Goal: Task Accomplishment & Management: Manage account settings

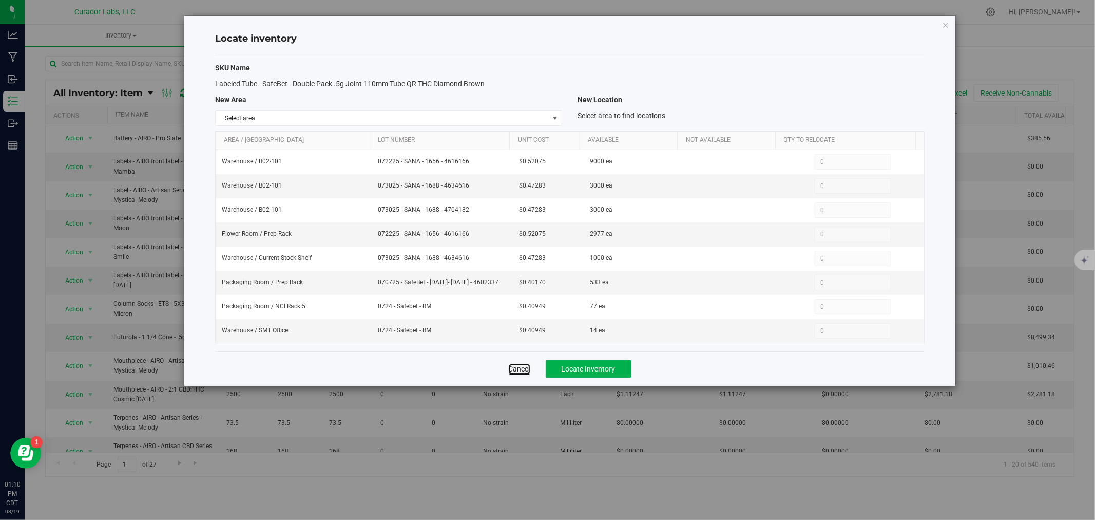
click at [520, 367] on link "Cancel" at bounding box center [520, 369] width 22 height 10
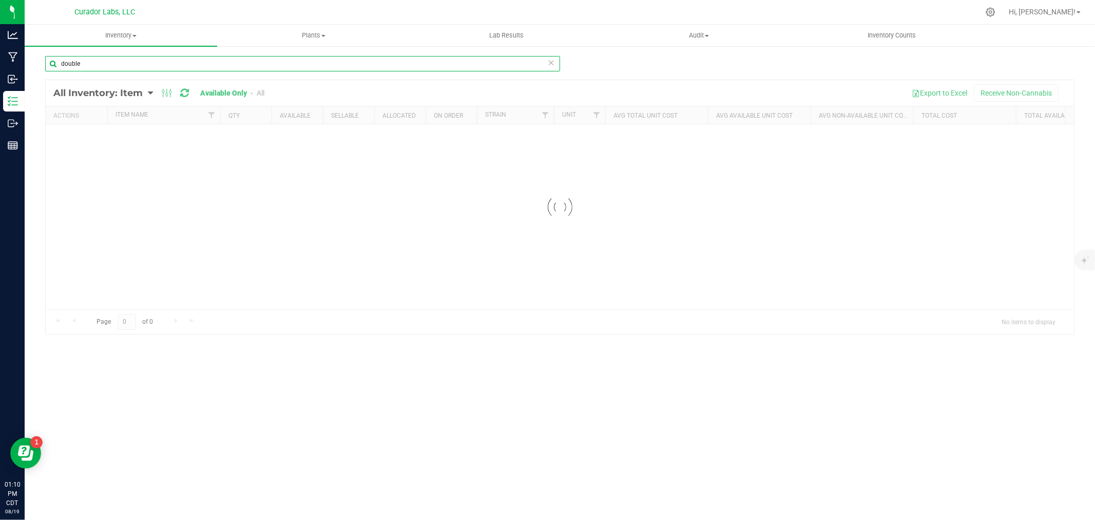
click at [107, 61] on input "double" at bounding box center [302, 63] width 515 height 15
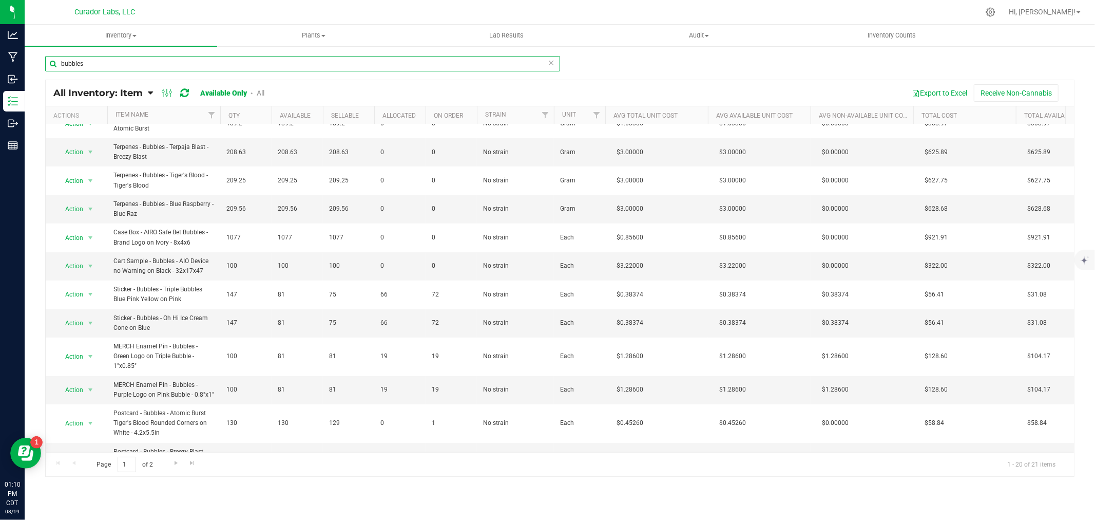
scroll to position [280, 0]
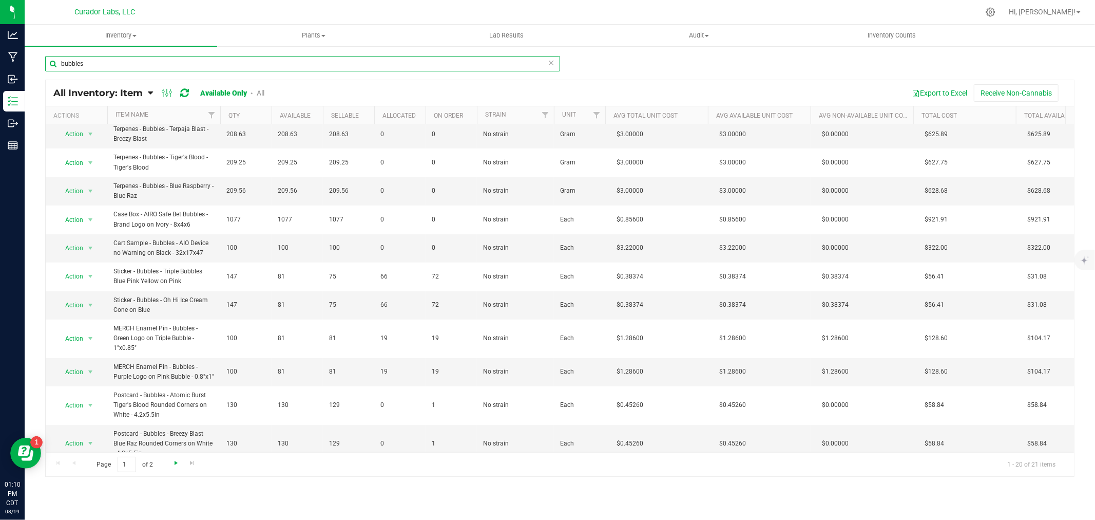
type input "bubbles"
click at [173, 464] on span "Go to the next page" at bounding box center [176, 463] width 8 height 8
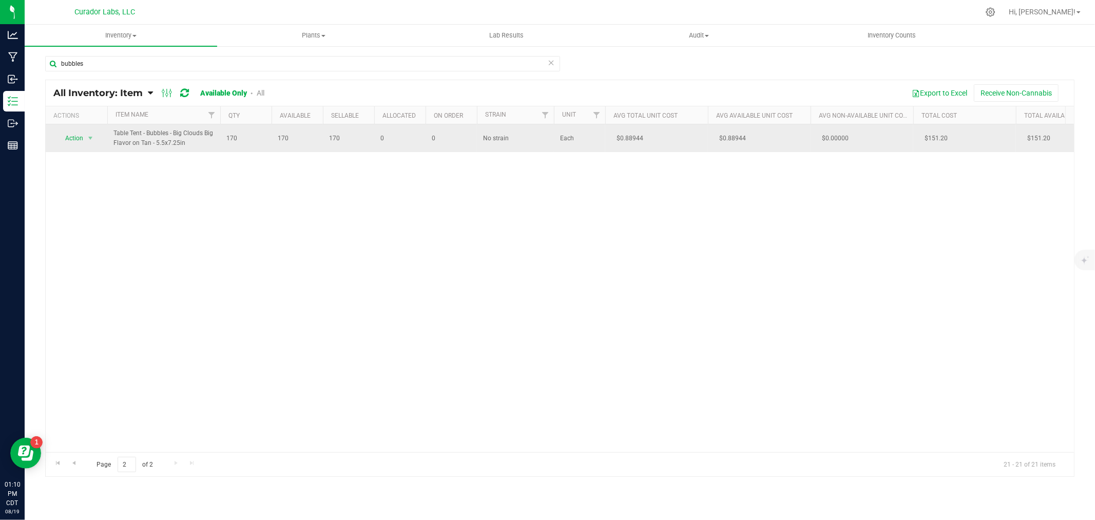
drag, startPoint x: 197, startPoint y: 144, endPoint x: 111, endPoint y: 132, distance: 86.1
click at [111, 132] on td "Table Tent - Bubbles - Big Clouds Big Flavor on Tan - 5.5x7.25in" at bounding box center [163, 138] width 113 height 28
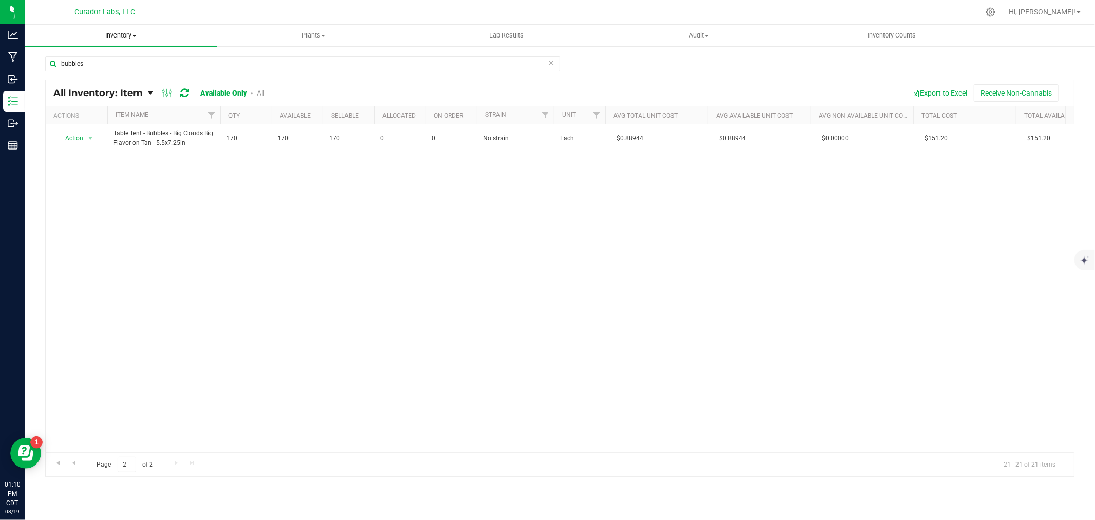
click at [131, 35] on span "Inventory" at bounding box center [121, 35] width 193 height 9
click at [65, 63] on span "All packages" at bounding box center [60, 62] width 70 height 9
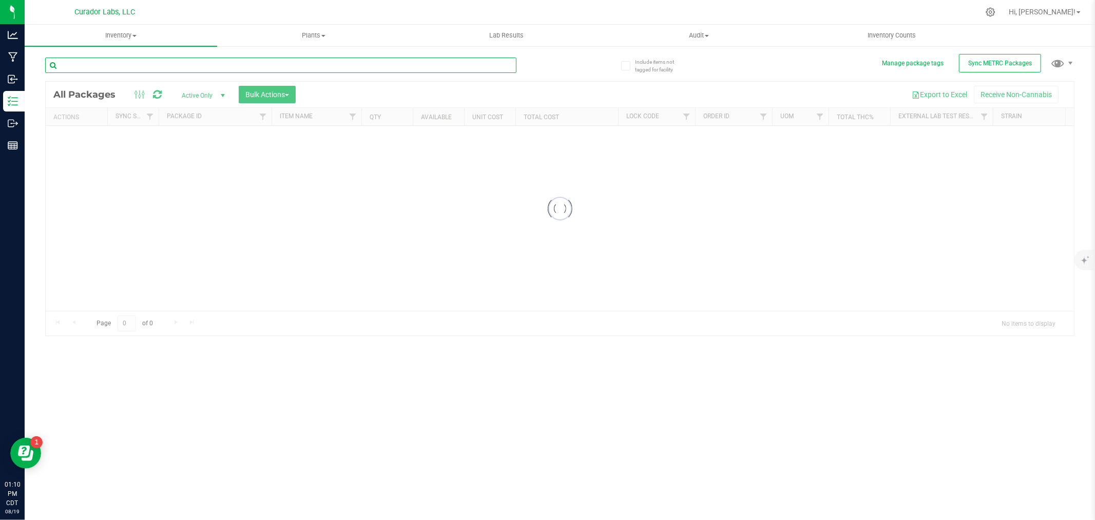
click at [99, 62] on input "text" at bounding box center [280, 65] width 471 height 15
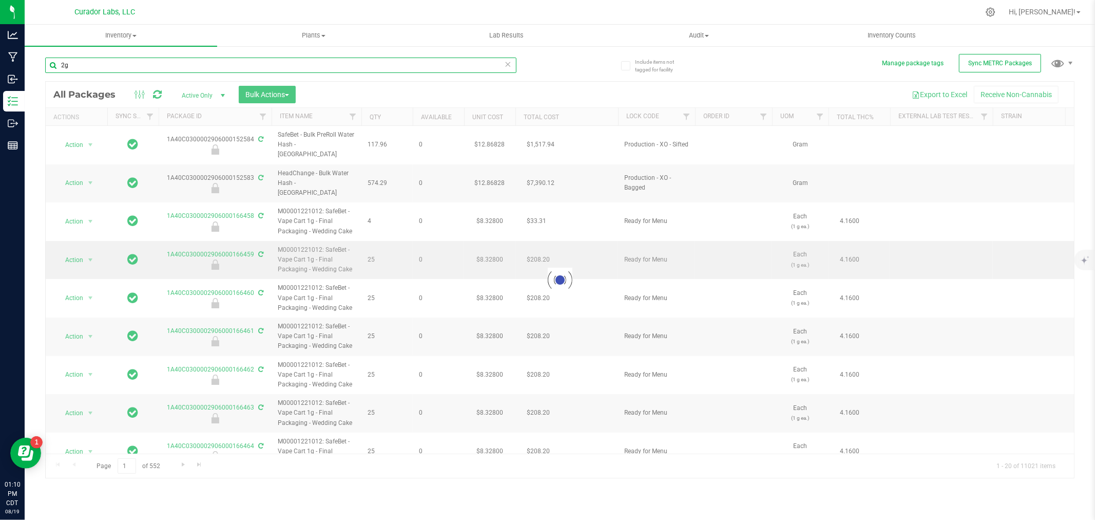
type input "2g"
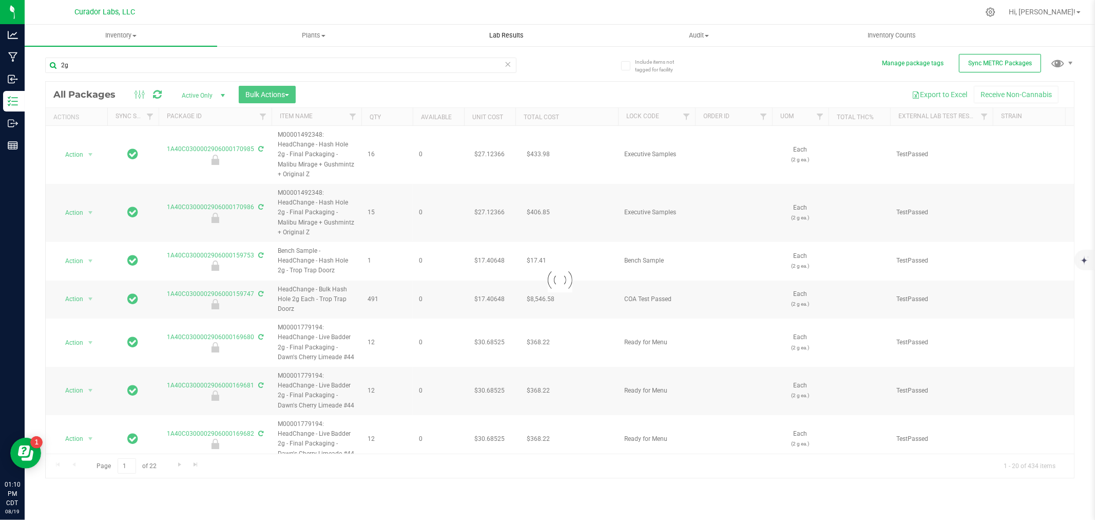
type input "[DATE]"
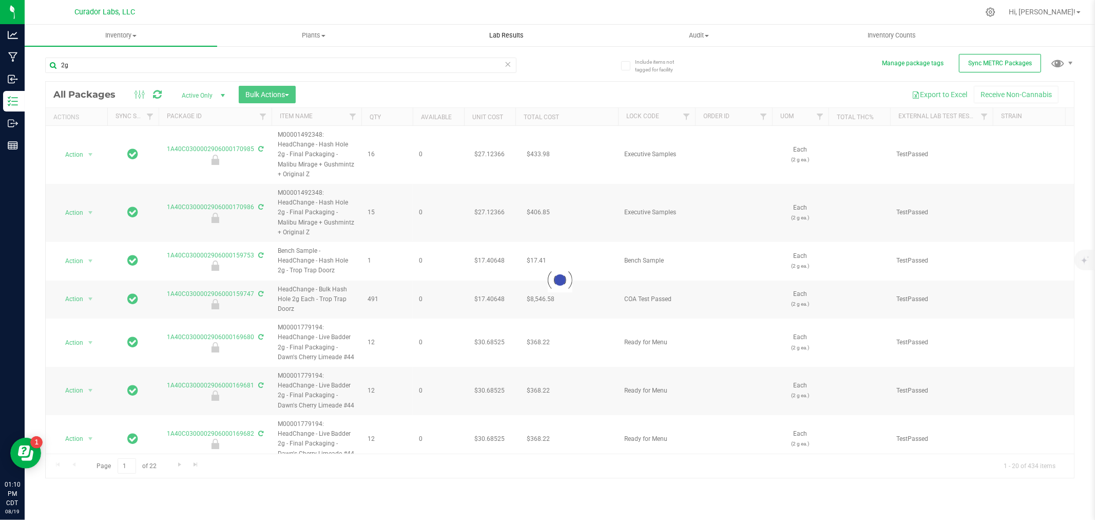
type input "[DATE]"
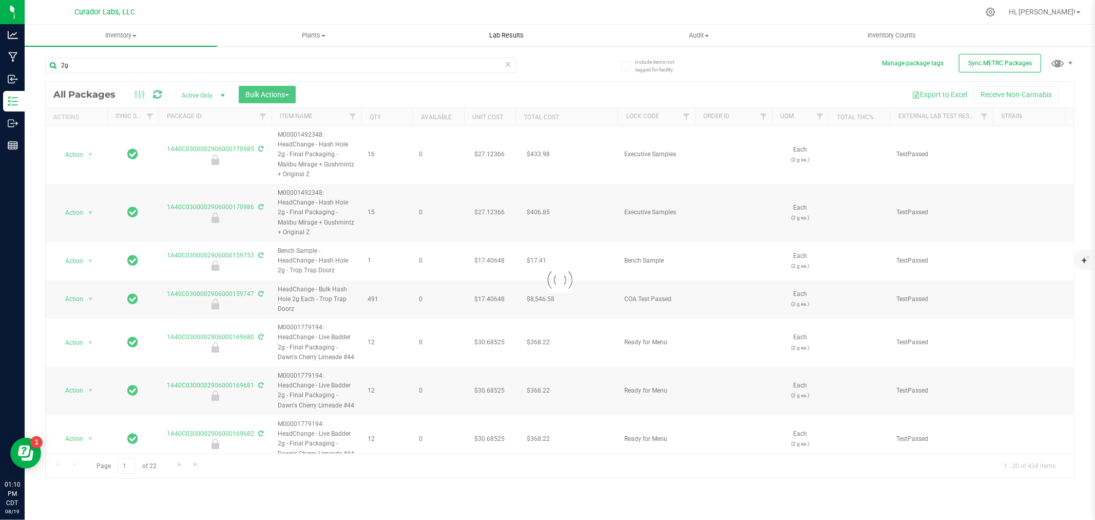
type input "[DATE]"
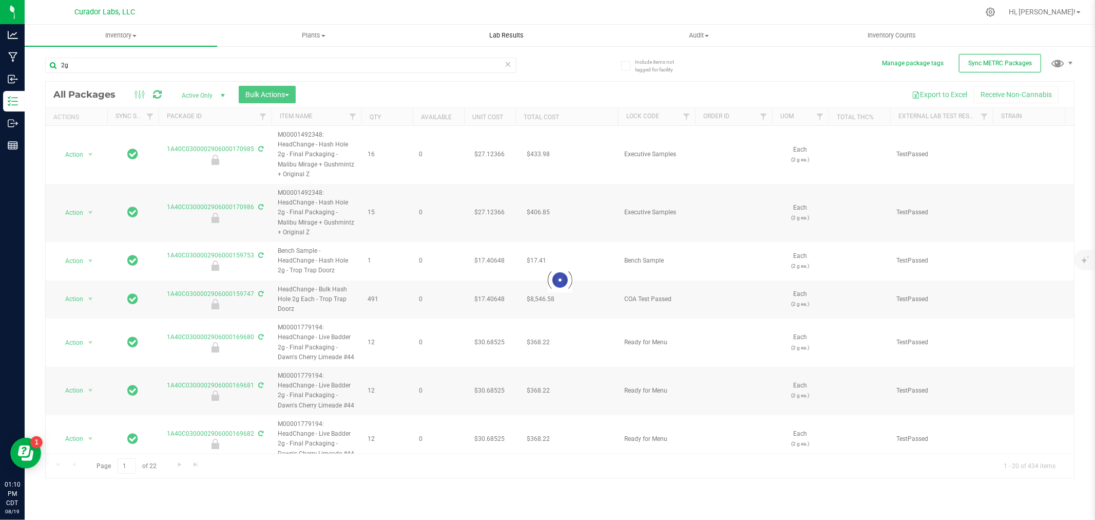
type input "[DATE]"
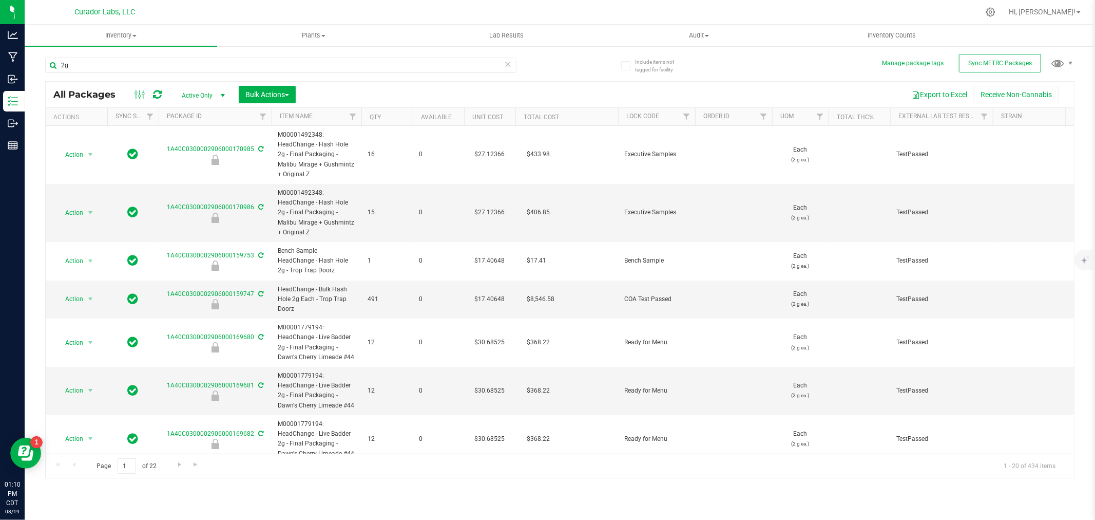
click at [396, 115] on th "Qty" at bounding box center [387, 117] width 51 height 18
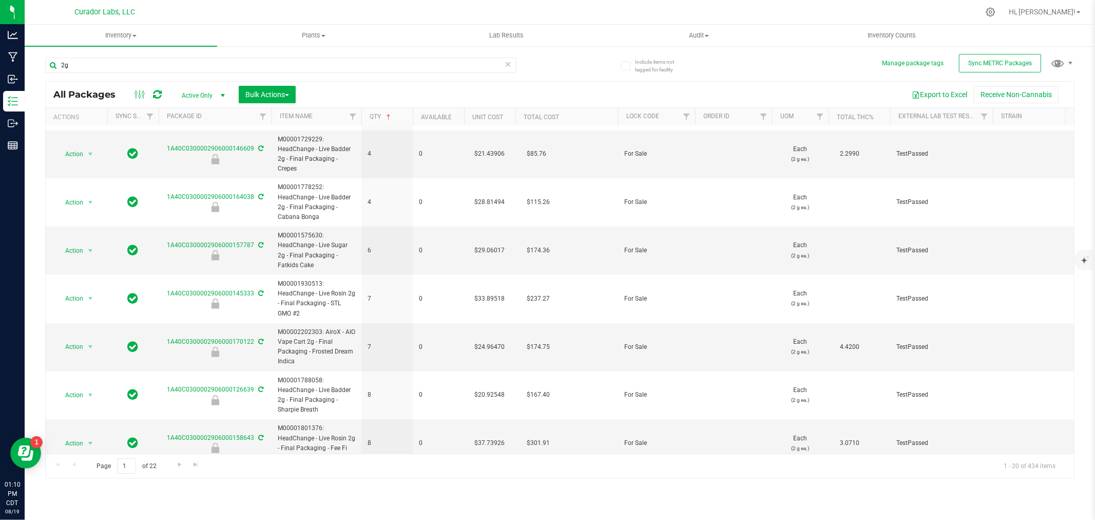
scroll to position [576, 0]
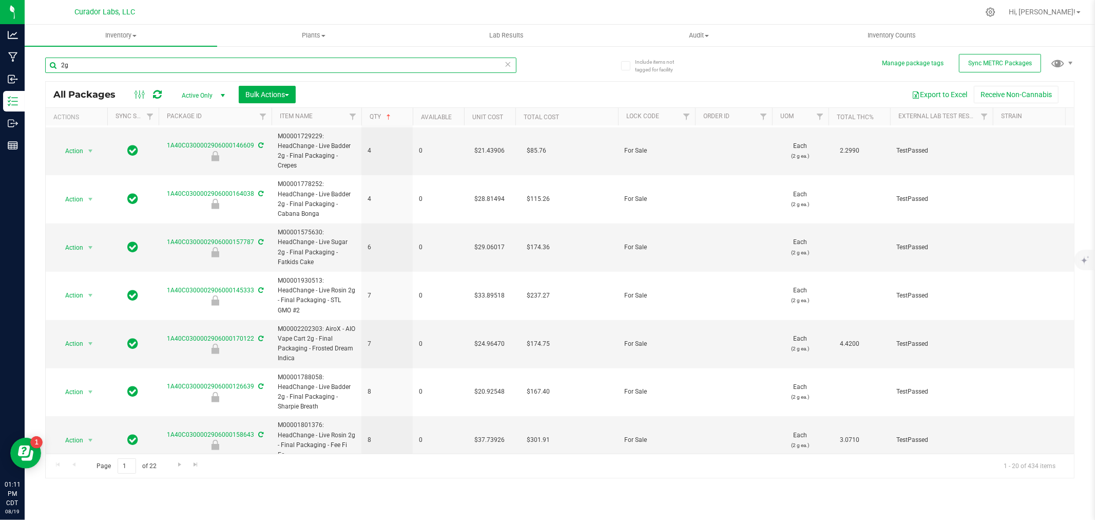
click at [139, 62] on input "2g" at bounding box center [280, 65] width 471 height 15
type input "frosted"
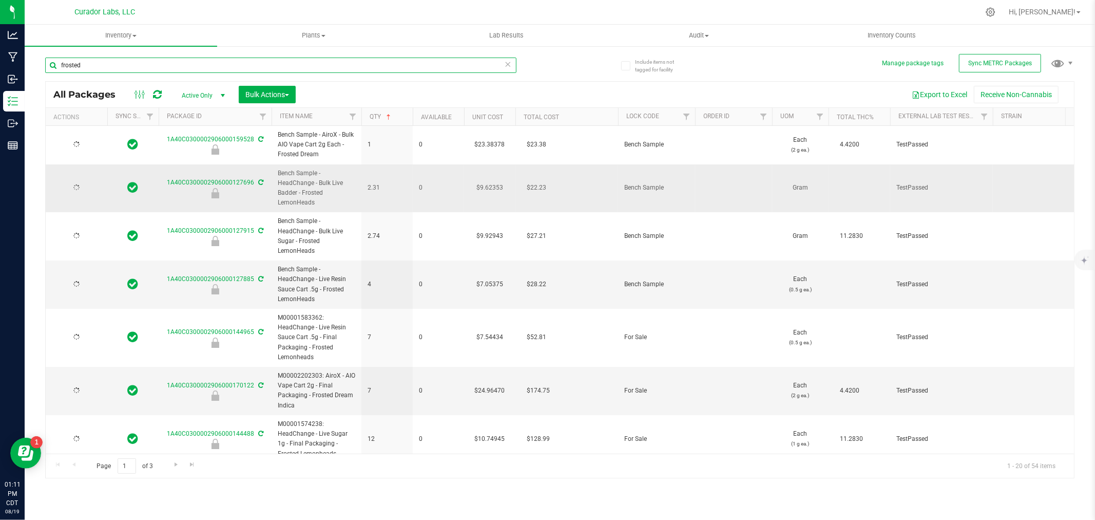
type input "[DATE]"
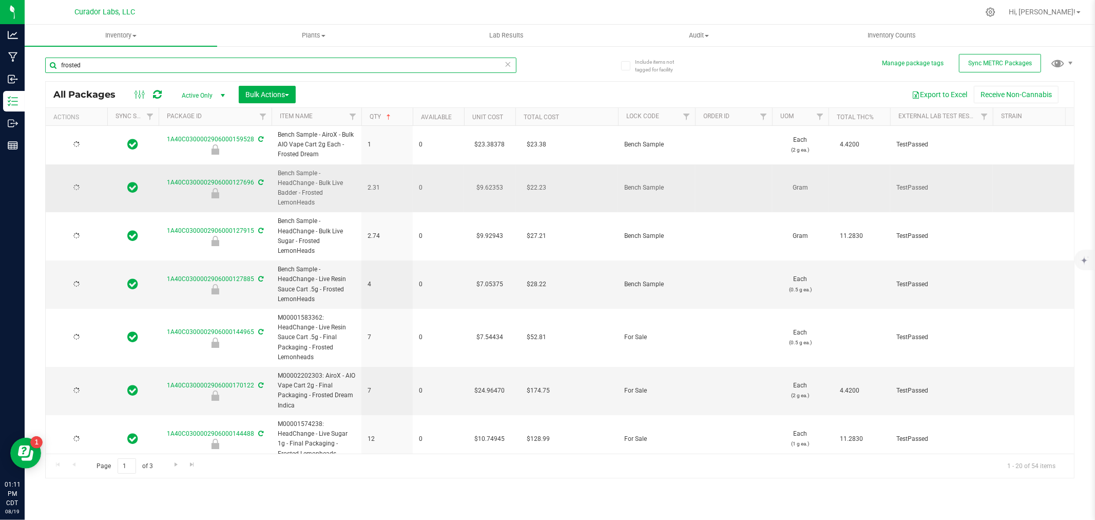
type input "[DATE]"
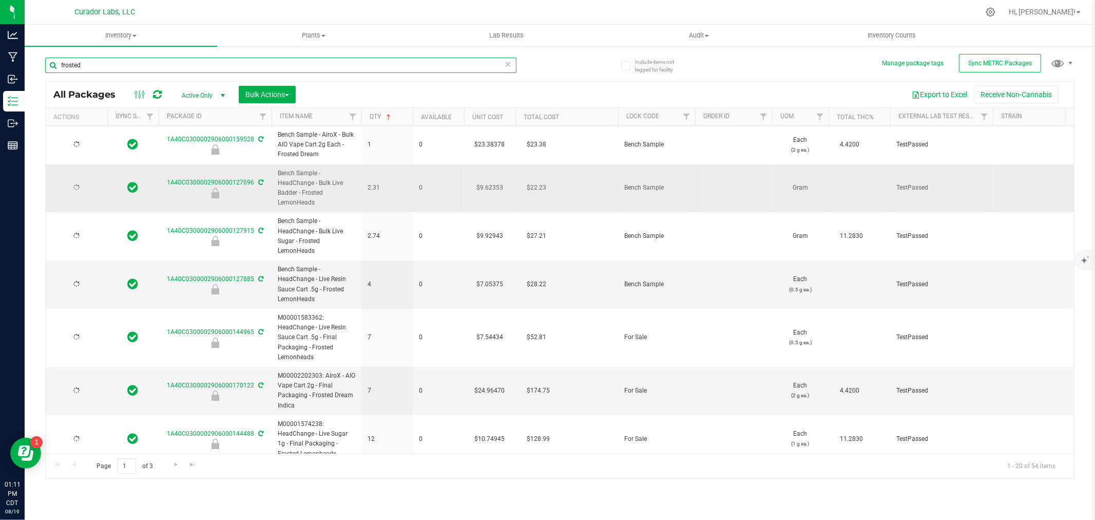
type input "[DATE]"
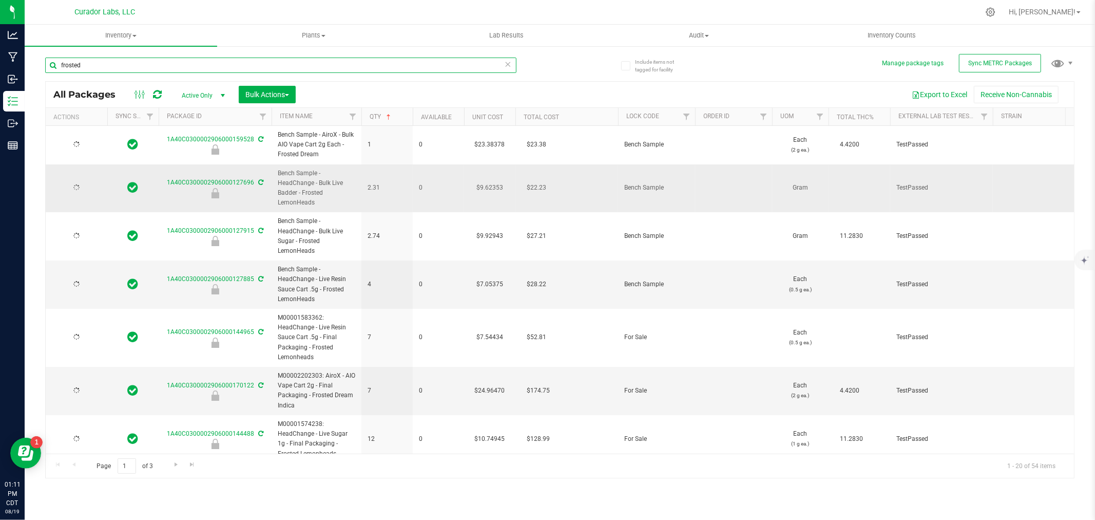
type input "[DATE]"
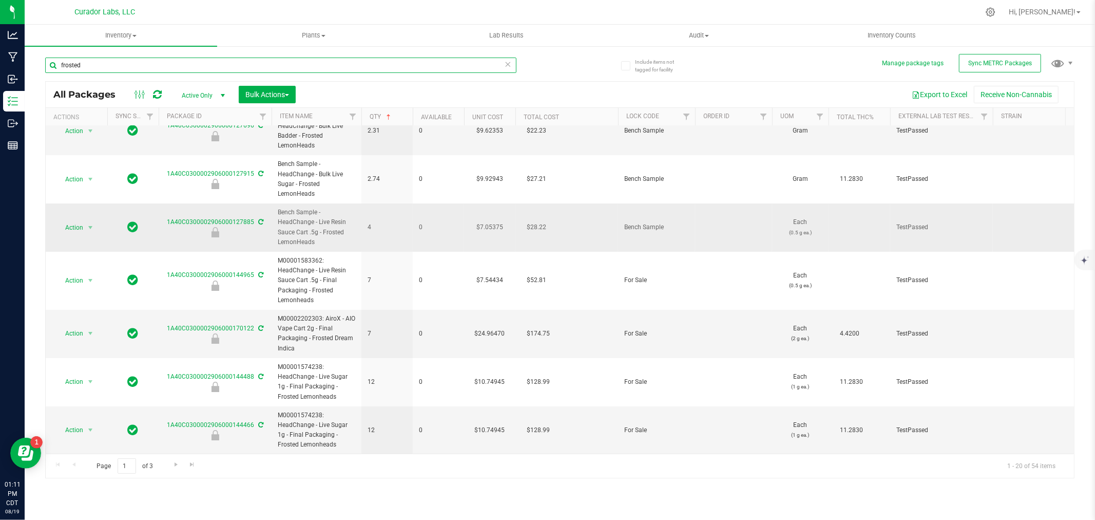
scroll to position [114, 0]
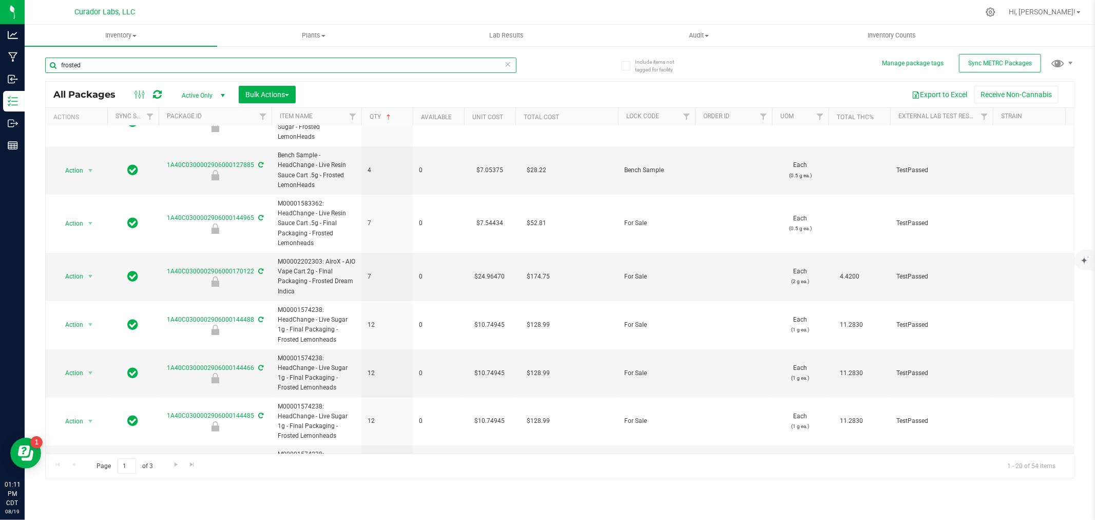
type input "frosted"
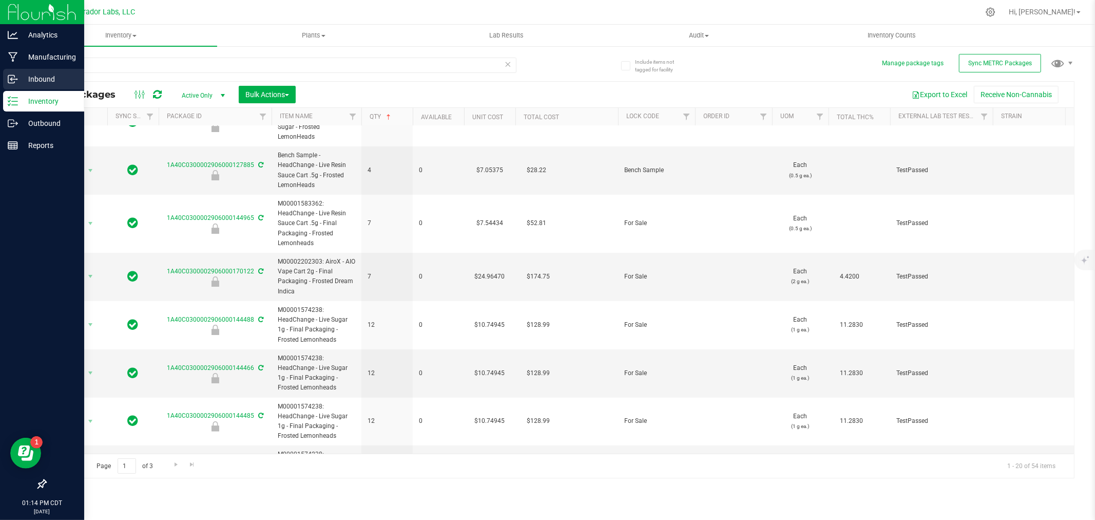
click at [28, 73] on p "Inbound" at bounding box center [49, 79] width 62 height 12
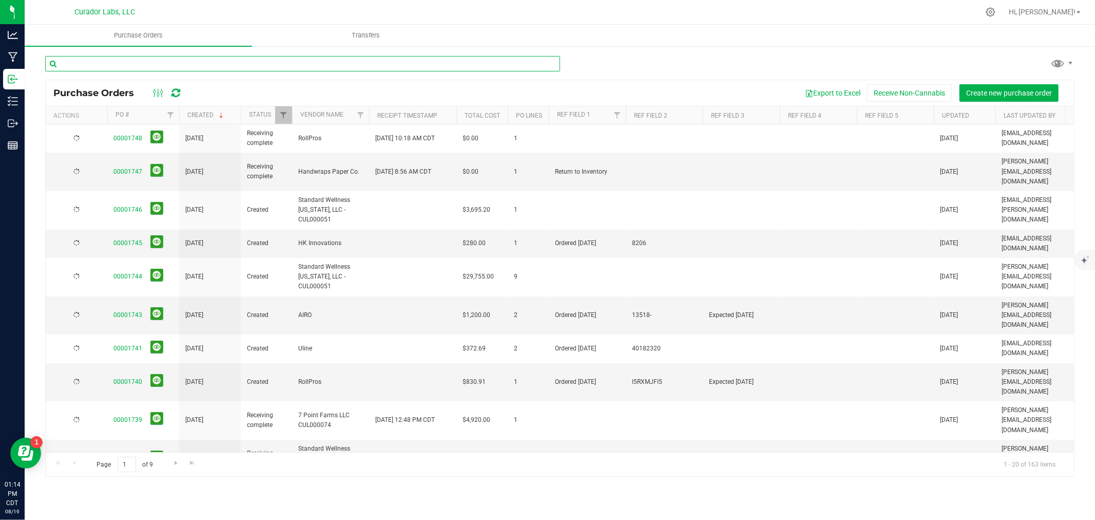
click at [125, 62] on input "text" at bounding box center [302, 63] width 515 height 15
type input "airo"
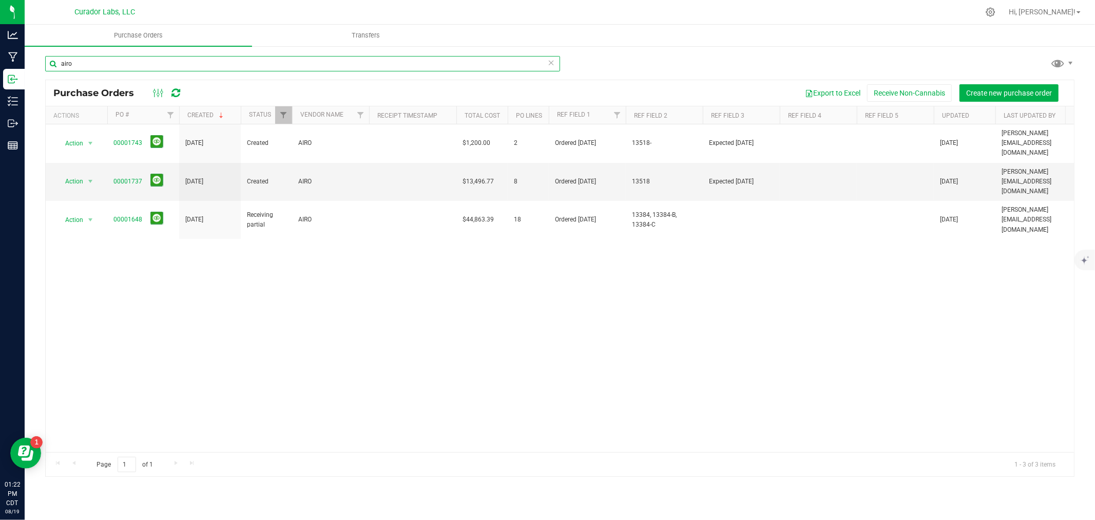
click at [196, 64] on input "airo" at bounding box center [302, 63] width 515 height 15
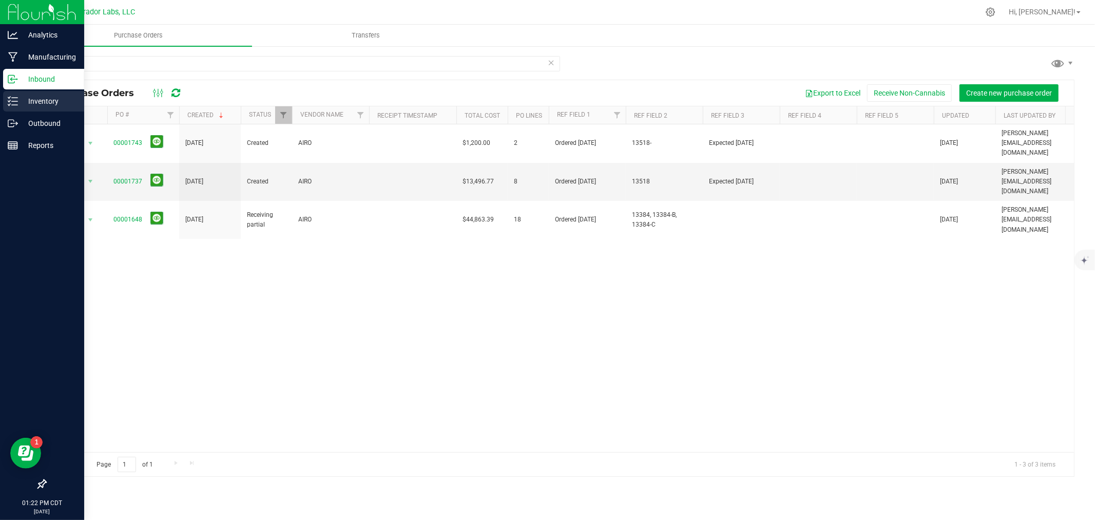
click at [12, 105] on line at bounding box center [15, 105] width 6 height 0
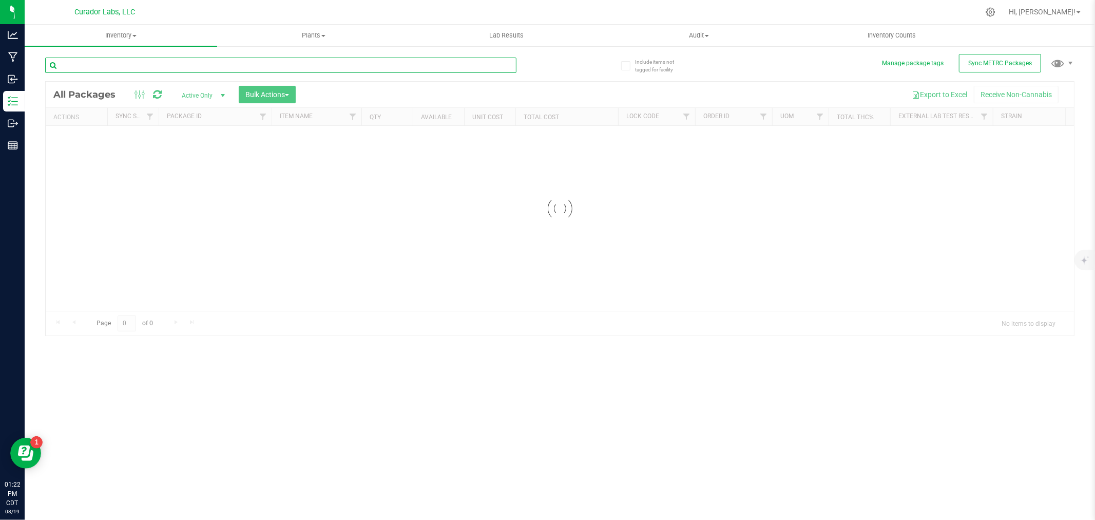
click at [84, 61] on input "text" at bounding box center [280, 65] width 471 height 15
click at [102, 39] on span "Inventory" at bounding box center [121, 35] width 193 height 9
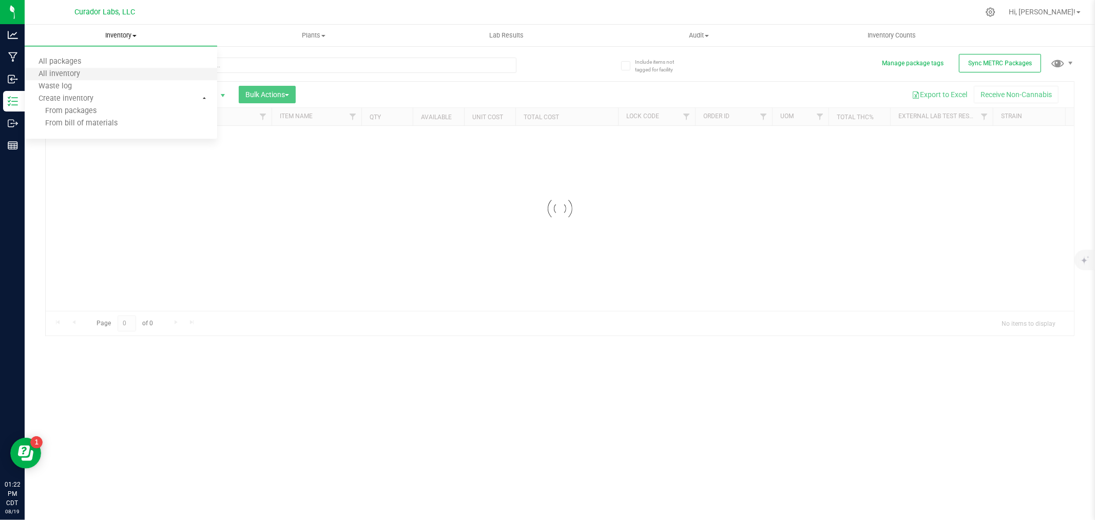
click at [76, 69] on div "Inventory All packages All inventory Waste log Create inventory From packages F…" at bounding box center [560, 272] width 1071 height 495
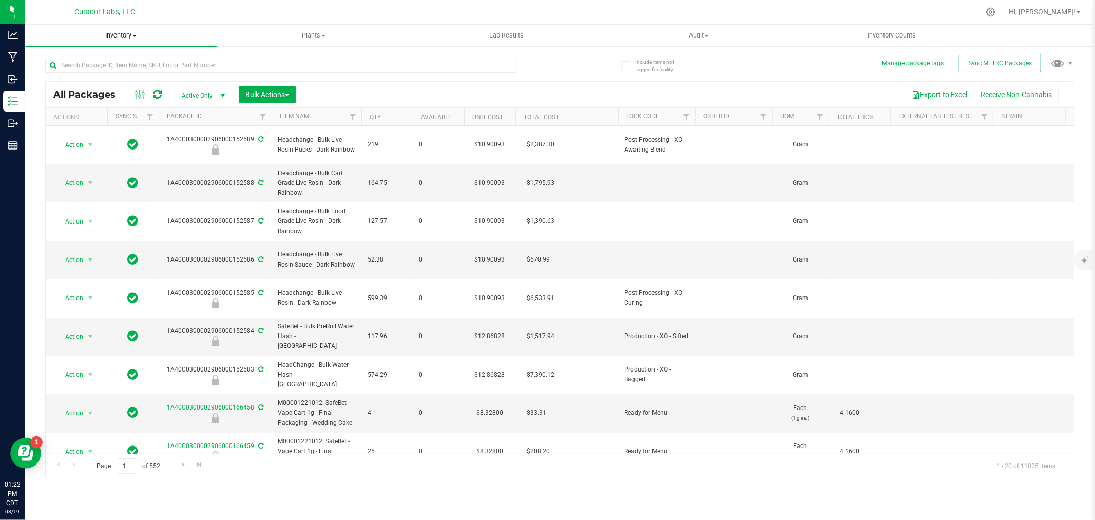
click at [109, 37] on span "Inventory" at bounding box center [121, 35] width 193 height 9
click at [83, 68] on li "All inventory" at bounding box center [121, 74] width 193 height 12
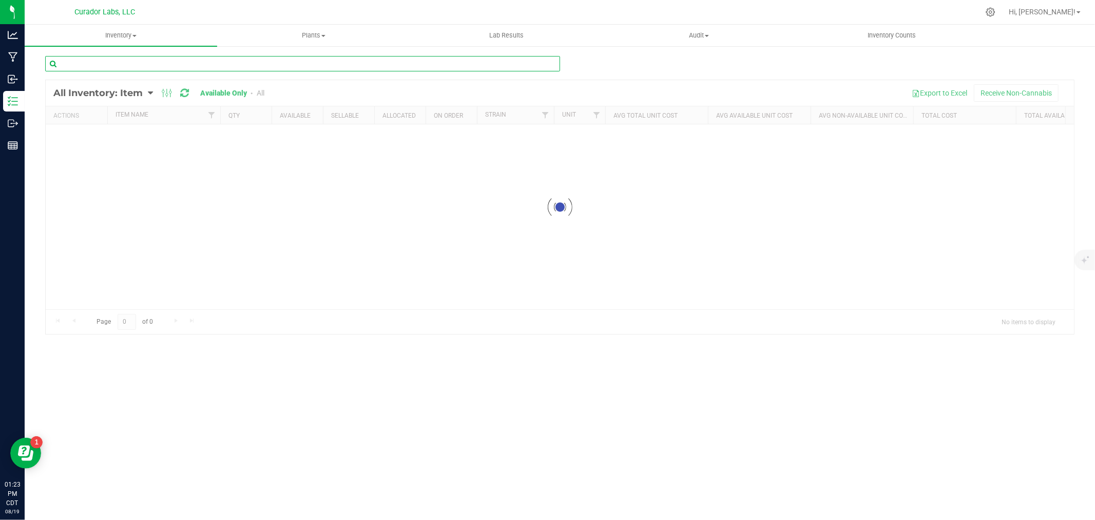
click at [83, 68] on input "text" at bounding box center [302, 63] width 515 height 15
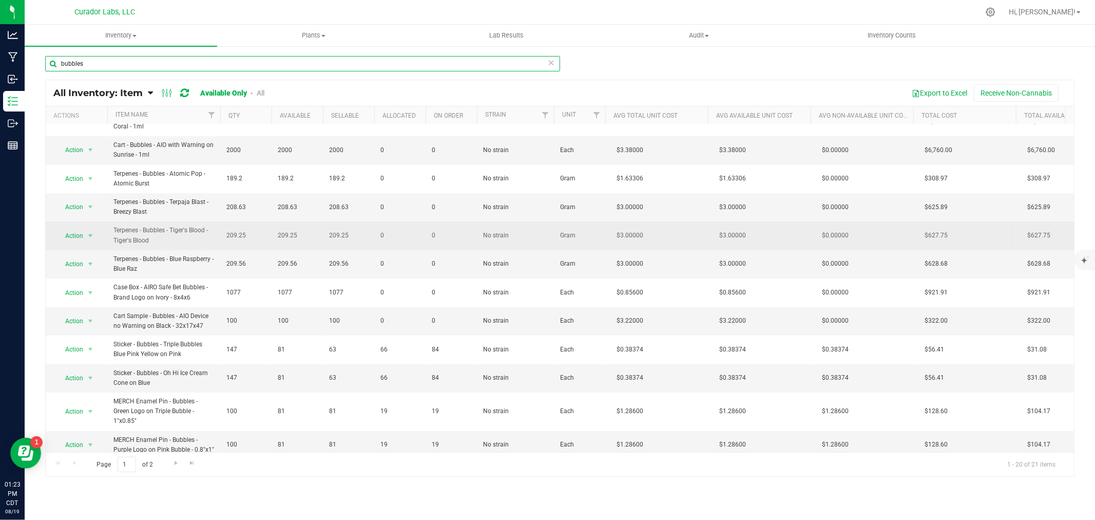
scroll to position [280, 0]
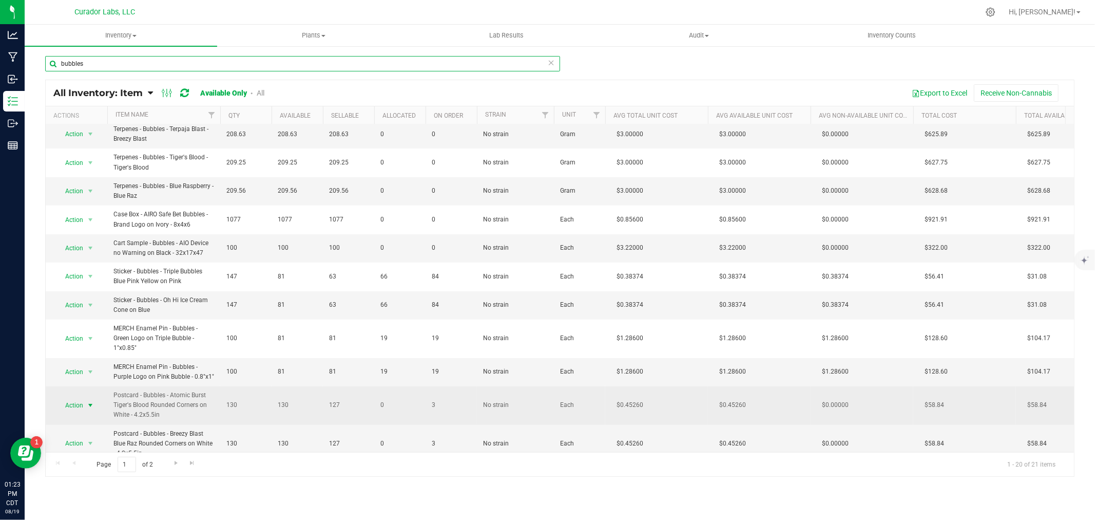
type input "bubbles"
click at [65, 398] on span "Action" at bounding box center [70, 405] width 28 height 14
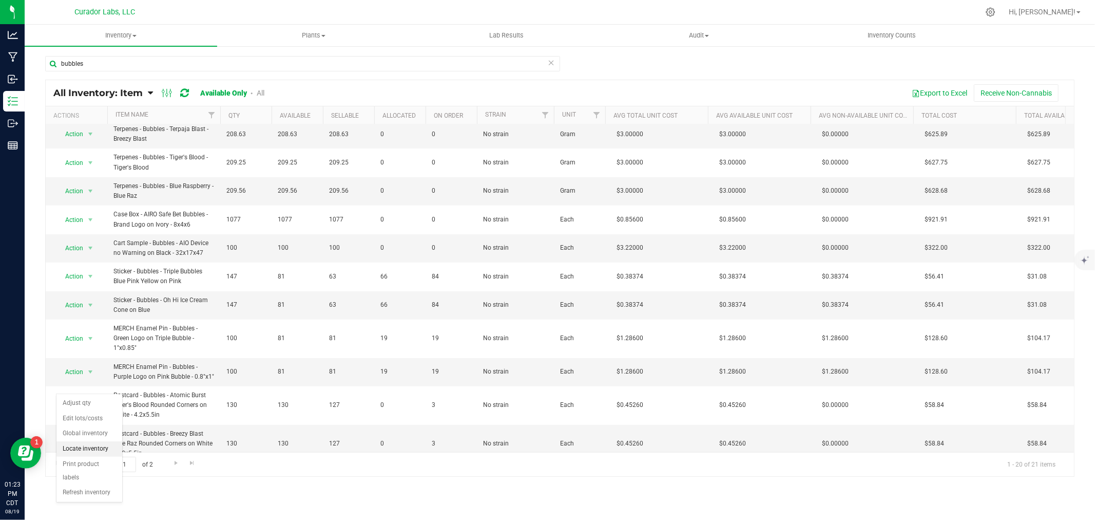
click at [103, 449] on li "Locate inventory" at bounding box center [89, 448] width 66 height 15
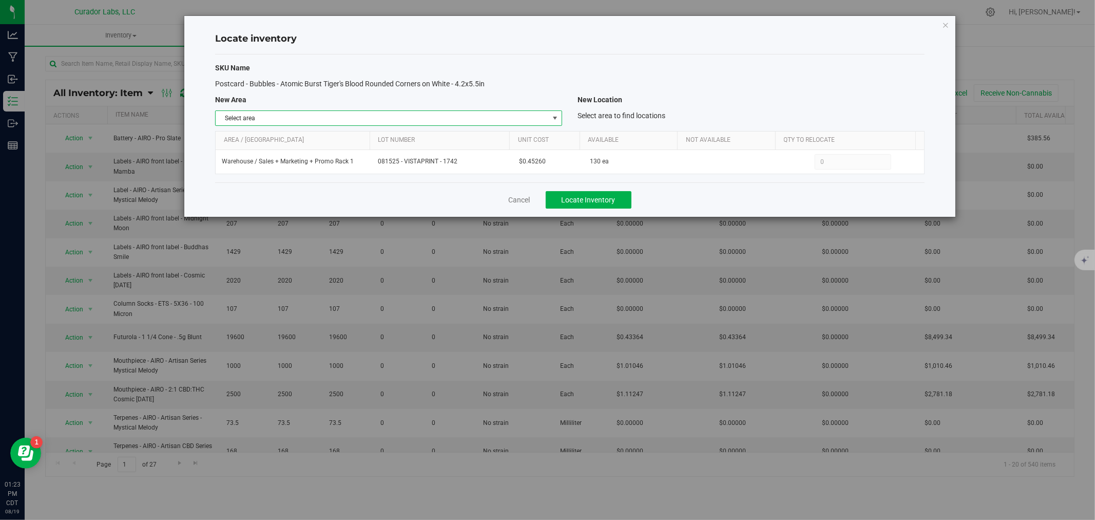
click at [347, 116] on span "Select area" at bounding box center [382, 118] width 333 height 14
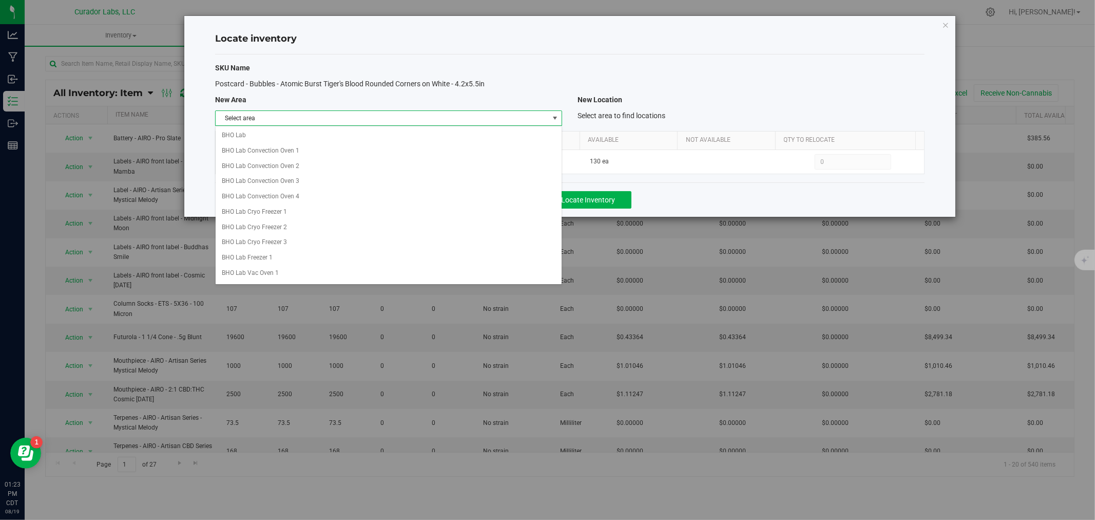
scroll to position [691, 0]
click at [248, 275] on li "QC Room" at bounding box center [389, 268] width 346 height 15
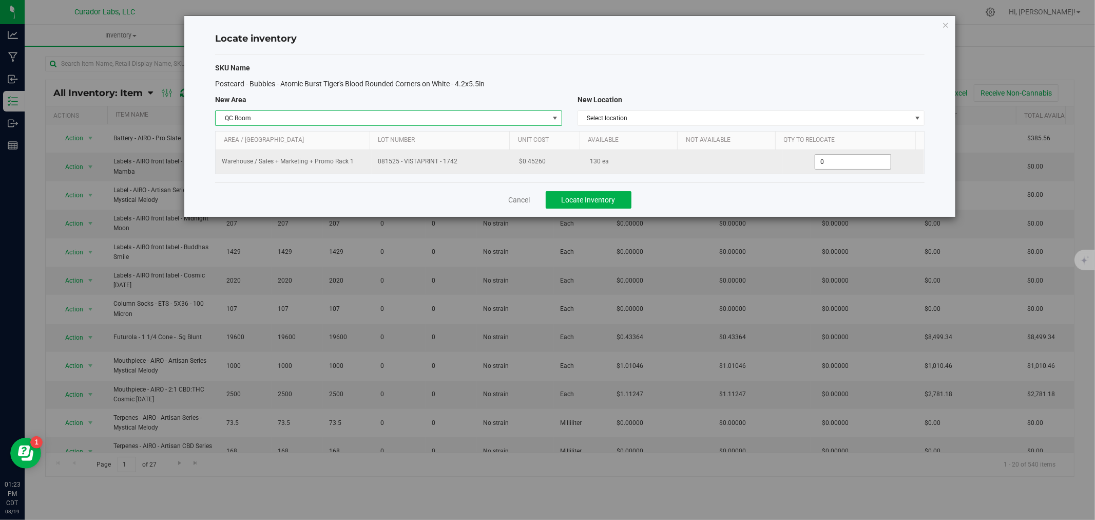
click at [829, 164] on span "0 0" at bounding box center [853, 161] width 77 height 15
click at [829, 164] on input "0" at bounding box center [852, 162] width 75 height 14
type input "125"
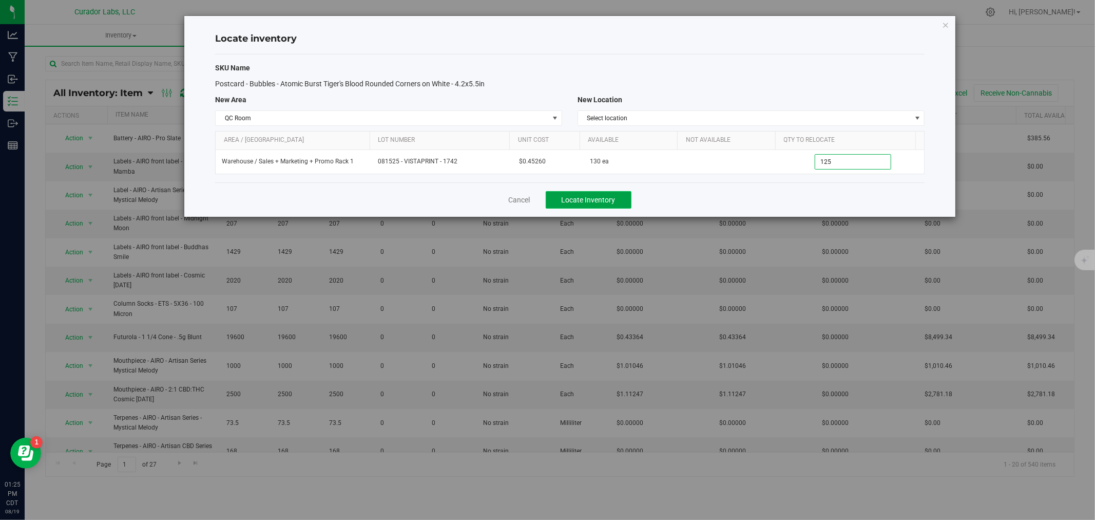
type input "125"
click at [593, 197] on span "Locate Inventory" at bounding box center [589, 200] width 54 height 8
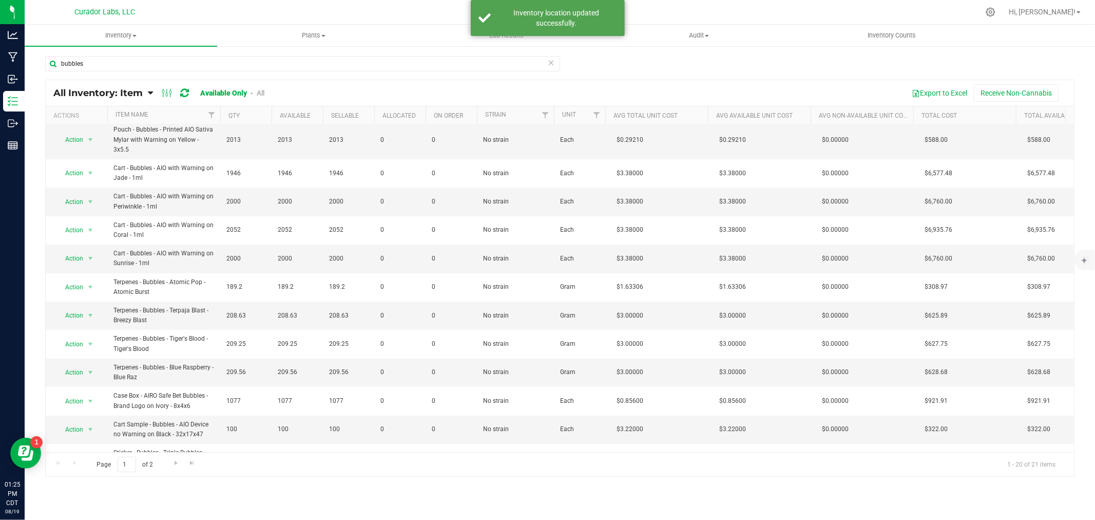
scroll to position [280, 0]
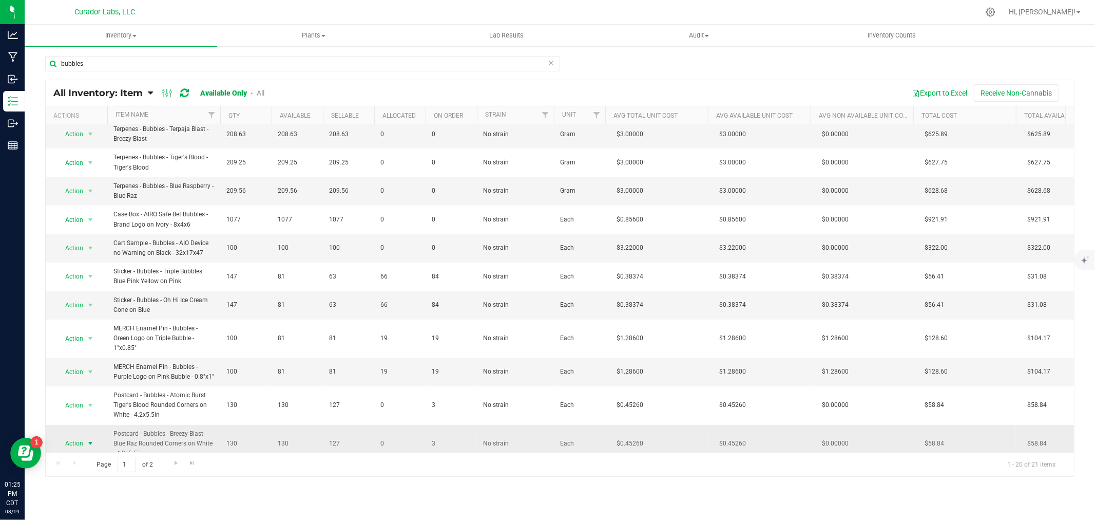
click at [77, 436] on span "Action" at bounding box center [70, 443] width 28 height 14
click at [98, 362] on li "Locate inventory" at bounding box center [89, 362] width 66 height 15
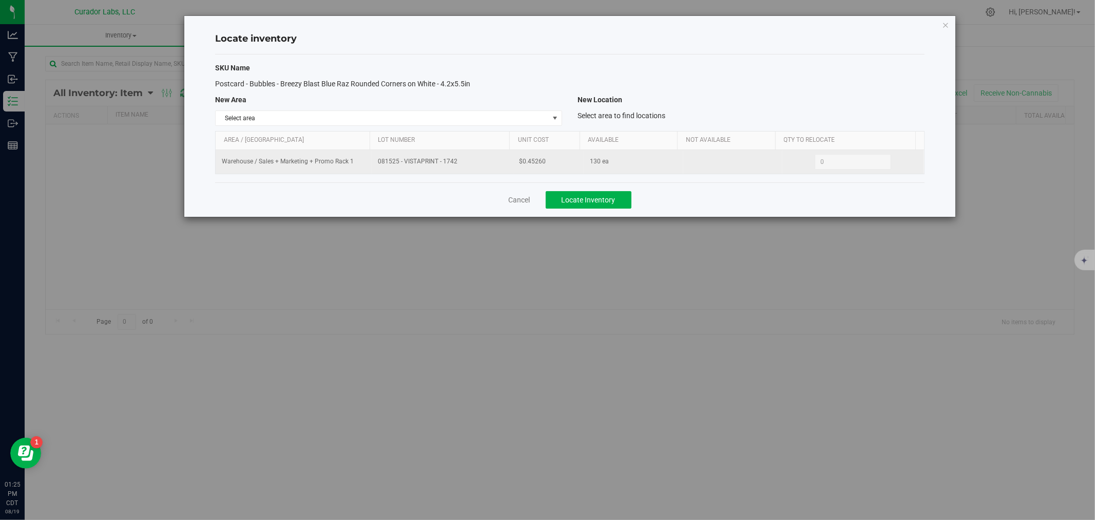
click at [828, 163] on span "0 0" at bounding box center [853, 161] width 77 height 15
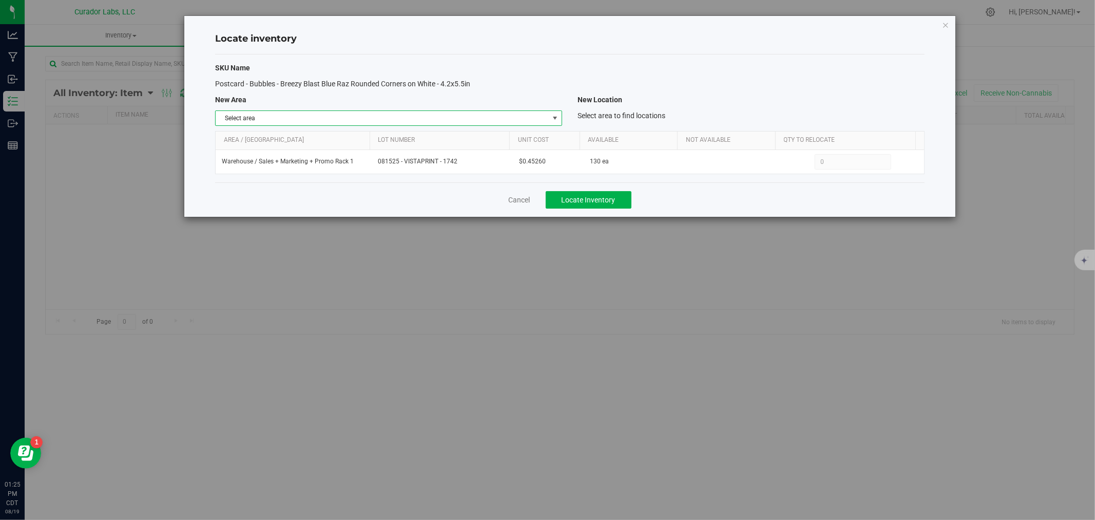
click at [504, 113] on span "Select area" at bounding box center [382, 118] width 333 height 14
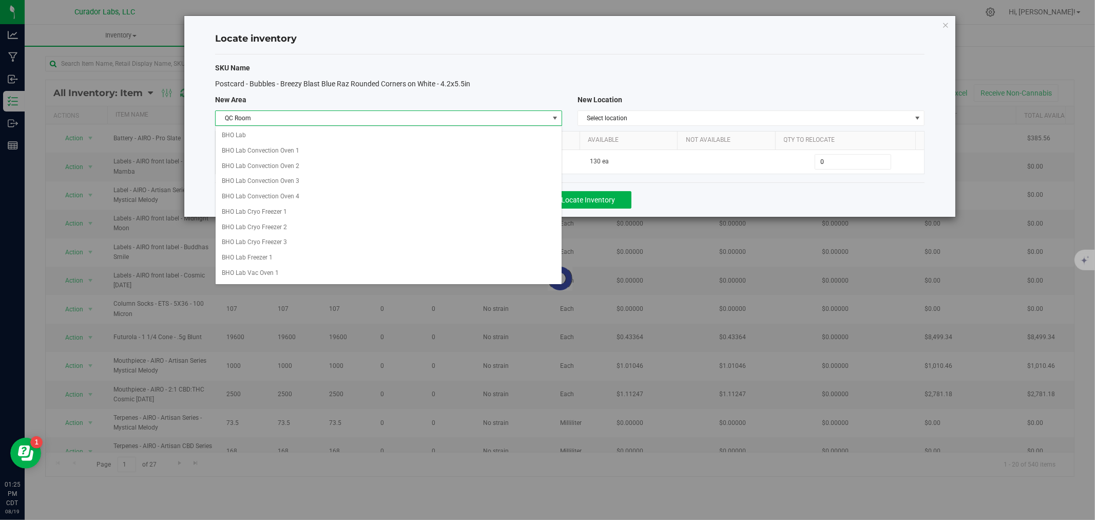
scroll to position [691, 0]
click at [249, 273] on li "QC Room" at bounding box center [389, 268] width 346 height 15
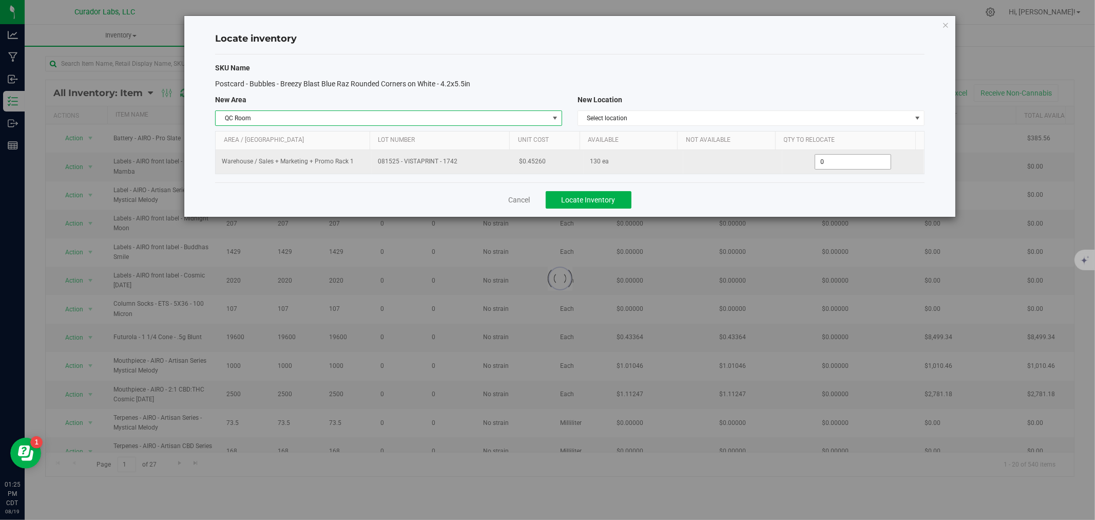
click at [868, 163] on span "0 0" at bounding box center [853, 161] width 77 height 15
click at [868, 163] on input "0" at bounding box center [852, 162] width 75 height 14
type input "125"
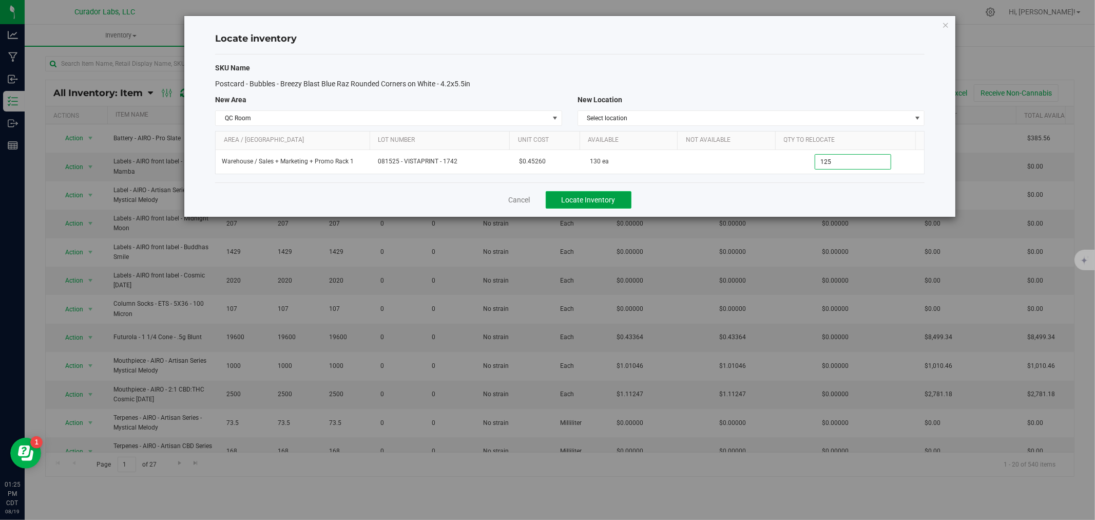
type input "125"
click at [593, 194] on button "Locate Inventory" at bounding box center [589, 199] width 86 height 17
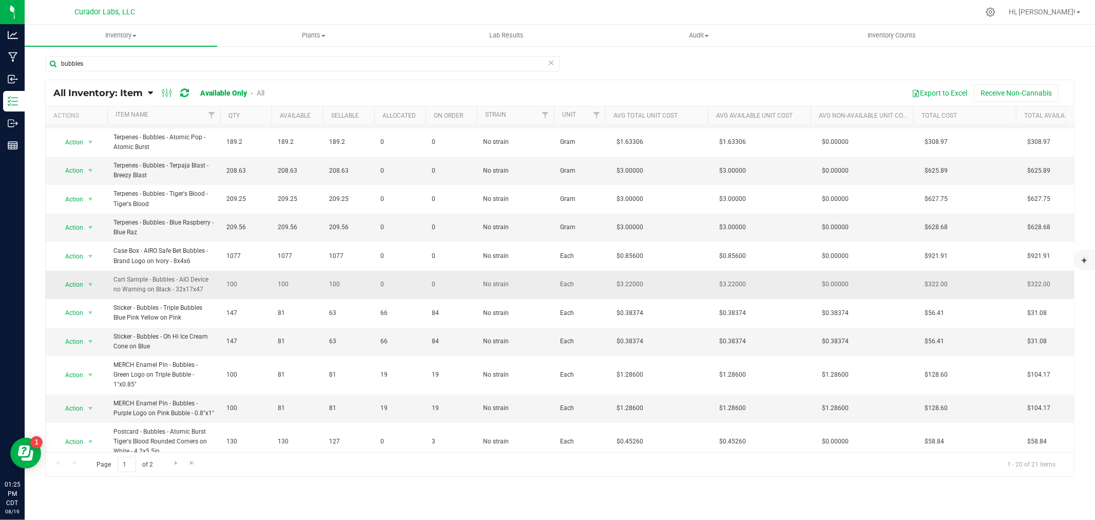
scroll to position [280, 0]
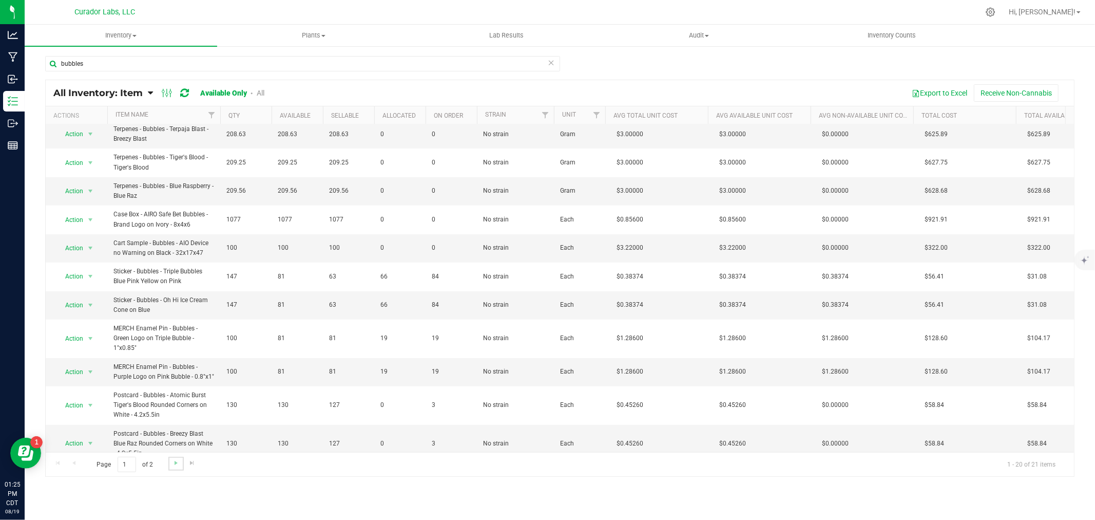
click at [168, 460] on link "Go to the next page" at bounding box center [175, 464] width 15 height 14
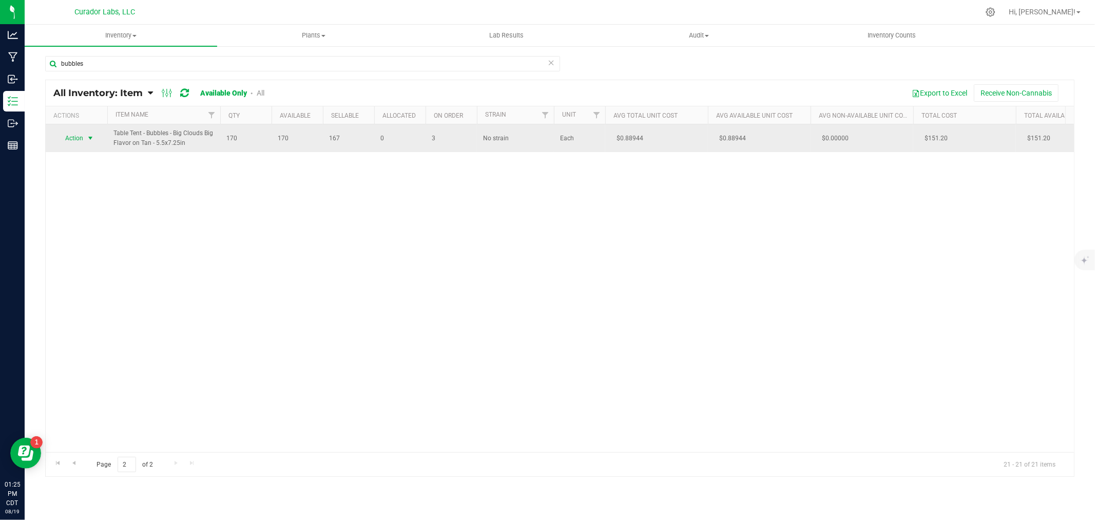
click at [73, 140] on span "Action" at bounding box center [70, 138] width 28 height 14
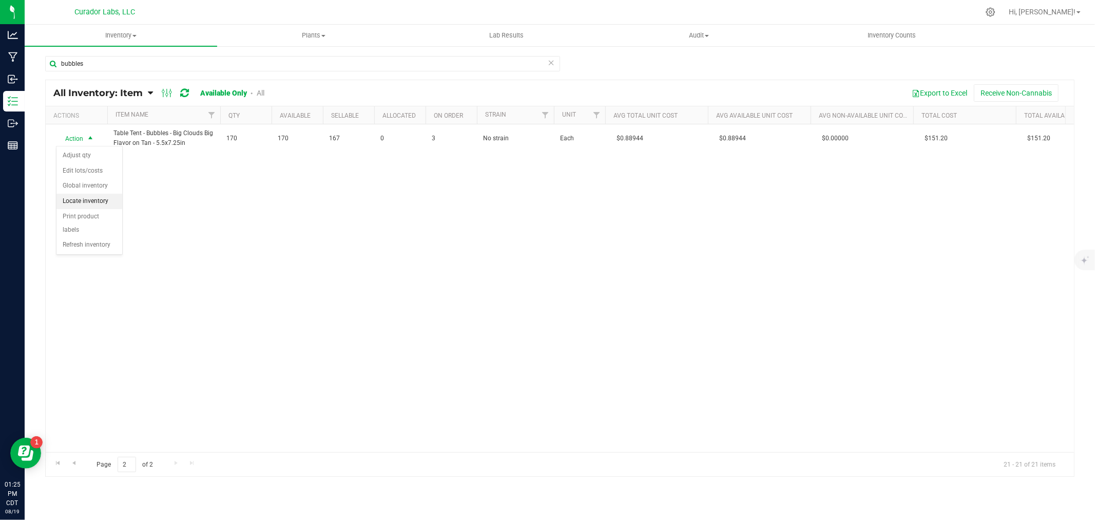
click at [88, 201] on li "Locate inventory" at bounding box center [89, 201] width 66 height 15
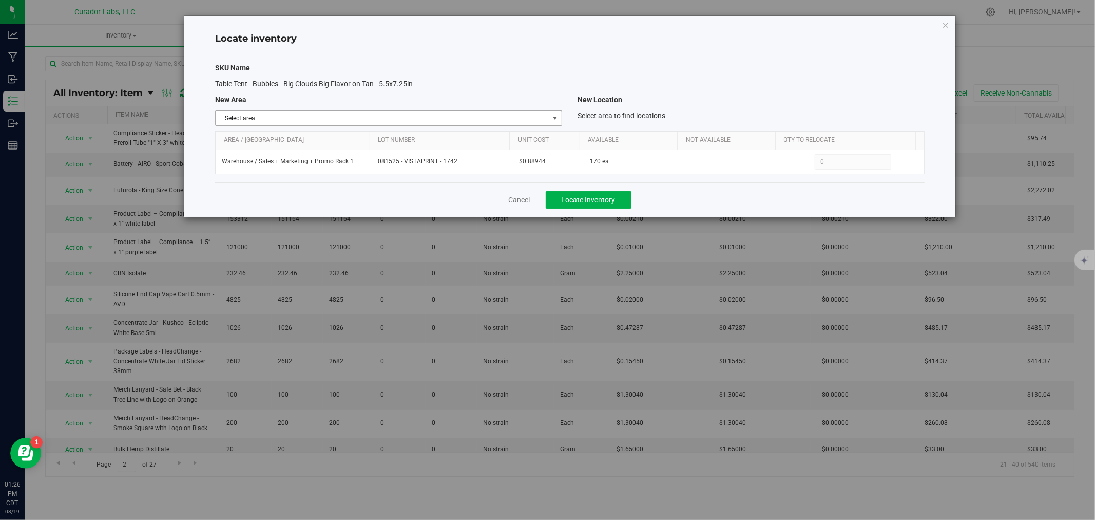
click at [411, 118] on span "Select area" at bounding box center [382, 118] width 333 height 14
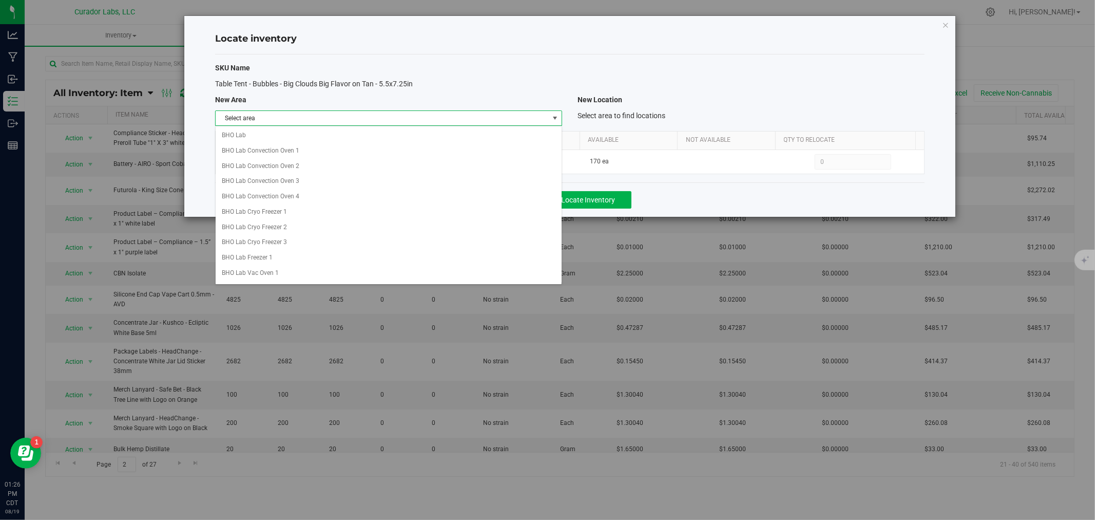
scroll to position [691, 0]
click at [253, 271] on li "QC Room" at bounding box center [389, 268] width 346 height 15
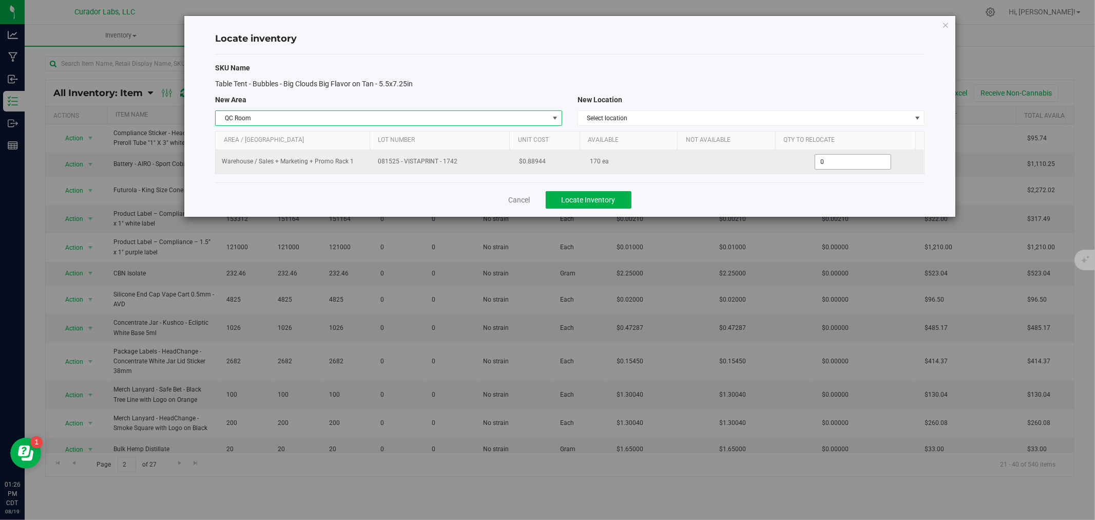
click at [829, 166] on span "0 0" at bounding box center [853, 161] width 77 height 15
click at [829, 166] on input "0" at bounding box center [852, 162] width 75 height 14
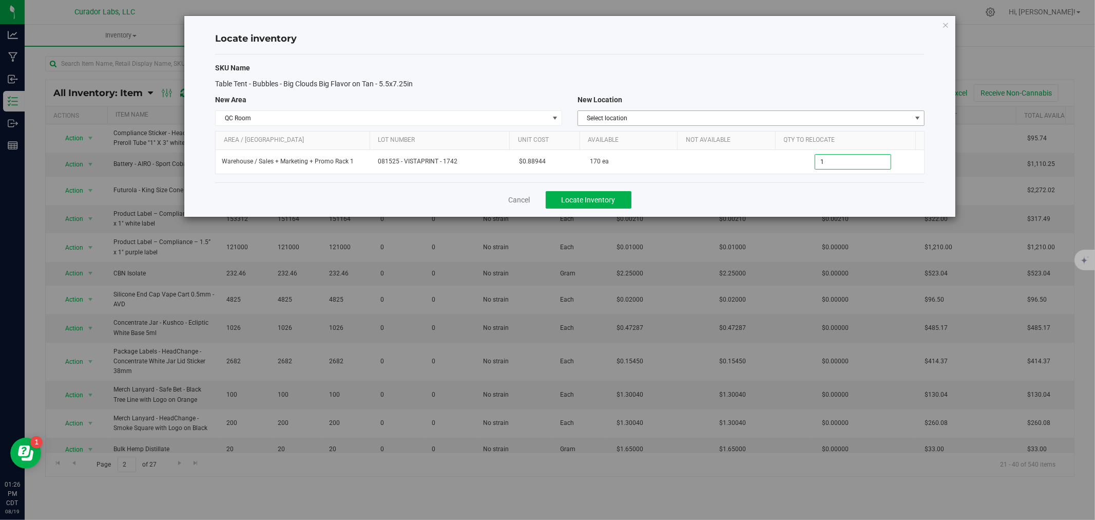
type input "19"
click at [610, 203] on span "Locate Inventory" at bounding box center [589, 200] width 54 height 8
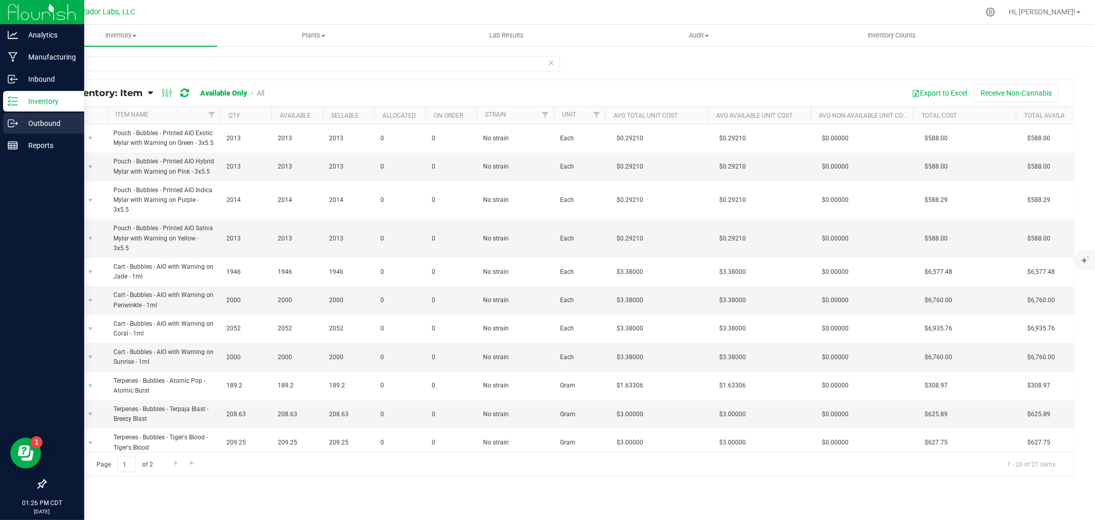
click at [39, 120] on p "Outbound" at bounding box center [49, 123] width 62 height 12
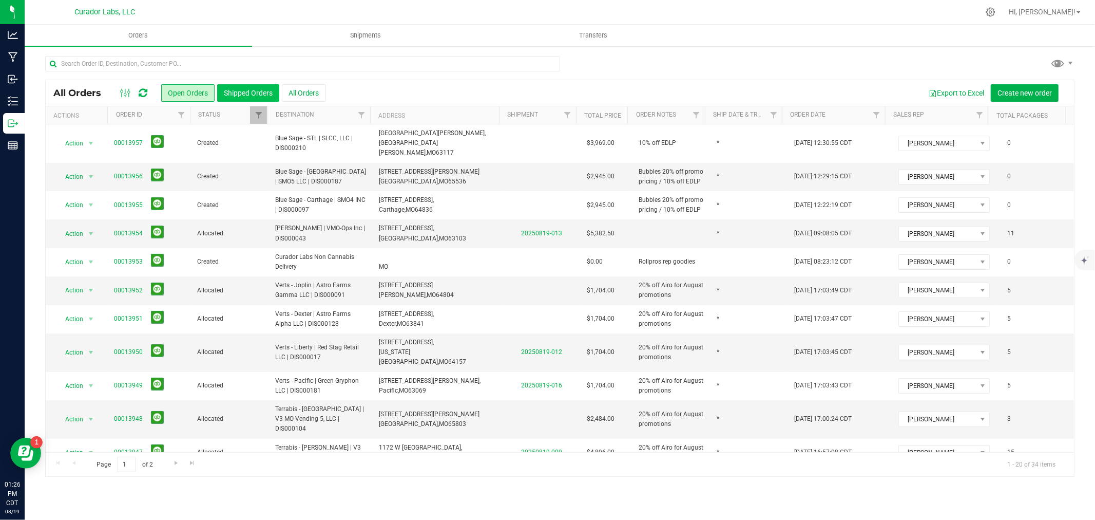
click at [252, 92] on button "Shipped Orders" at bounding box center [248, 92] width 62 height 17
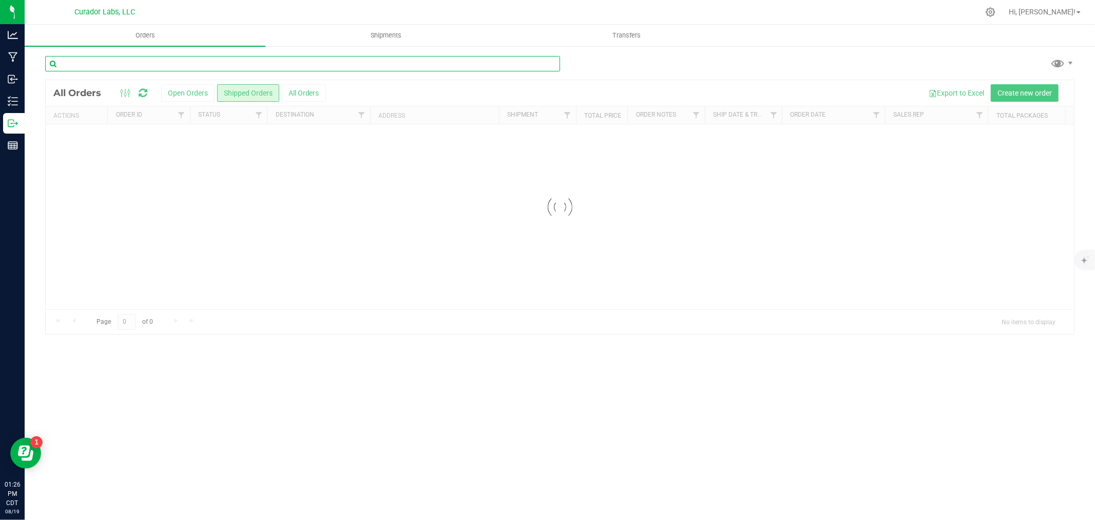
click at [110, 67] on input "text" at bounding box center [302, 63] width 515 height 15
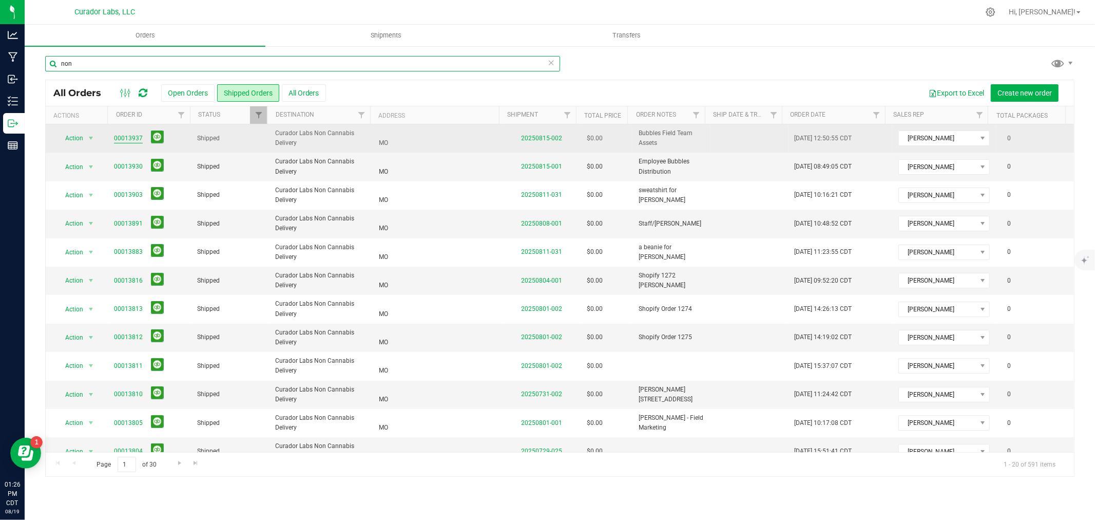
type input "non"
click at [119, 136] on link "00013937" at bounding box center [128, 139] width 29 height 10
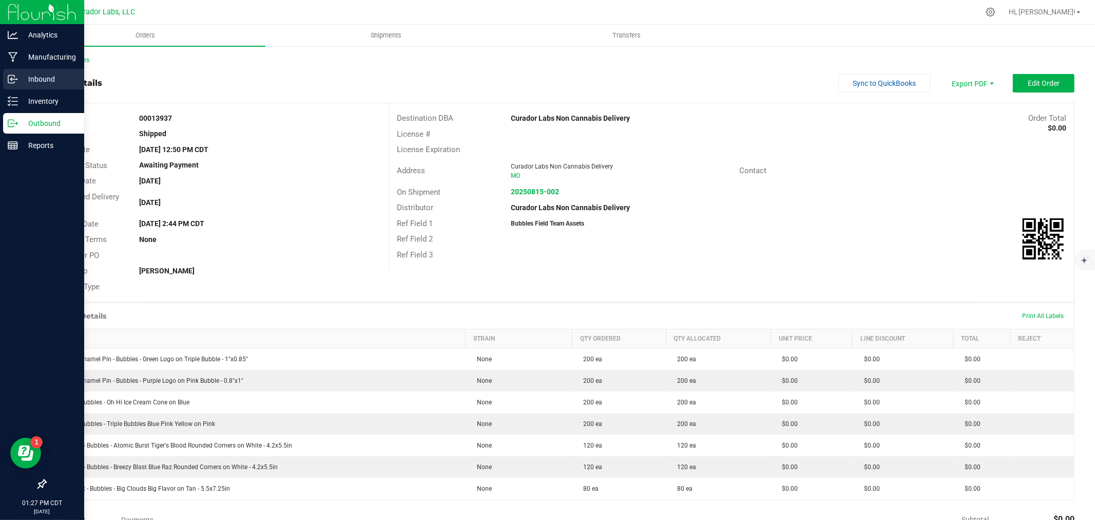
click at [31, 79] on p "Inbound" at bounding box center [49, 79] width 62 height 12
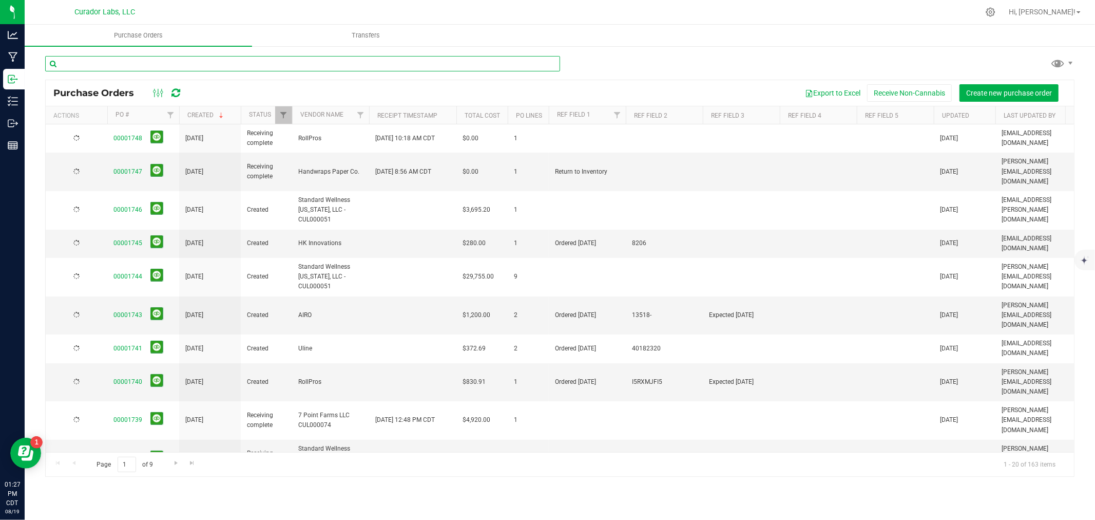
click at [148, 63] on input "text" at bounding box center [302, 63] width 515 height 15
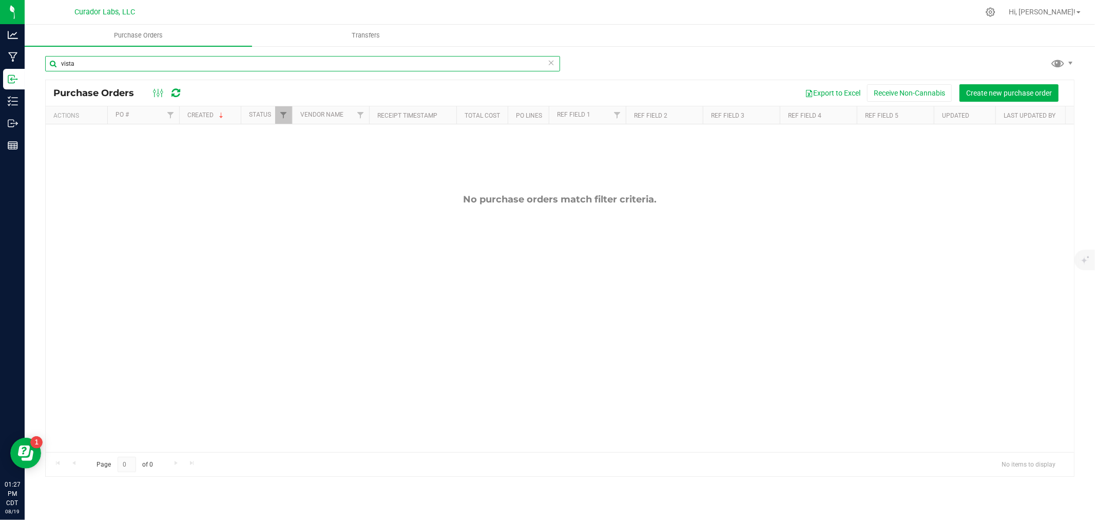
type input "vista"
click at [284, 114] on span "Filter" at bounding box center [283, 115] width 8 height 8
click at [309, 185] on span "Closed" at bounding box center [306, 187] width 19 height 6
click at [292, 185] on input "Closed" at bounding box center [289, 186] width 7 height 7
checkbox input "true"
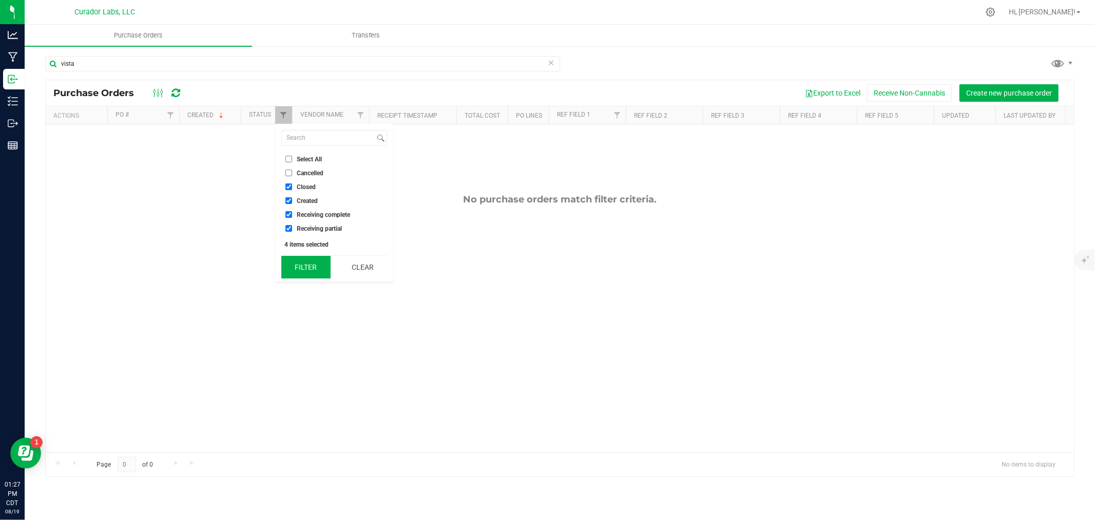
click at [308, 266] on button "Filter" at bounding box center [305, 267] width 49 height 23
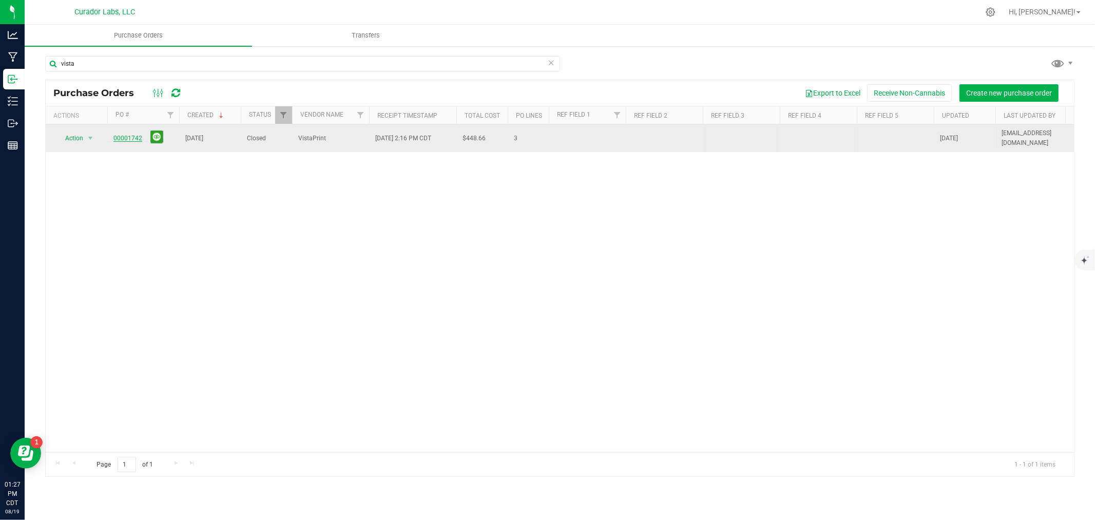
click at [120, 136] on link "00001742" at bounding box center [127, 138] width 29 height 7
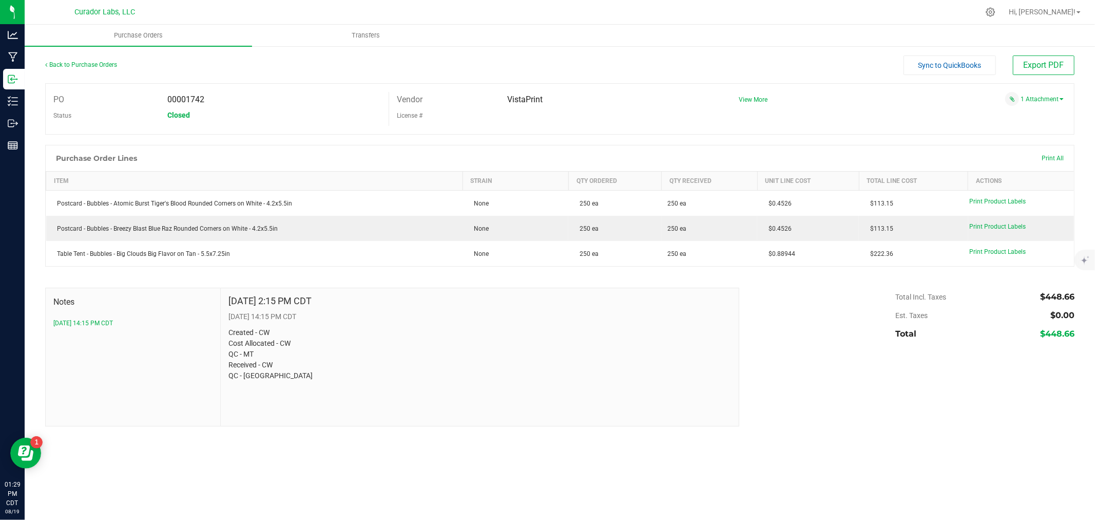
click at [201, 271] on div at bounding box center [560, 272] width 1030 height 10
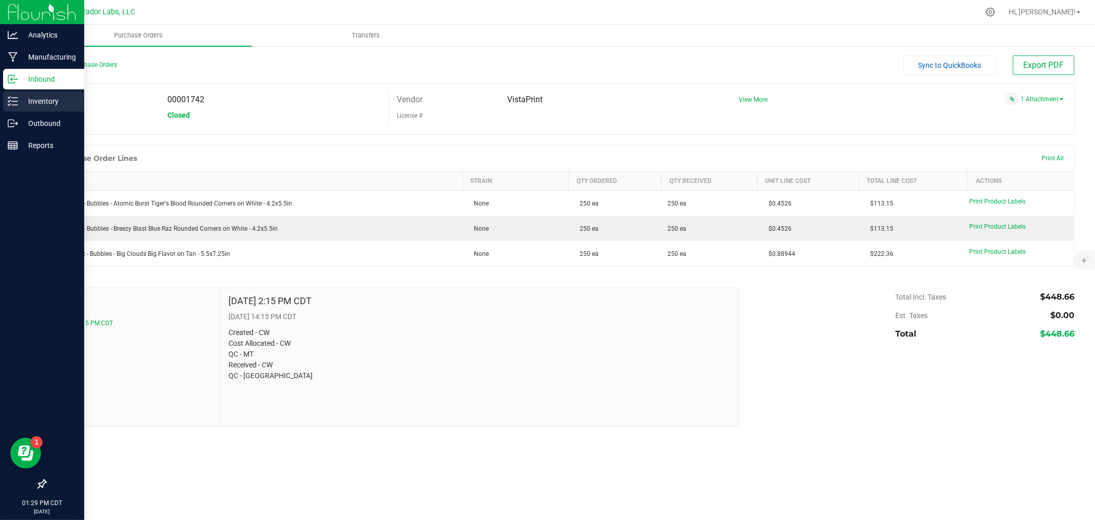
click at [11, 96] on icon at bounding box center [13, 101] width 10 height 10
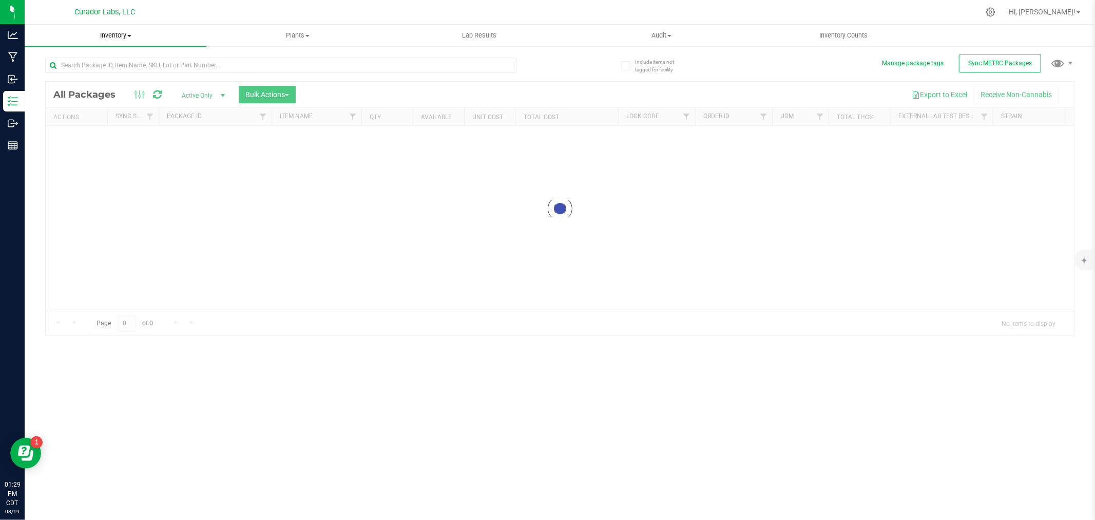
click at [121, 37] on span "Inventory" at bounding box center [116, 35] width 182 height 9
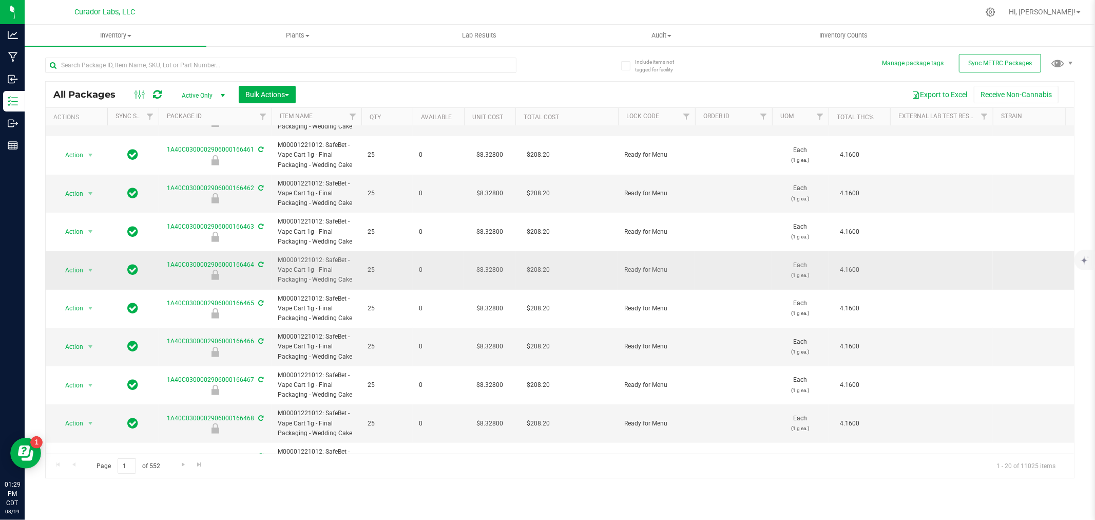
scroll to position [400, 0]
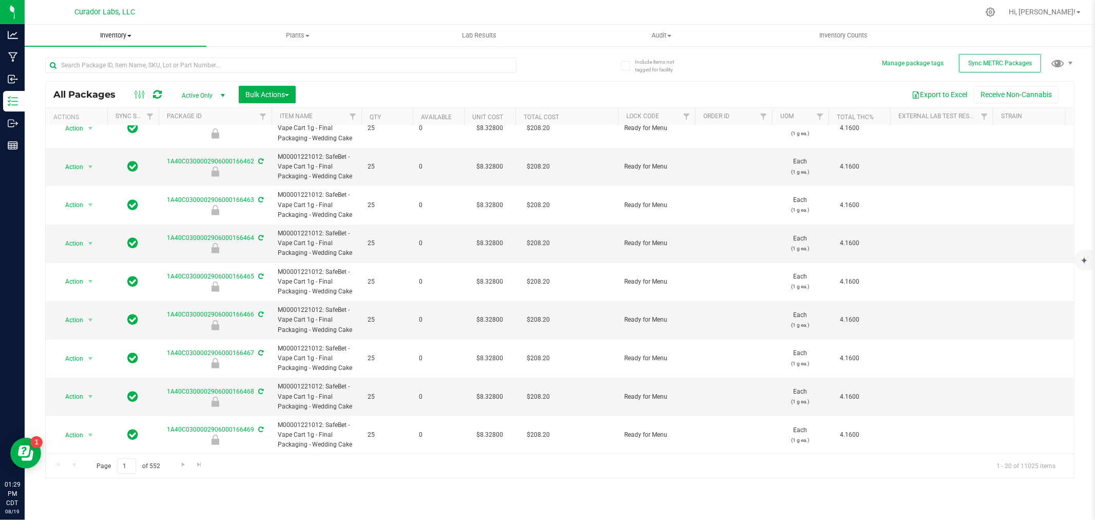
click at [106, 42] on uib-tab-heading "Inventory All packages All inventory Waste log Create inventory" at bounding box center [116, 36] width 182 height 22
click at [85, 73] on span "All inventory" at bounding box center [59, 74] width 69 height 9
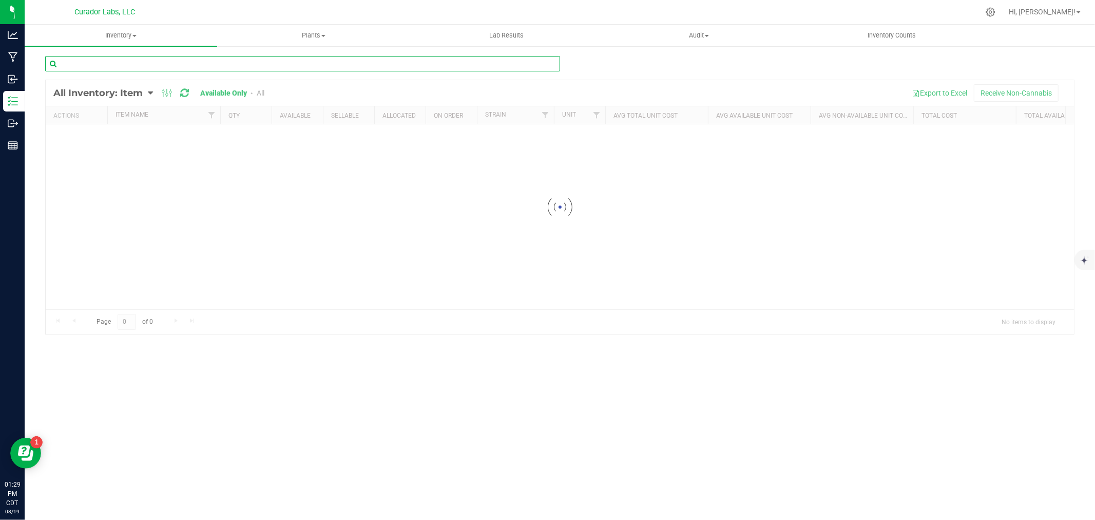
click at [163, 63] on input "text" at bounding box center [302, 63] width 515 height 15
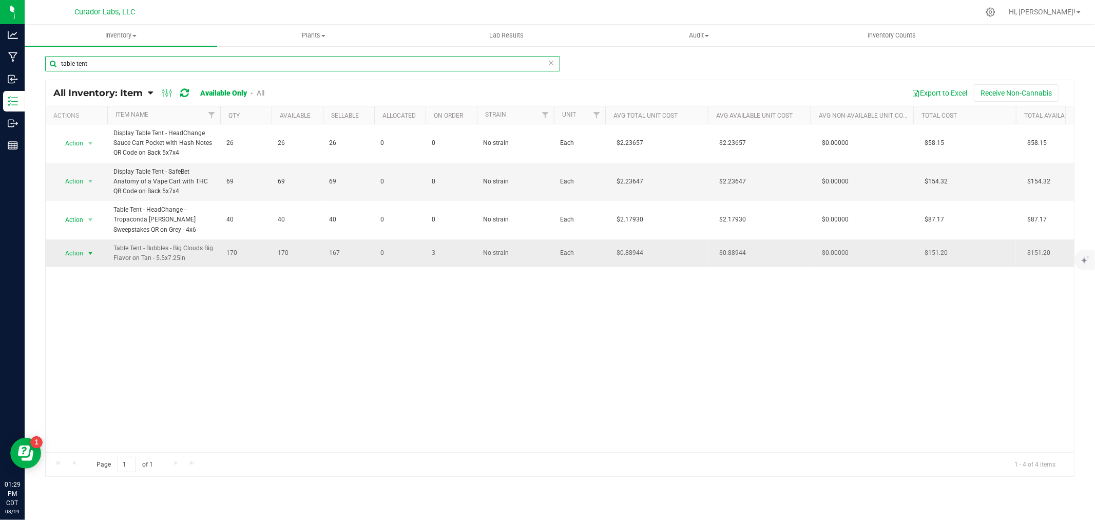
type input "table tent"
click at [84, 252] on span "select" at bounding box center [90, 253] width 13 height 14
click at [85, 270] on li "Adjust qty" at bounding box center [89, 270] width 66 height 15
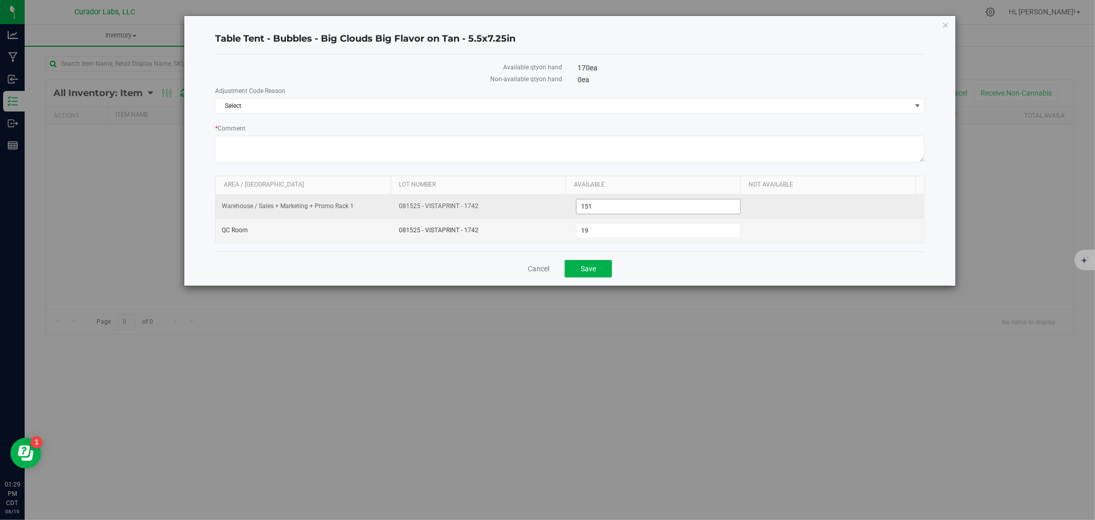
click at [630, 207] on span "151 151" at bounding box center [658, 206] width 165 height 15
click at [630, 207] on input "151" at bounding box center [659, 206] width 164 height 14
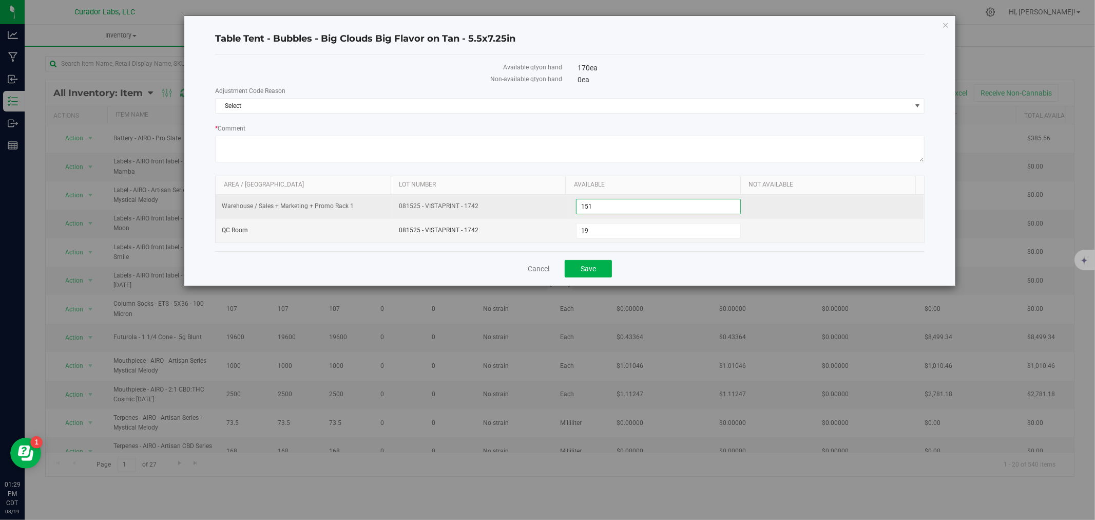
type input "0"
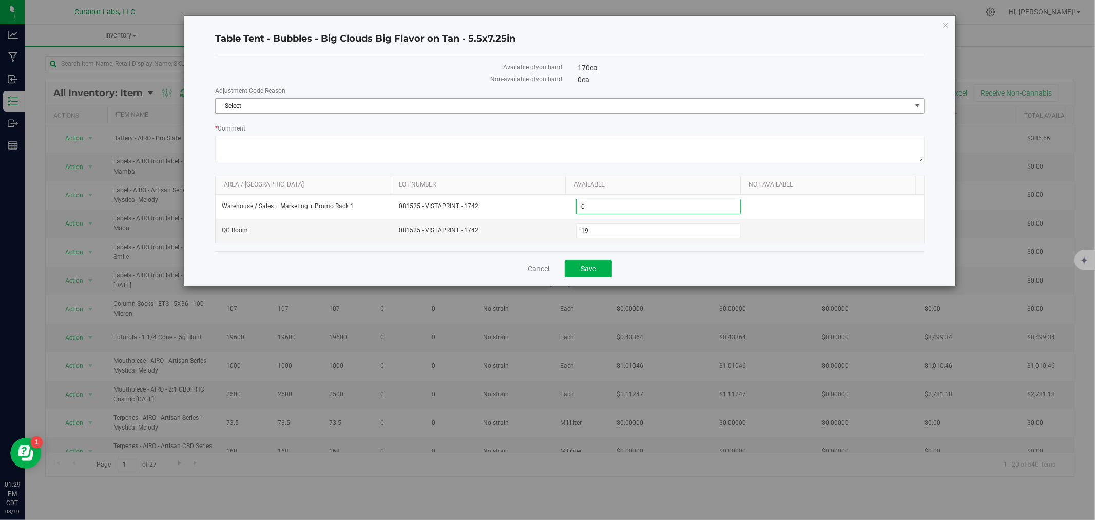
type input "0"
click at [322, 99] on span "Select" at bounding box center [564, 106] width 696 height 14
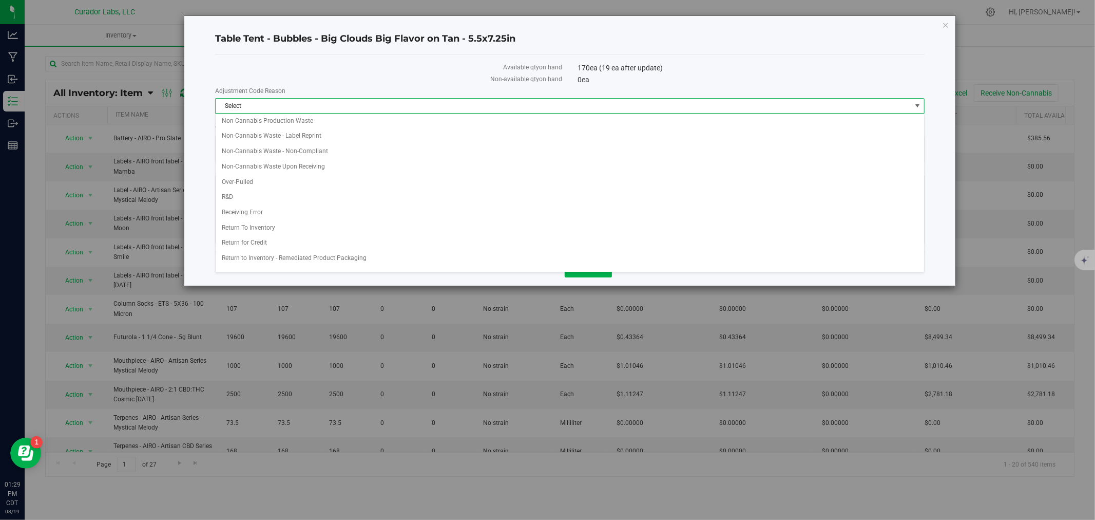
scroll to position [171, 0]
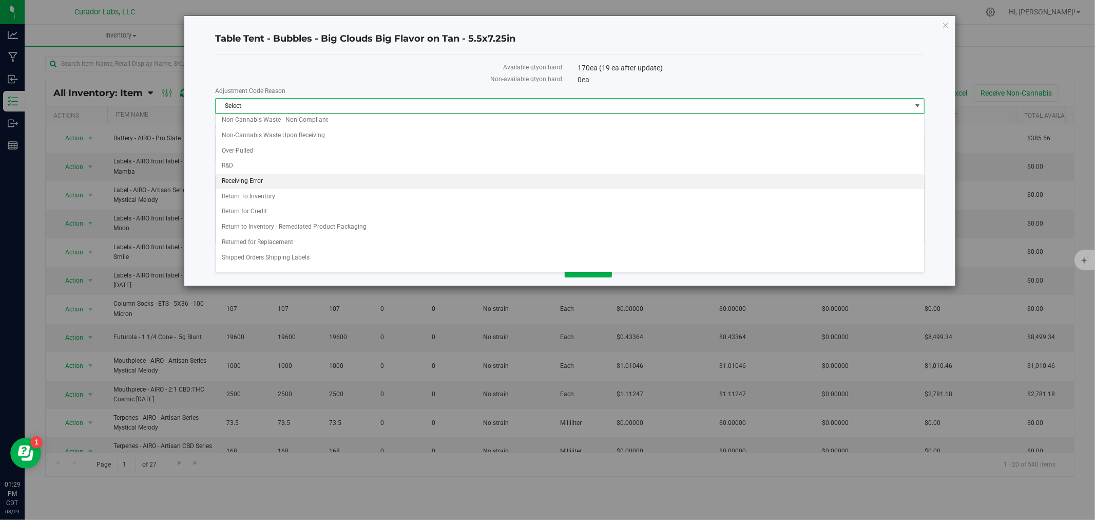
click at [275, 185] on li "Receiving Error" at bounding box center [570, 181] width 709 height 15
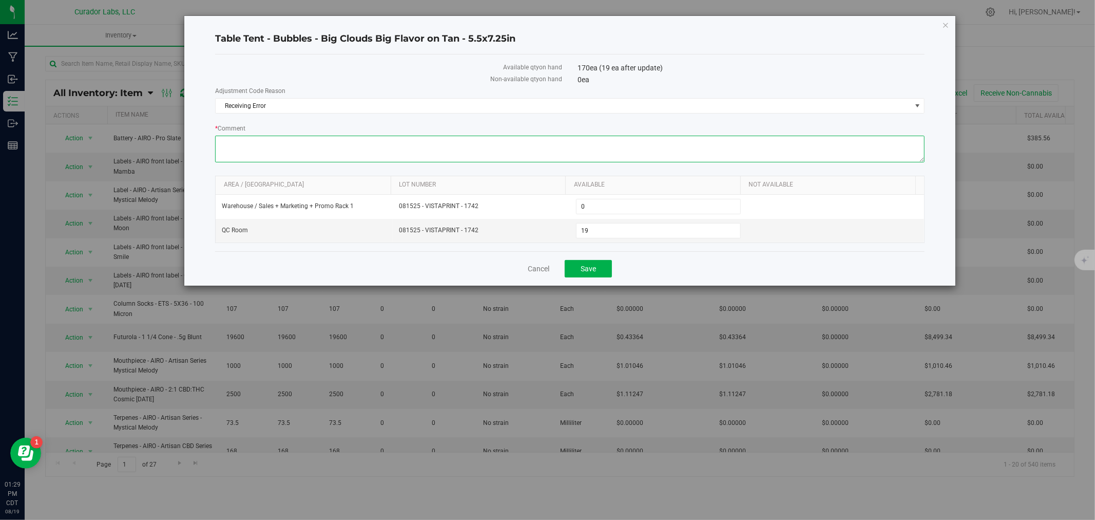
click at [273, 142] on textarea "* Comment" at bounding box center [570, 149] width 710 height 27
type textarea "1742"
click at [595, 260] on div "Cancel Save" at bounding box center [570, 268] width 710 height 34
click at [596, 268] on span "Save" at bounding box center [588, 268] width 15 height 8
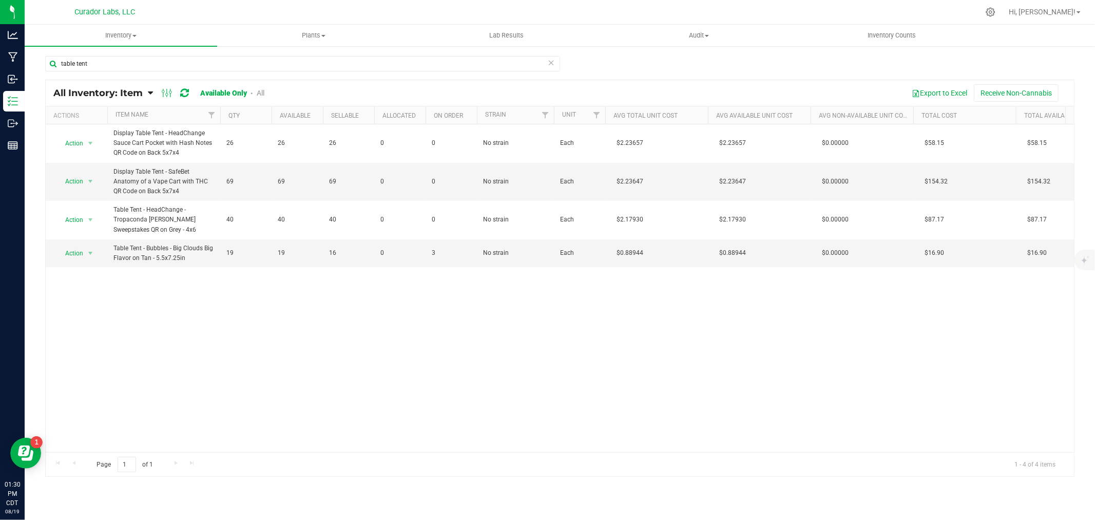
click at [201, 302] on div "Action Action Adjust qty Edit lots/costs Global inventory Locate inventory Prin…" at bounding box center [560, 288] width 1029 height 328
click at [122, 65] on input "table tent" at bounding box center [302, 63] width 515 height 15
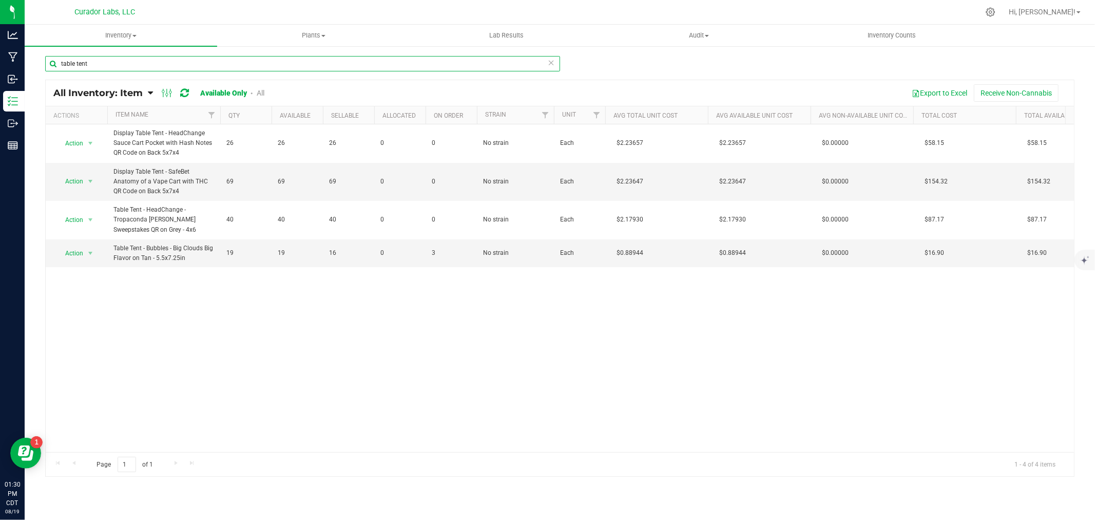
click at [122, 65] on input "table tent" at bounding box center [302, 63] width 515 height 15
type input "enamel pin"
click at [89, 249] on span "select" at bounding box center [90, 253] width 8 height 8
click at [88, 316] on li "Locate inventory" at bounding box center [89, 316] width 66 height 15
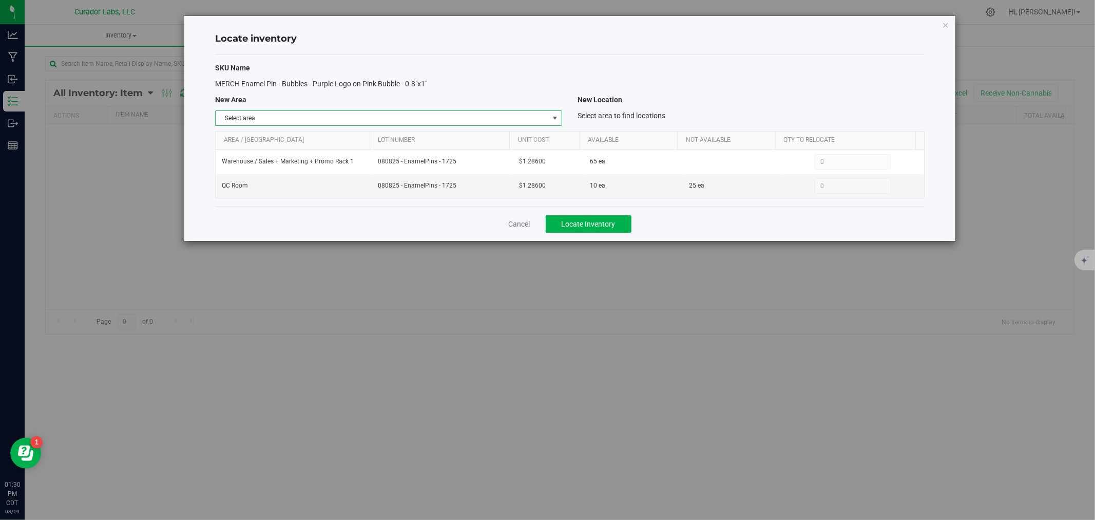
click at [337, 120] on span "Select area" at bounding box center [382, 118] width 333 height 14
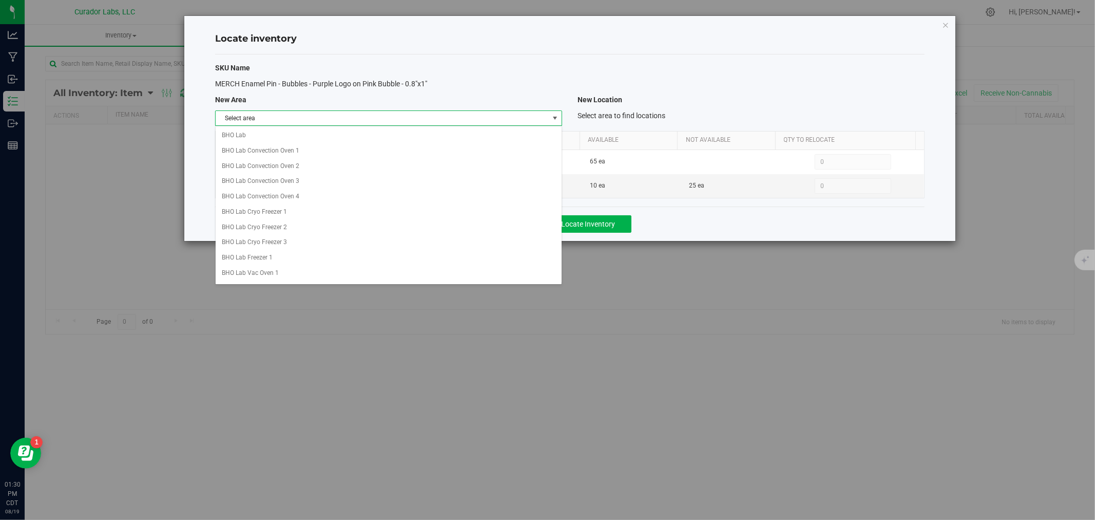
scroll to position [691, 0]
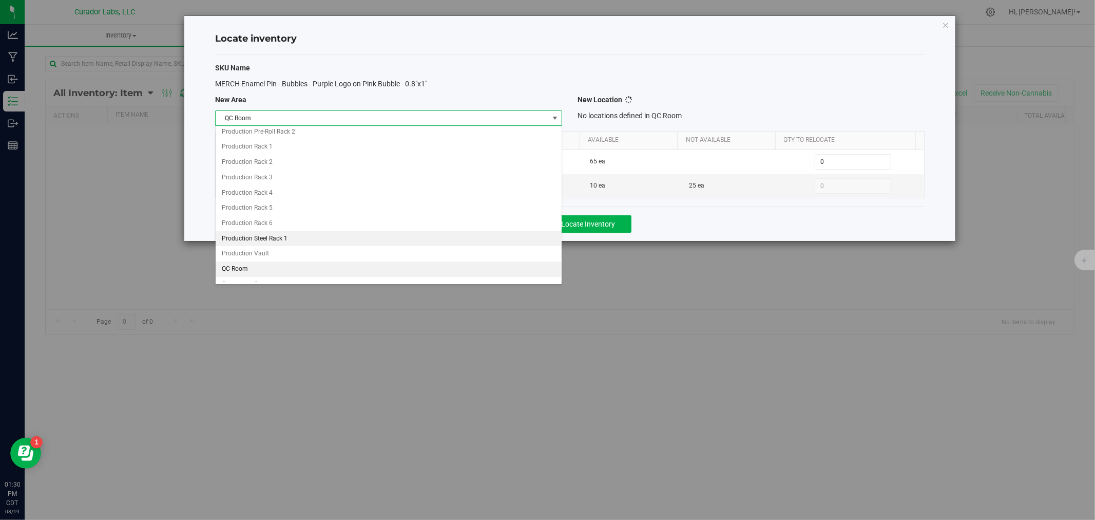
click at [279, 277] on li "QC Room" at bounding box center [389, 268] width 346 height 15
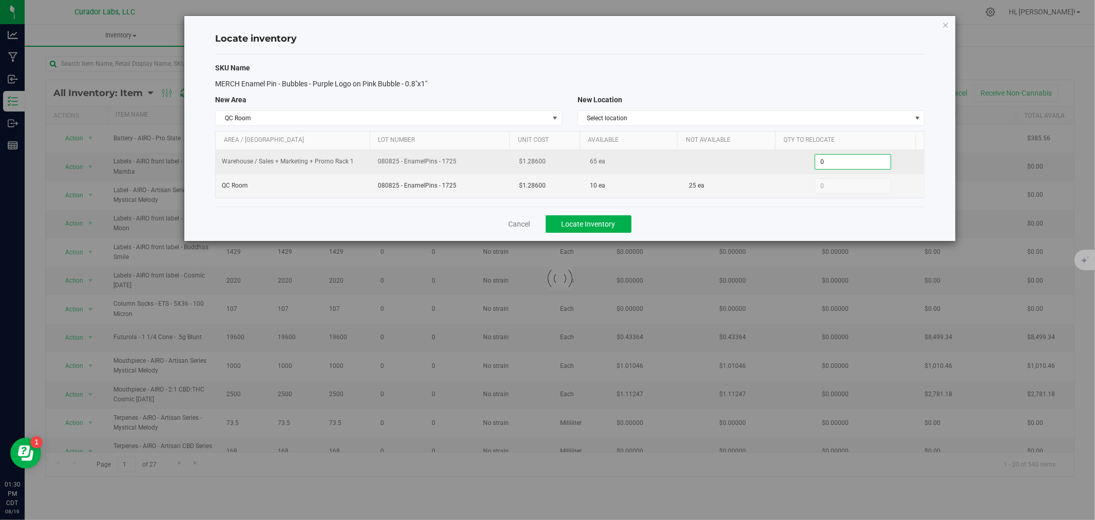
click at [824, 165] on span "0 0" at bounding box center [853, 161] width 77 height 15
click at [824, 165] on input "0" at bounding box center [852, 162] width 75 height 14
type input "65"
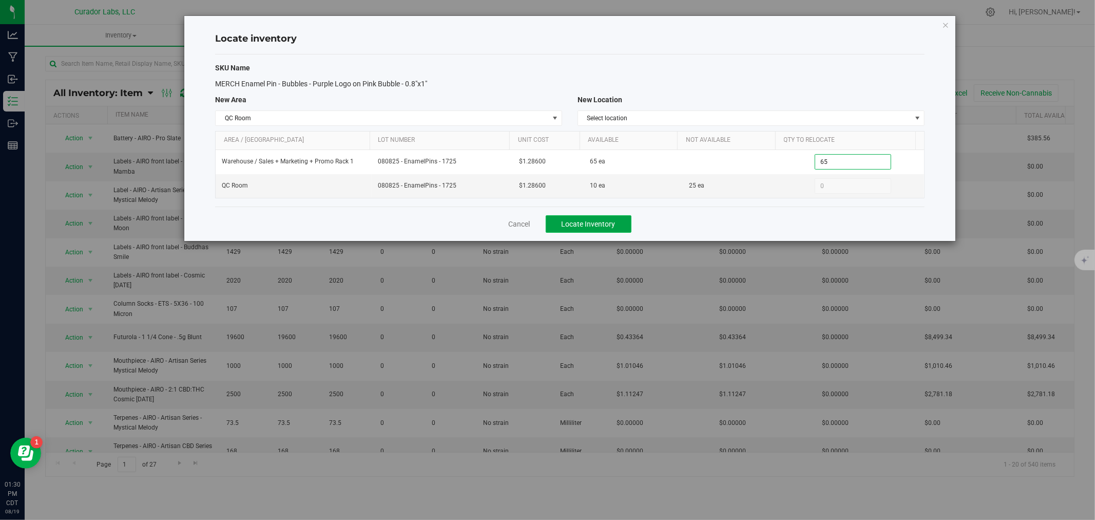
type input "65"
click at [598, 224] on span "Locate Inventory" at bounding box center [589, 224] width 54 height 8
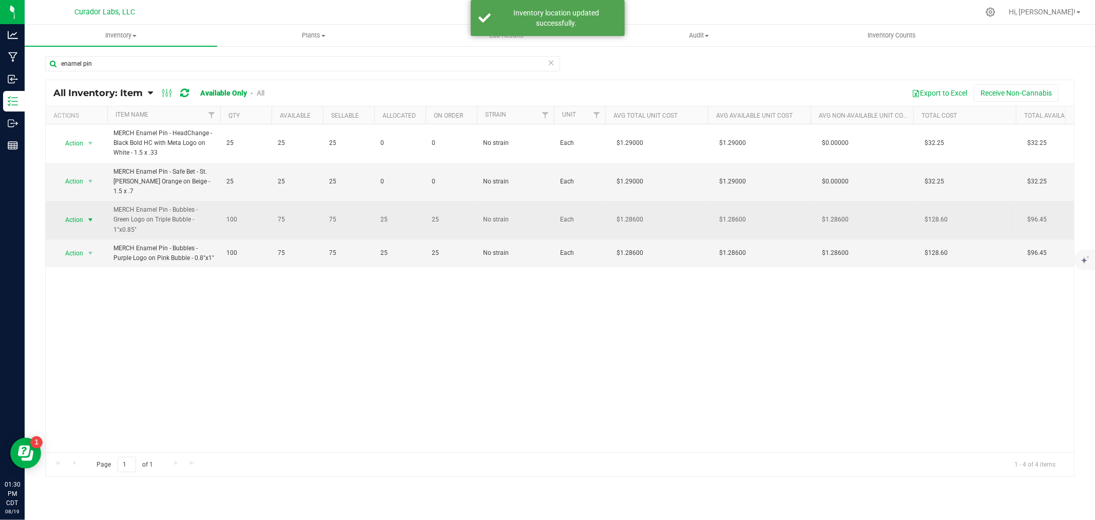
click at [61, 222] on span "Action" at bounding box center [70, 220] width 28 height 14
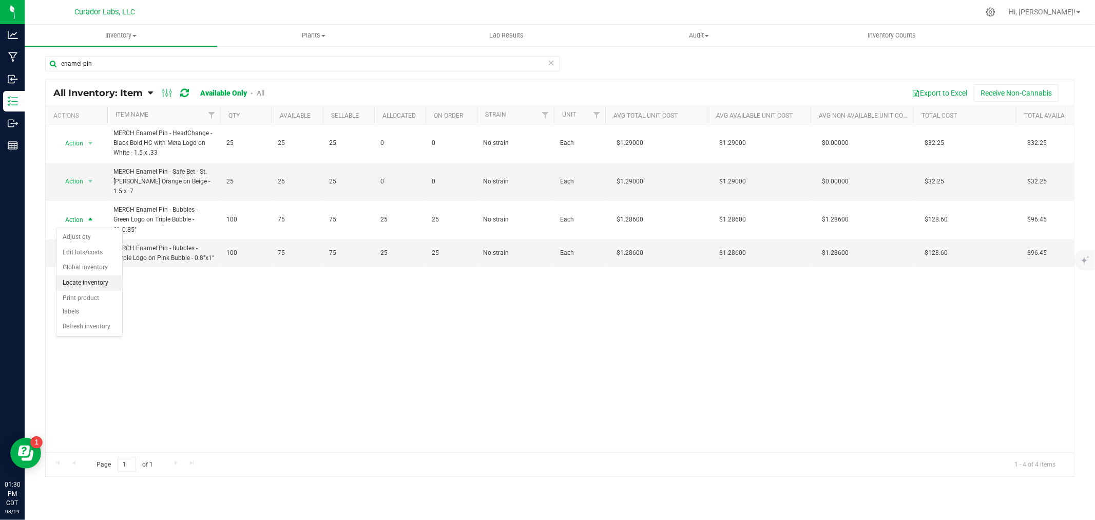
click at [83, 288] on li "Locate inventory" at bounding box center [89, 282] width 66 height 15
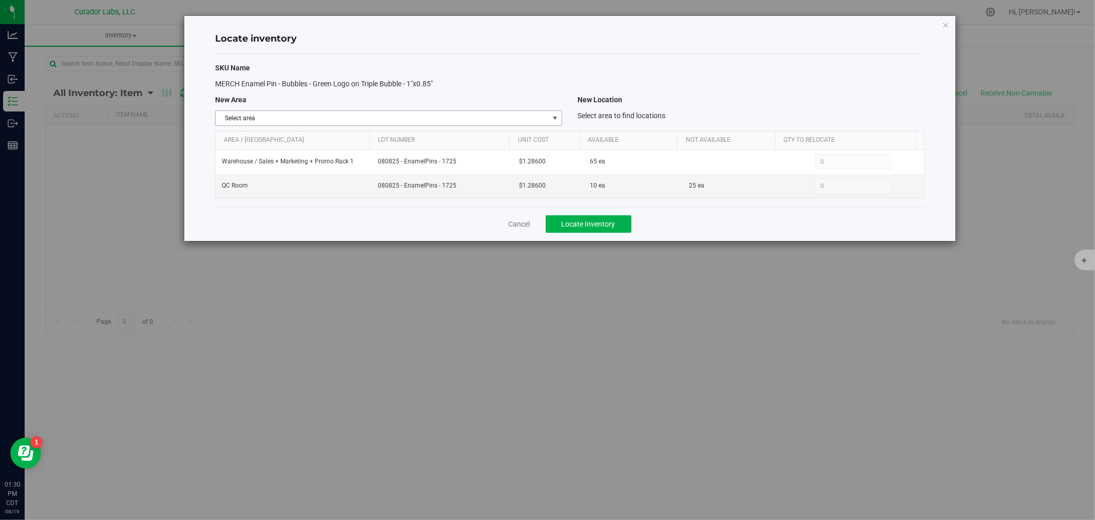
click at [253, 117] on span "Select area" at bounding box center [382, 118] width 333 height 14
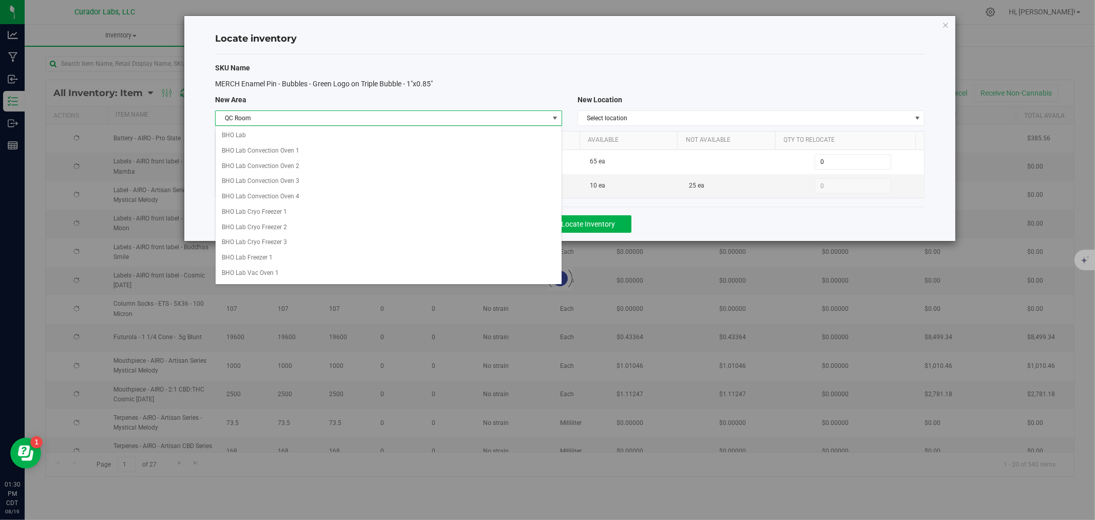
scroll to position [691, 0]
click at [260, 274] on li "QC Room" at bounding box center [389, 268] width 346 height 15
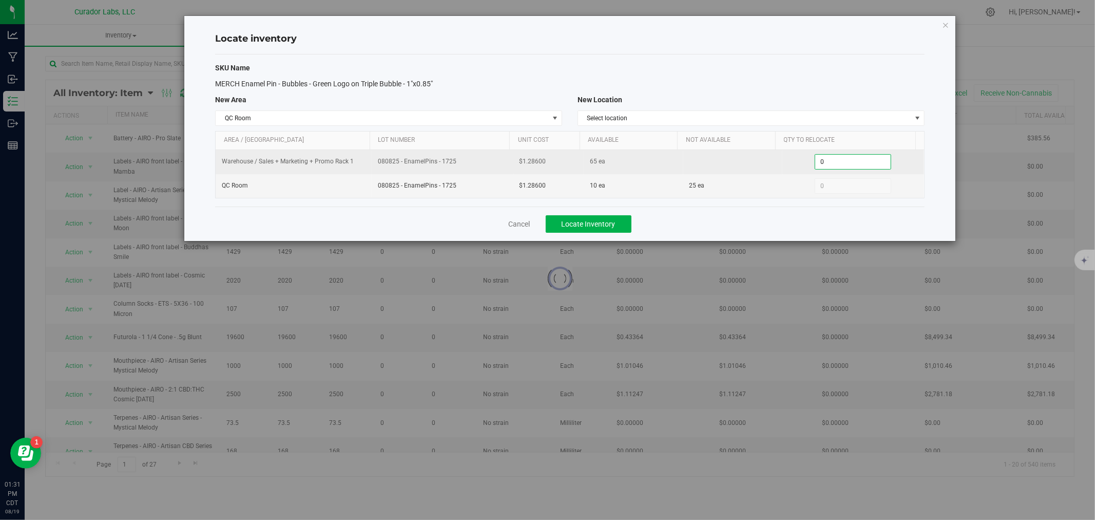
click at [820, 162] on span "0 0" at bounding box center [853, 161] width 77 height 15
click at [820, 162] on input "0" at bounding box center [852, 162] width 75 height 14
type input "65"
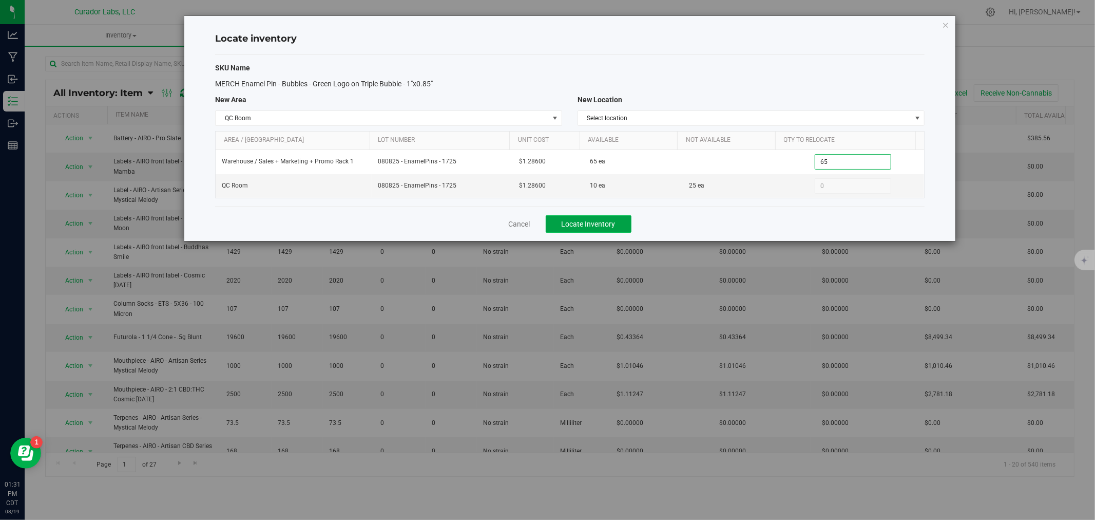
type input "65"
click at [597, 227] on span "Locate Inventory" at bounding box center [589, 224] width 54 height 8
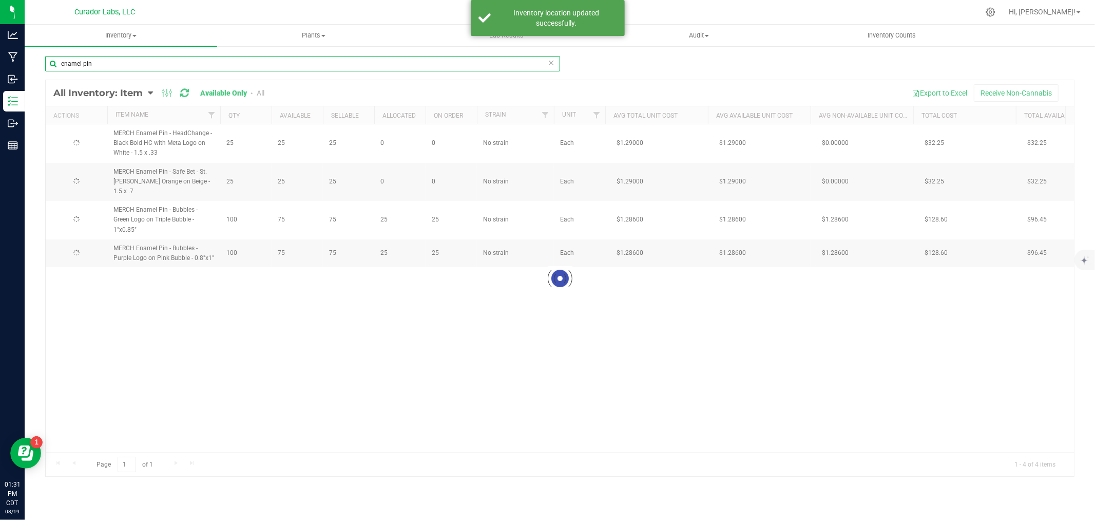
click at [96, 64] on input "enamel pin" at bounding box center [302, 63] width 515 height 15
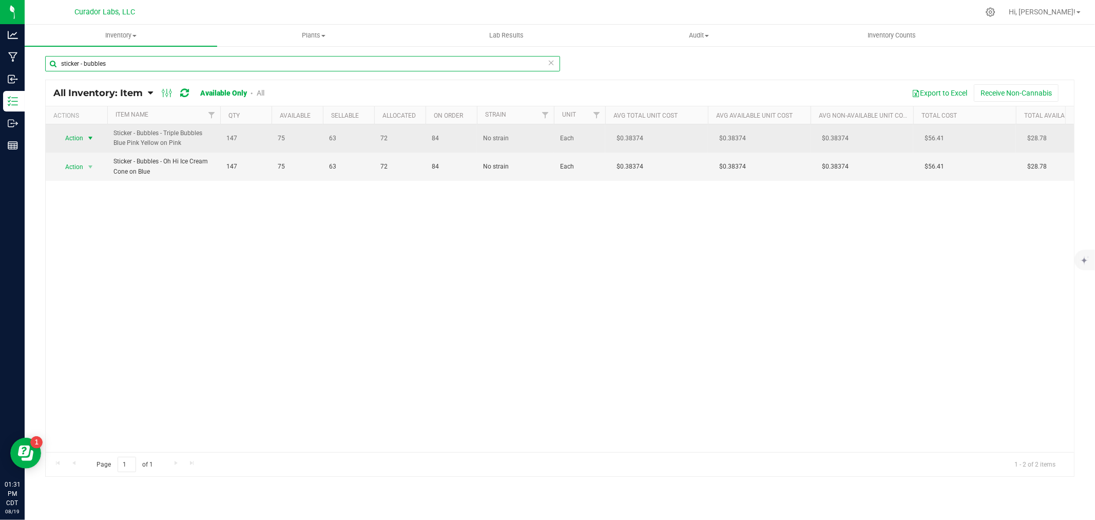
type input "sticker - bubbles"
click at [80, 139] on span "Action" at bounding box center [70, 138] width 28 height 14
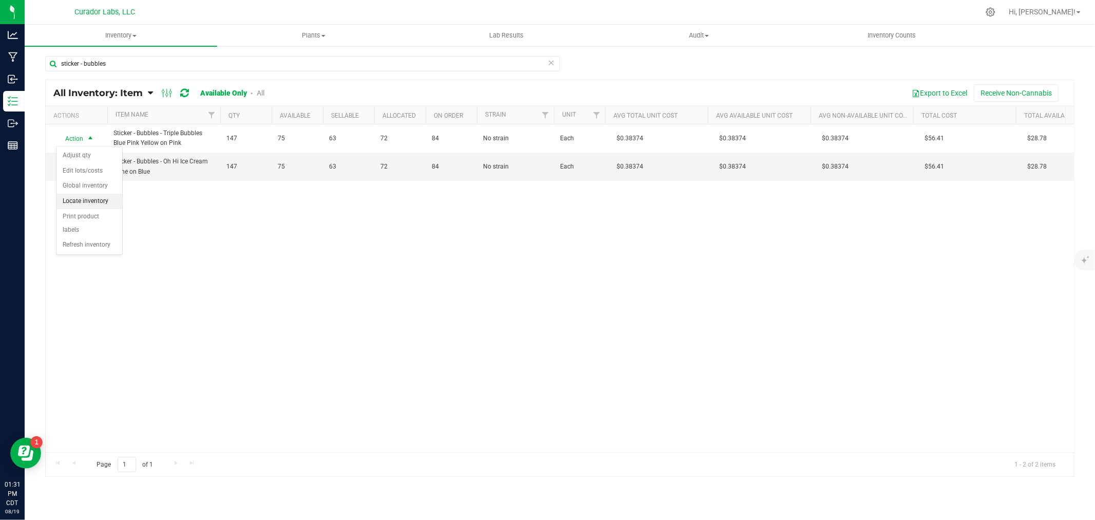
click at [83, 203] on li "Locate inventory" at bounding box center [89, 201] width 66 height 15
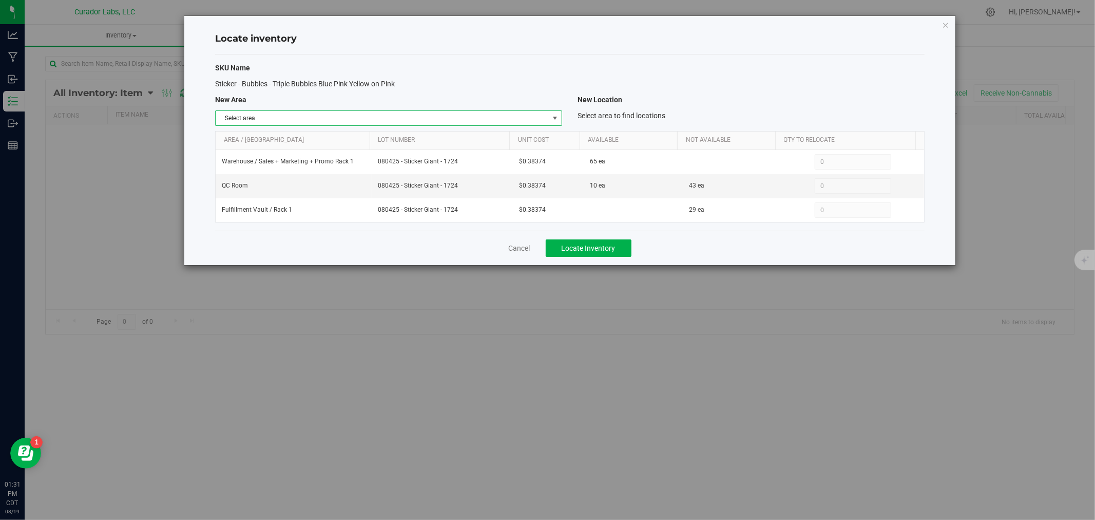
click at [338, 119] on span "Select area" at bounding box center [382, 118] width 333 height 14
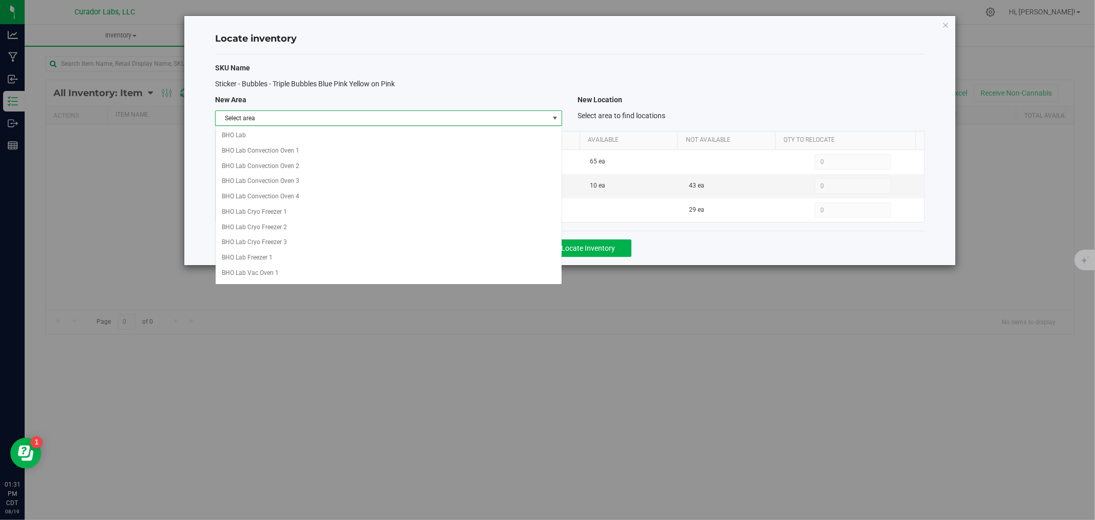
scroll to position [691, 0]
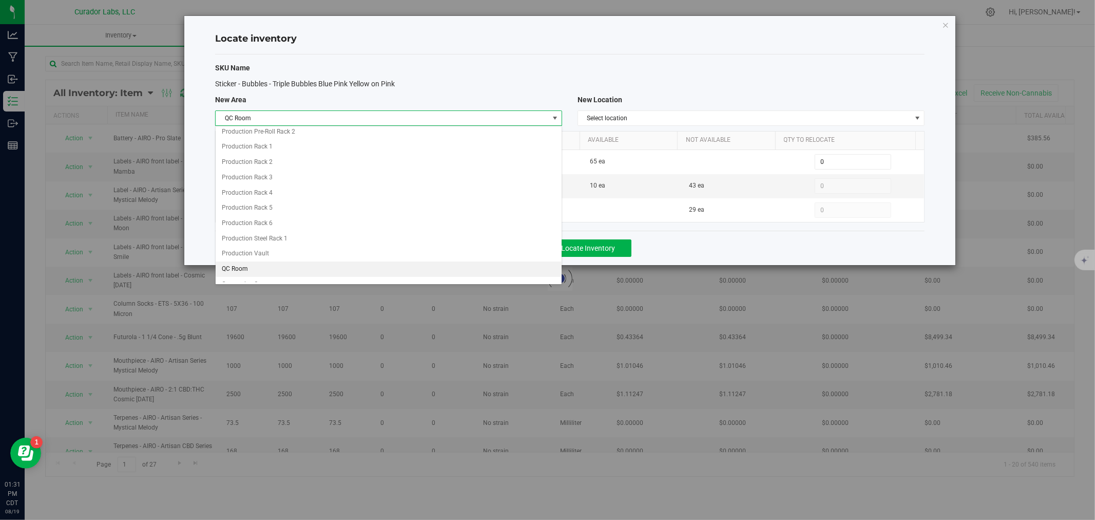
click at [256, 271] on li "QC Room" at bounding box center [389, 268] width 346 height 15
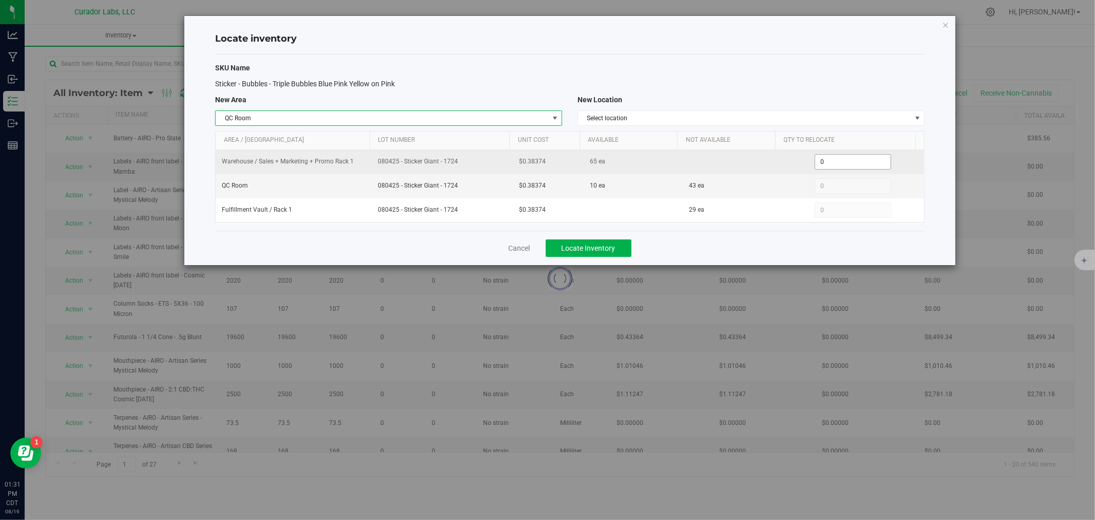
click at [828, 164] on span "0 0" at bounding box center [853, 161] width 77 height 15
click at [828, 164] on input "0" at bounding box center [852, 162] width 75 height 14
type input "65"
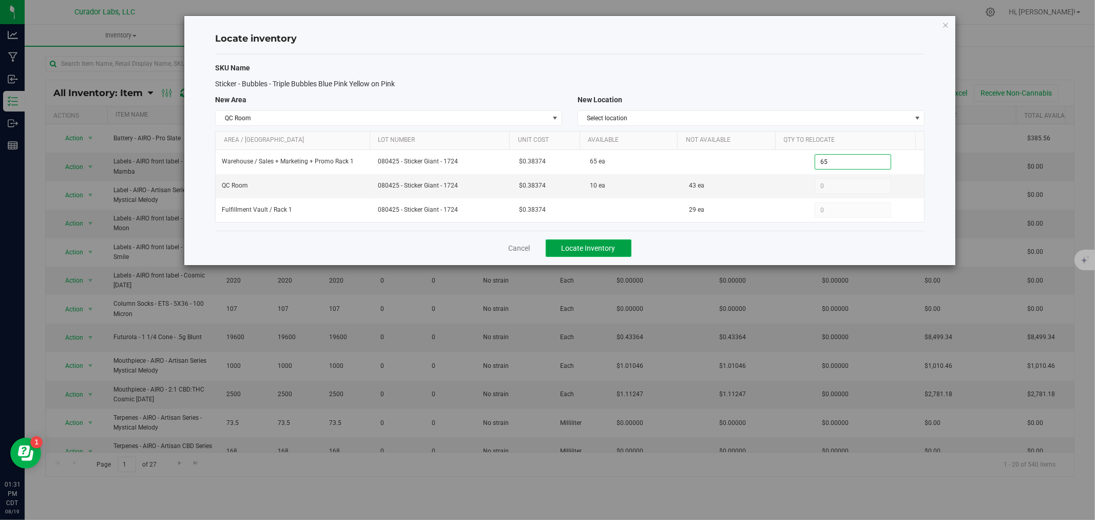
type input "65"
click at [604, 248] on span "Locate Inventory" at bounding box center [589, 248] width 54 height 8
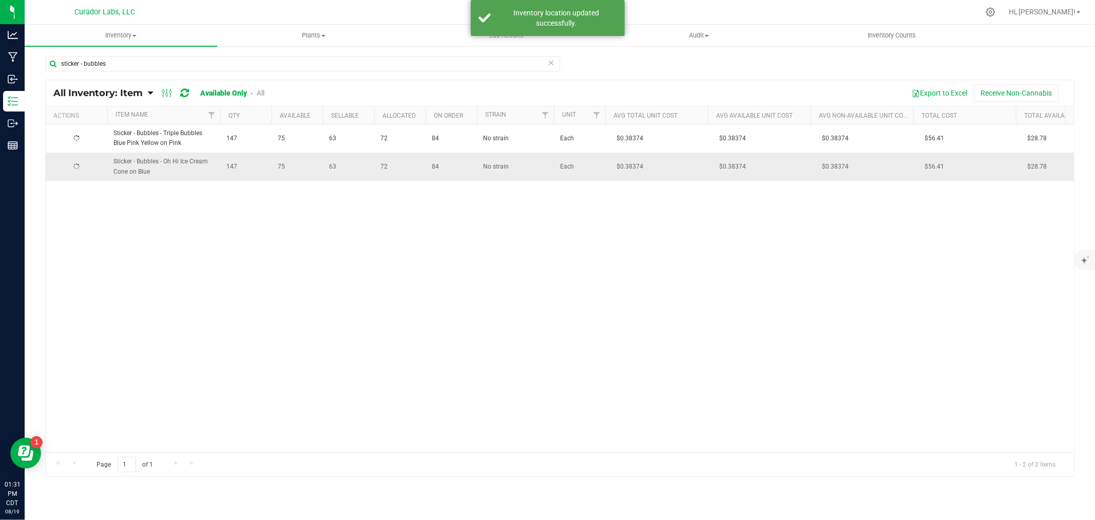
click at [71, 165] on div at bounding box center [76, 167] width 49 height 10
click at [71, 165] on span "Action" at bounding box center [70, 167] width 28 height 14
click at [82, 227] on li "Locate inventory" at bounding box center [89, 229] width 66 height 15
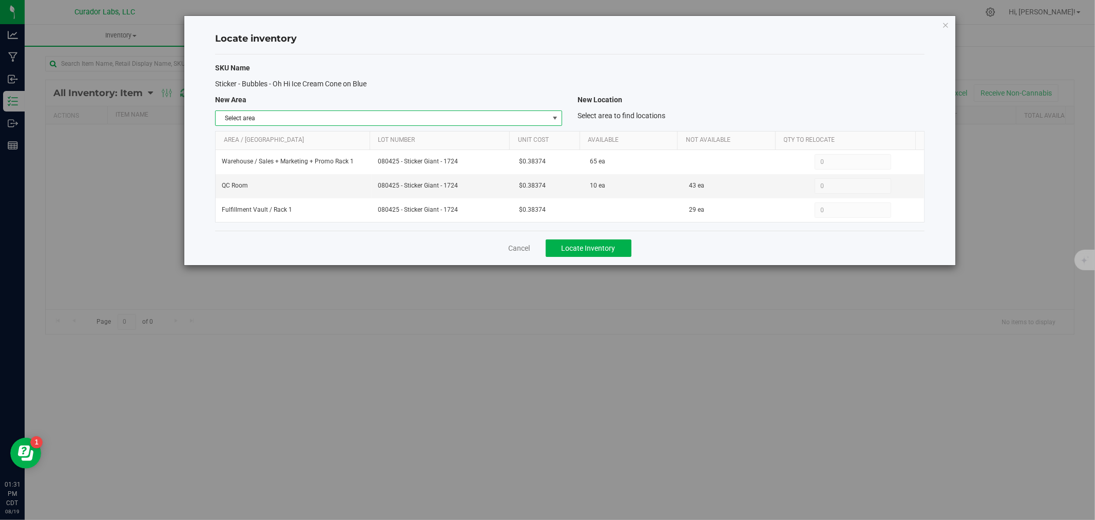
click at [343, 119] on span "Select area" at bounding box center [382, 118] width 333 height 14
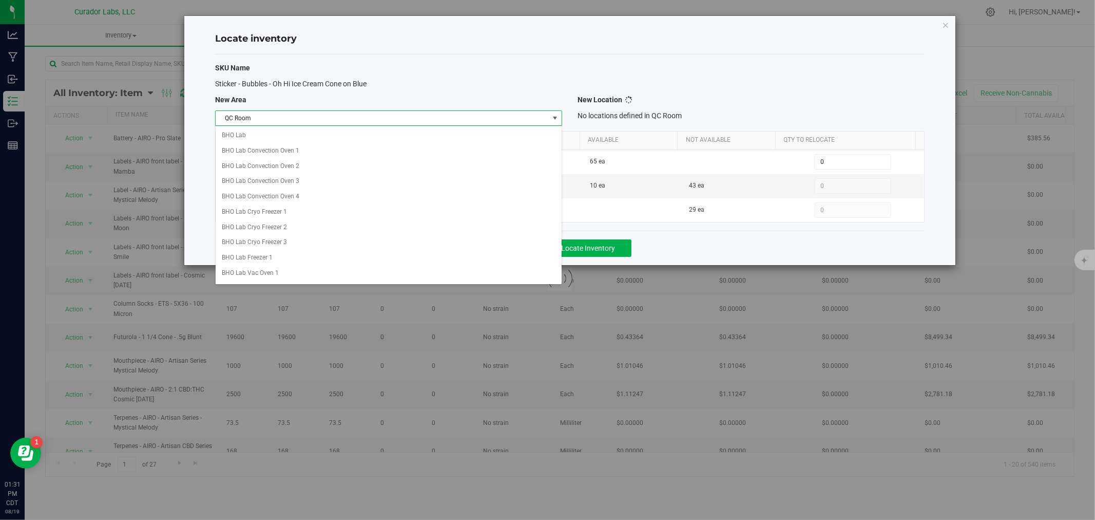
scroll to position [691, 0]
click at [313, 272] on li "QC Room" at bounding box center [389, 268] width 346 height 15
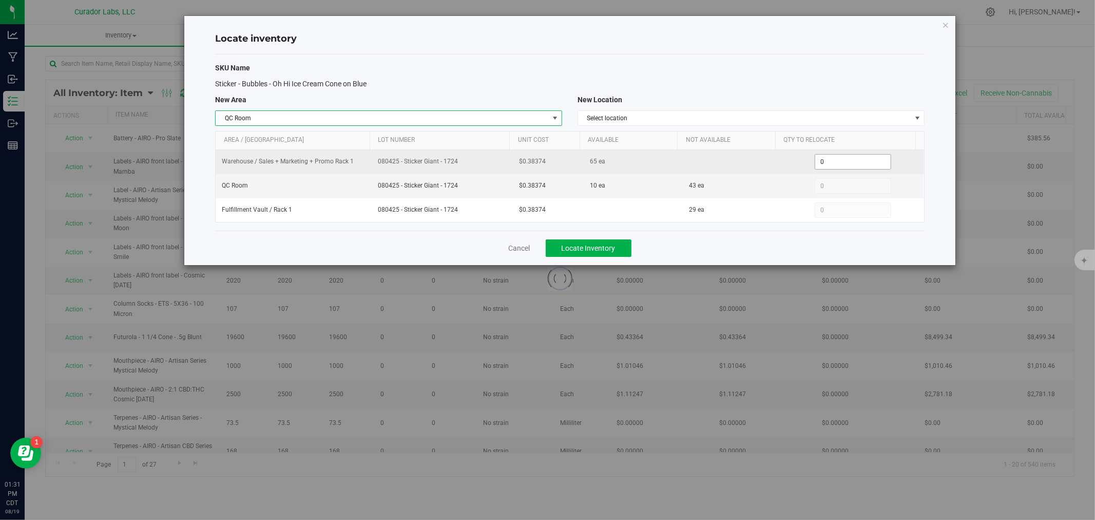
click at [841, 160] on span "0 0" at bounding box center [853, 161] width 77 height 15
click at [841, 160] on input "0" at bounding box center [852, 162] width 75 height 14
type input "65"
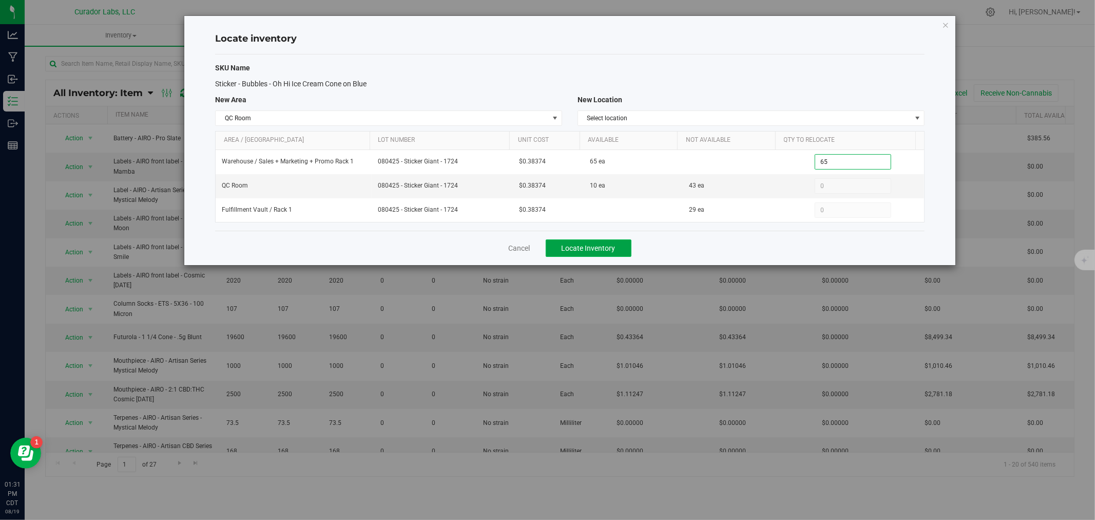
type input "65"
click at [609, 241] on button "Locate Inventory" at bounding box center [589, 247] width 86 height 17
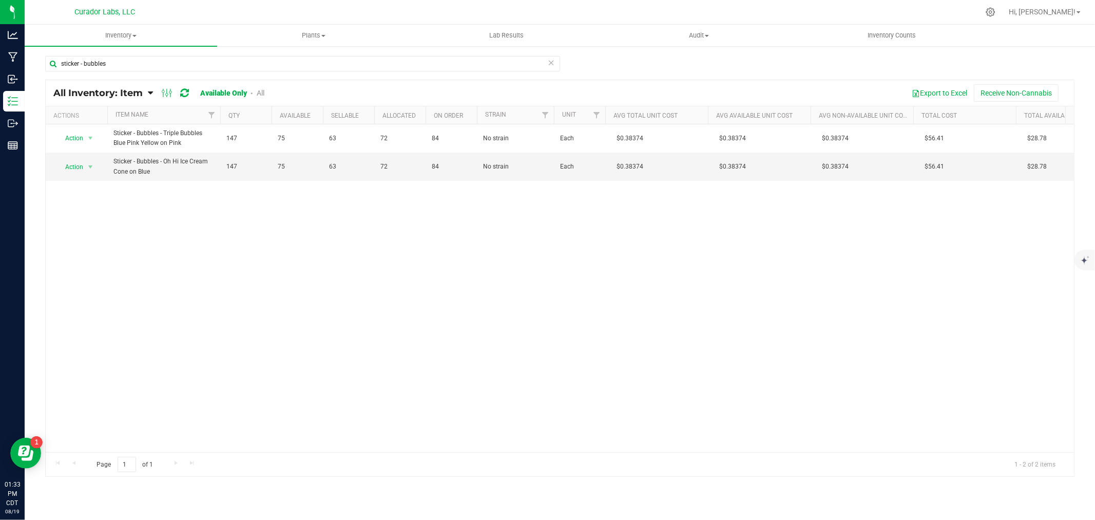
click at [157, 212] on div "Action Action Adjust qty Edit lots/costs Global inventory Locate inventory Prin…" at bounding box center [560, 288] width 1029 height 328
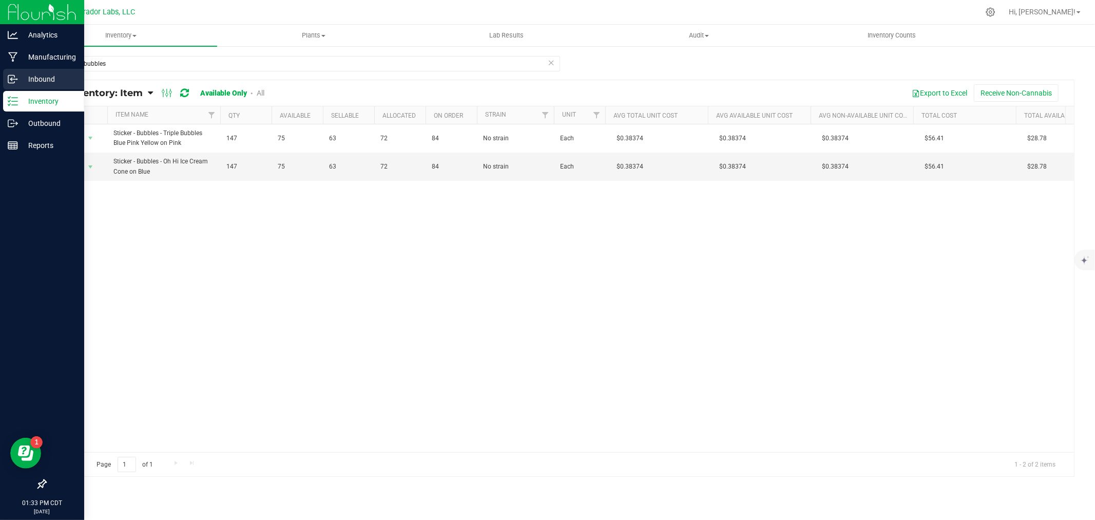
click at [11, 74] on icon at bounding box center [13, 79] width 10 height 10
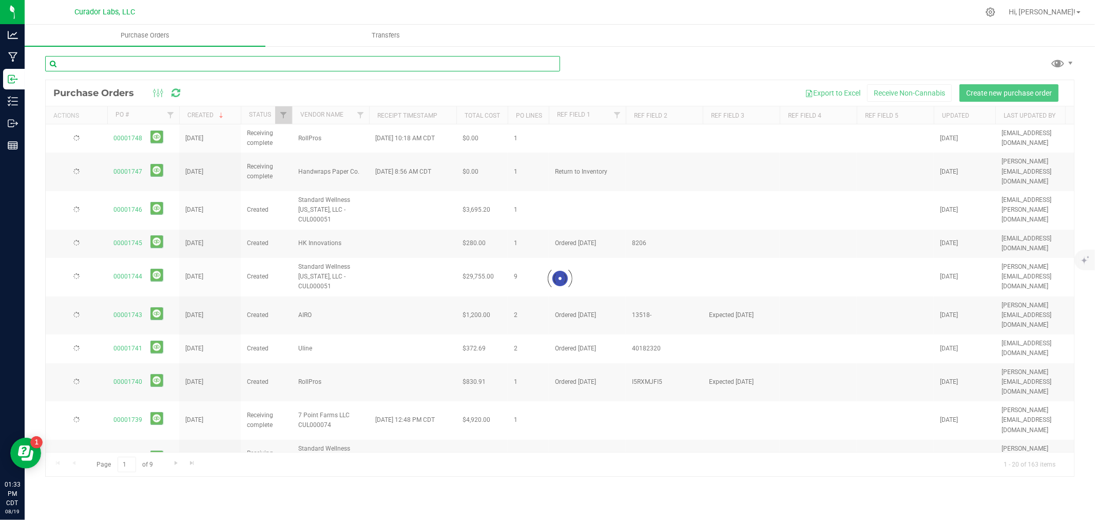
click at [121, 65] on input "text" at bounding box center [302, 63] width 515 height 15
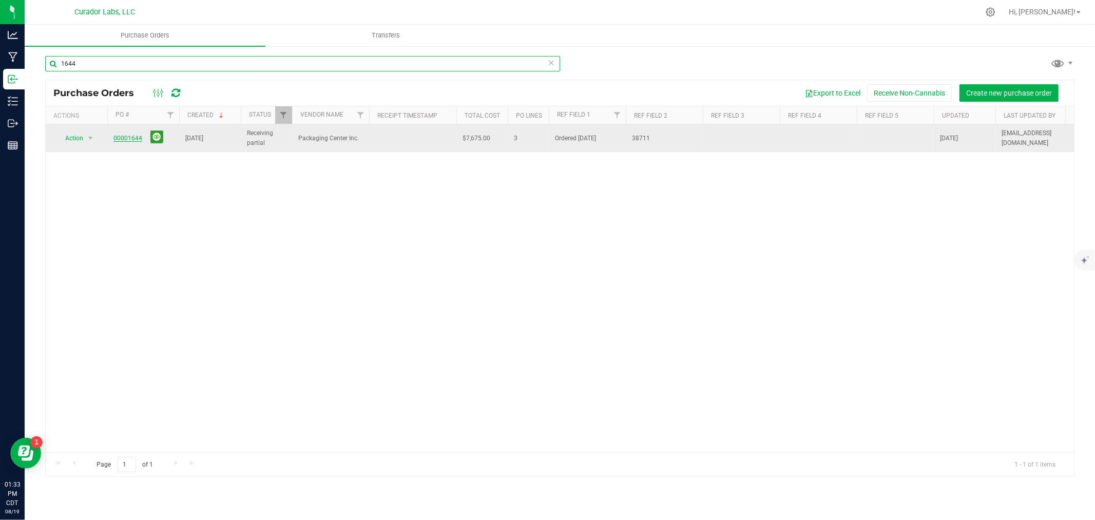
type input "1644"
click at [132, 141] on link "00001644" at bounding box center [127, 138] width 29 height 7
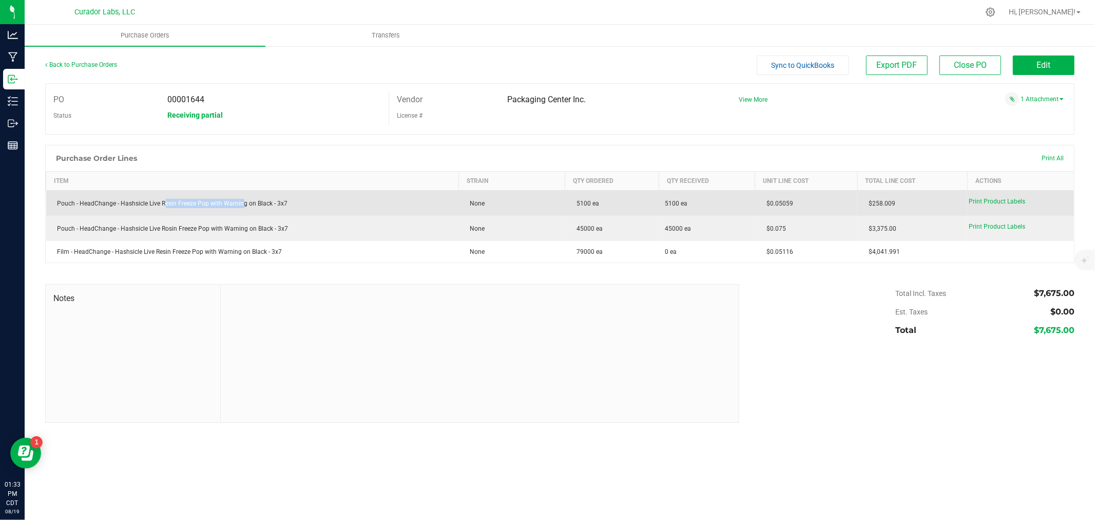
drag, startPoint x: 163, startPoint y: 203, endPoint x: 241, endPoint y: 203, distance: 78.6
click at [241, 203] on div "Pouch - HeadChange - Hashsicle Live Resin Freeze Pop with Warning on Black - 3x7" at bounding box center [252, 203] width 401 height 9
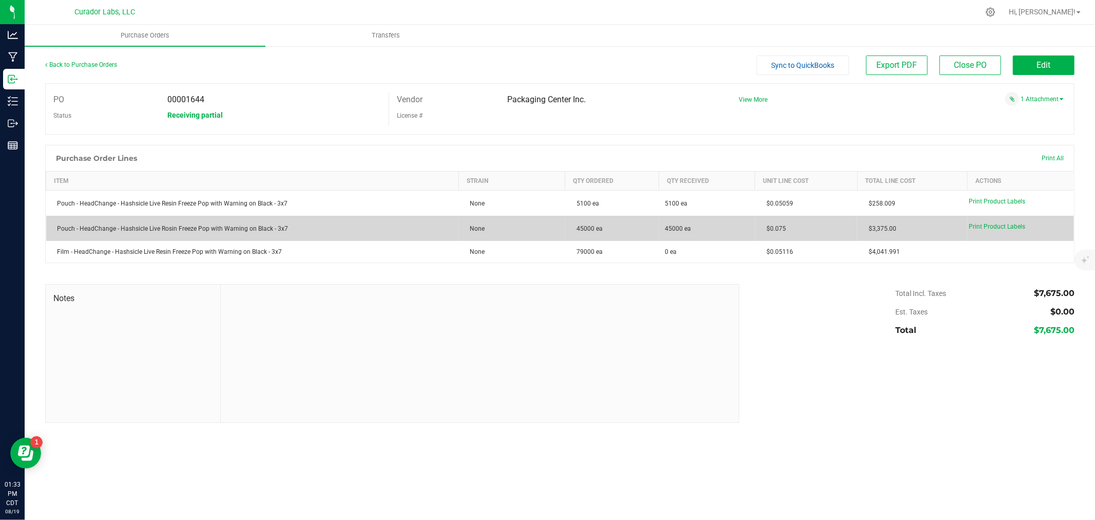
drag, startPoint x: 718, startPoint y: 232, endPoint x: 571, endPoint y: 229, distance: 147.4
click at [571, 229] on purchase-order-line-row "Pouch - HeadChange - Hashsicle Live Rosin Freeze Pop with Warning on Black - 3x…" at bounding box center [560, 228] width 1029 height 25
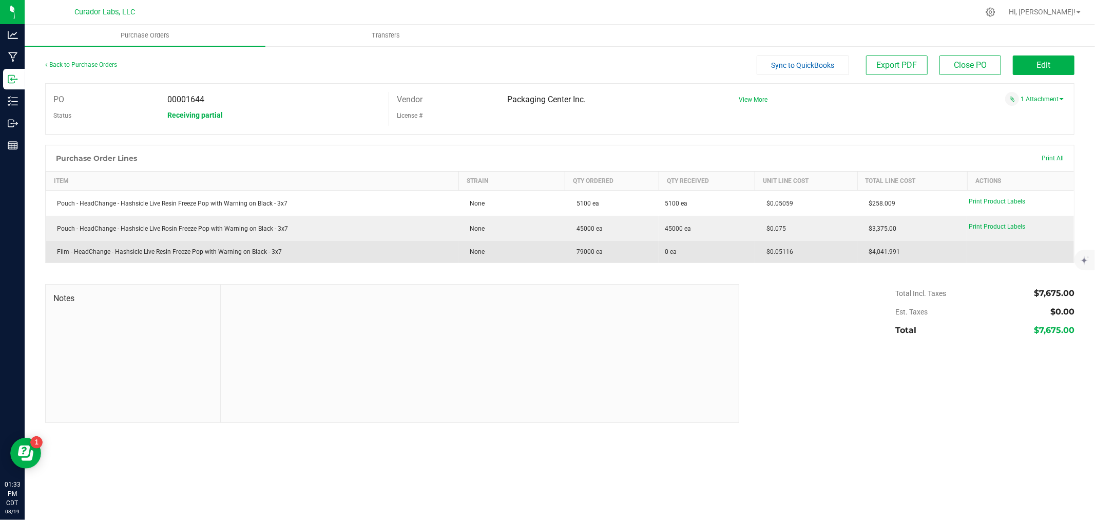
click at [562, 254] on td "None" at bounding box center [512, 252] width 107 height 22
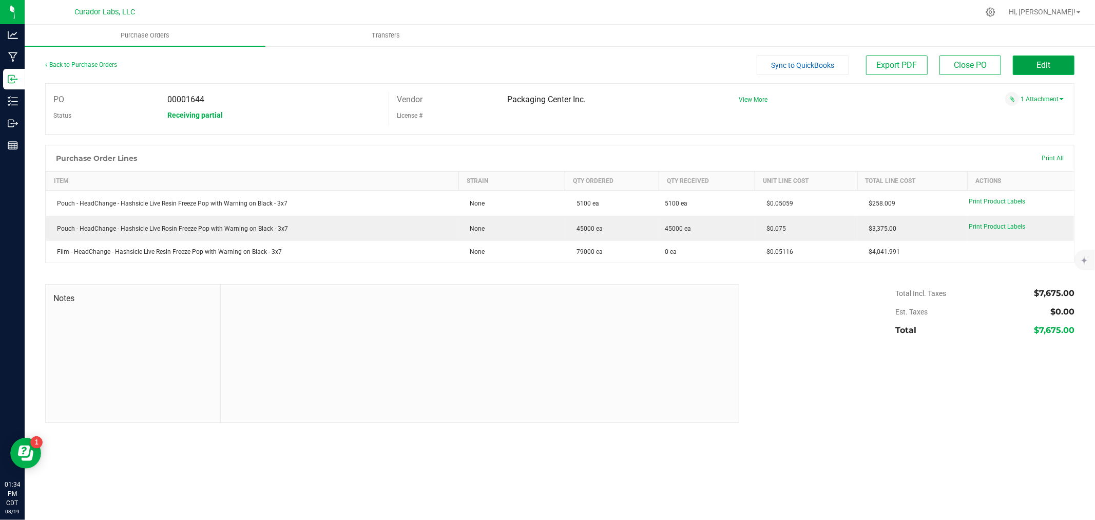
click at [1057, 70] on button "Edit" at bounding box center [1044, 65] width 62 height 20
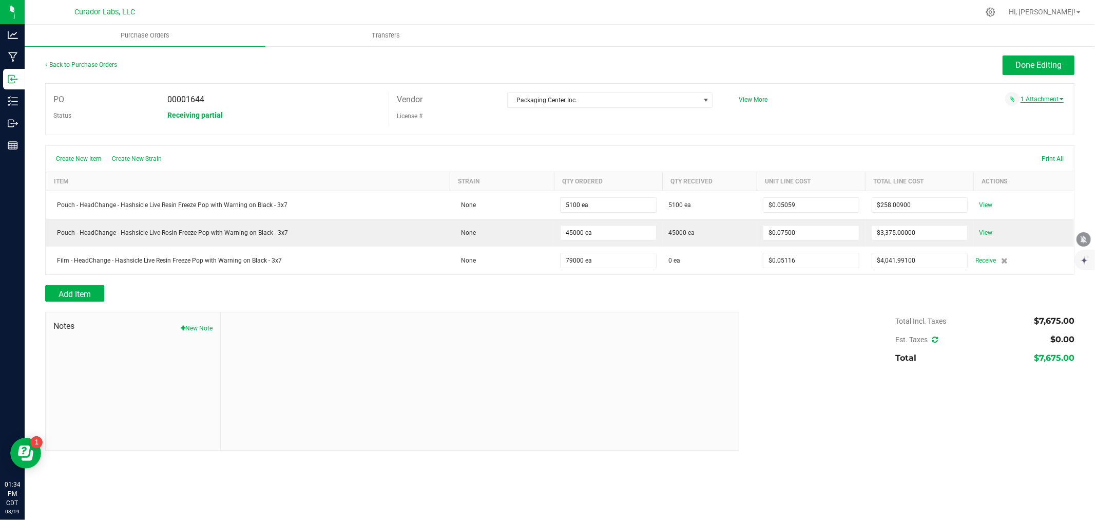
click at [1043, 99] on link "1 Attachment" at bounding box center [1042, 99] width 43 height 7
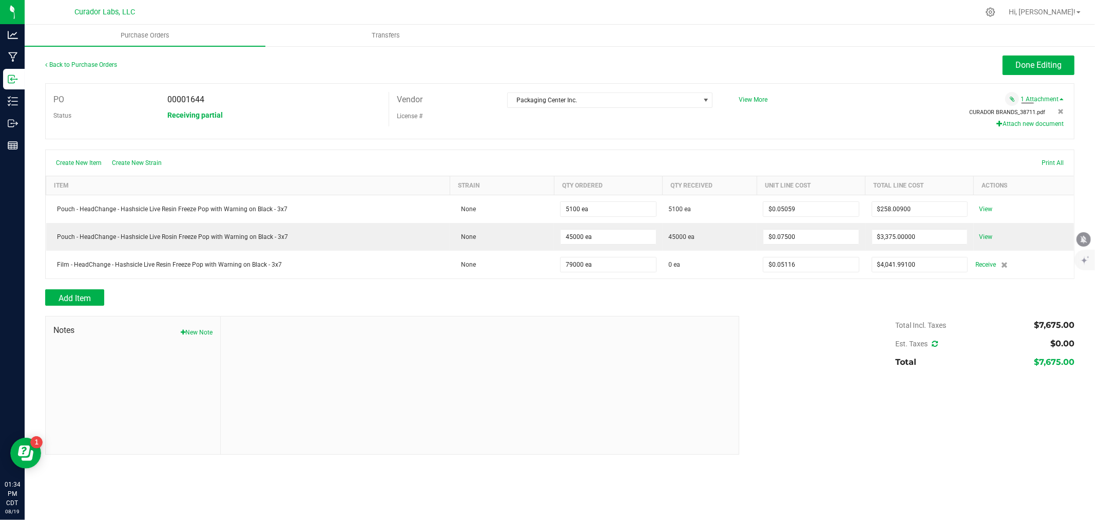
click at [1021, 109] on span "CURADOR BRANDS_38711.pdf" at bounding box center [1008, 112] width 76 height 7
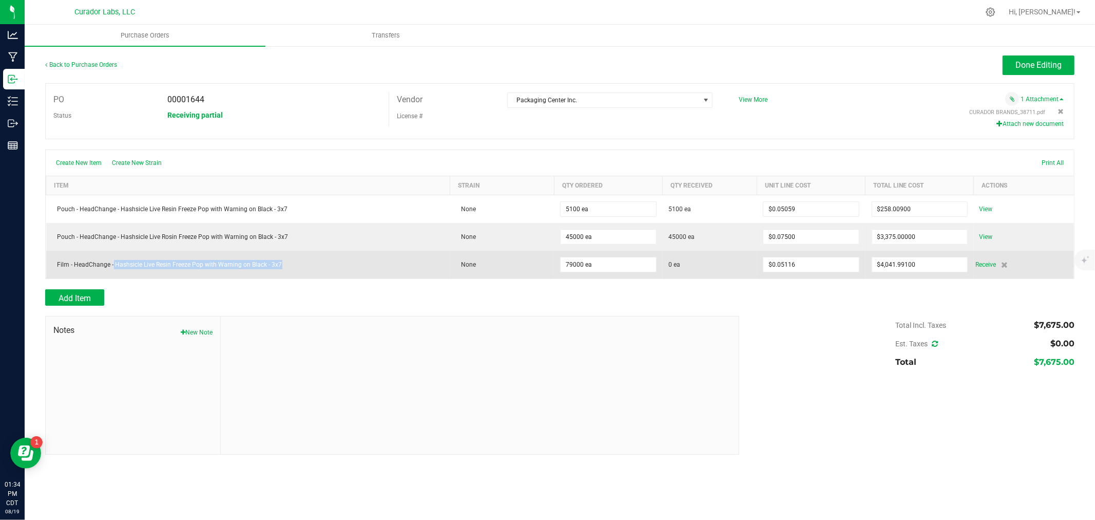
drag, startPoint x: 111, startPoint y: 269, endPoint x: 303, endPoint y: 266, distance: 192.1
click at [303, 266] on div "Film - HeadChange - Hashsicle Live Resin Freeze Pop with Warning on Black - 3x7" at bounding box center [248, 264] width 392 height 9
click at [613, 265] on input "79000" at bounding box center [608, 264] width 95 height 14
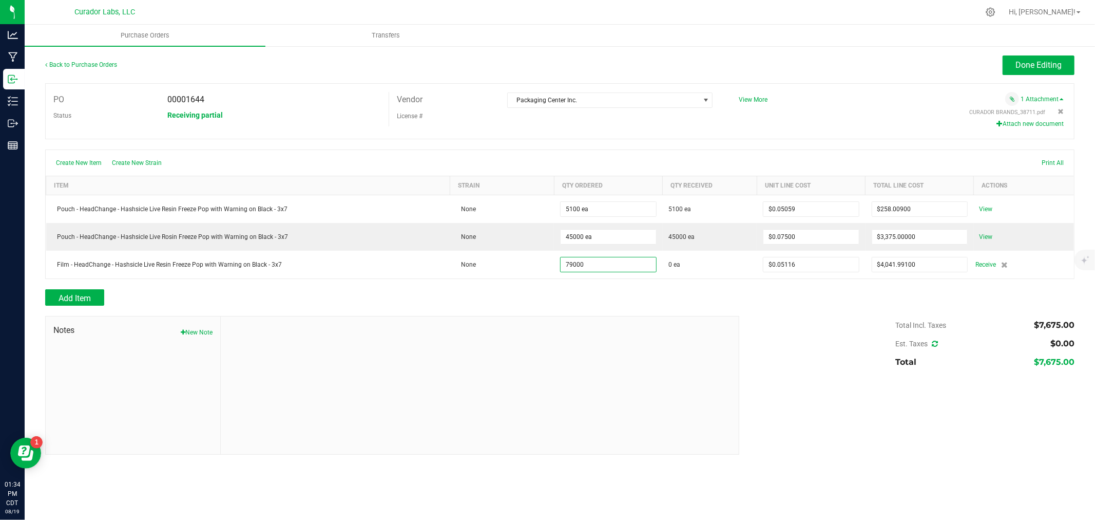
type input "79000 ea"
type input "$4,041.64000"
click at [691, 302] on div "Add Item" at bounding box center [388, 297] width 687 height 16
click at [1035, 65] on span "Done Editing" at bounding box center [1039, 65] width 46 height 10
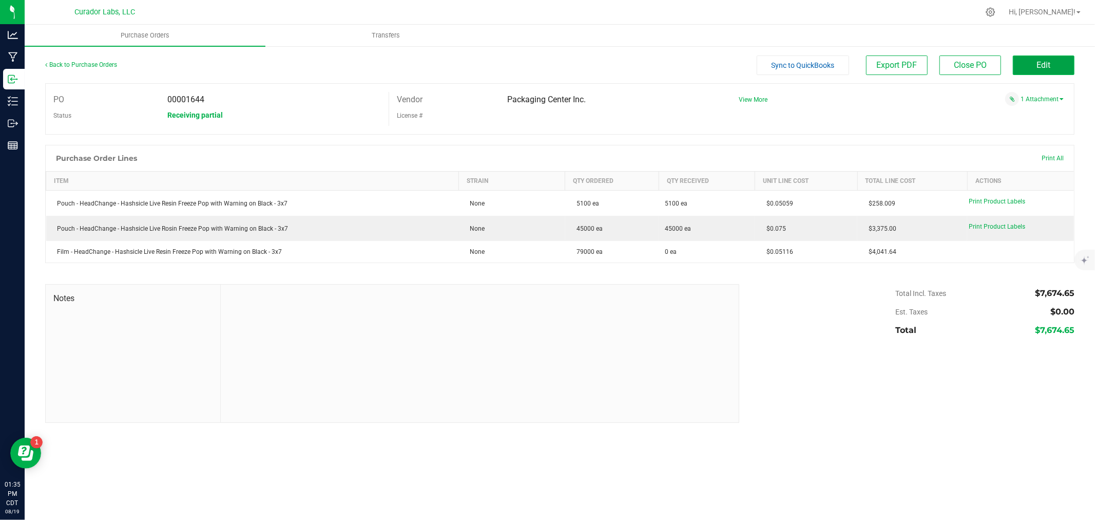
click at [1035, 60] on button "Edit" at bounding box center [1044, 65] width 62 height 20
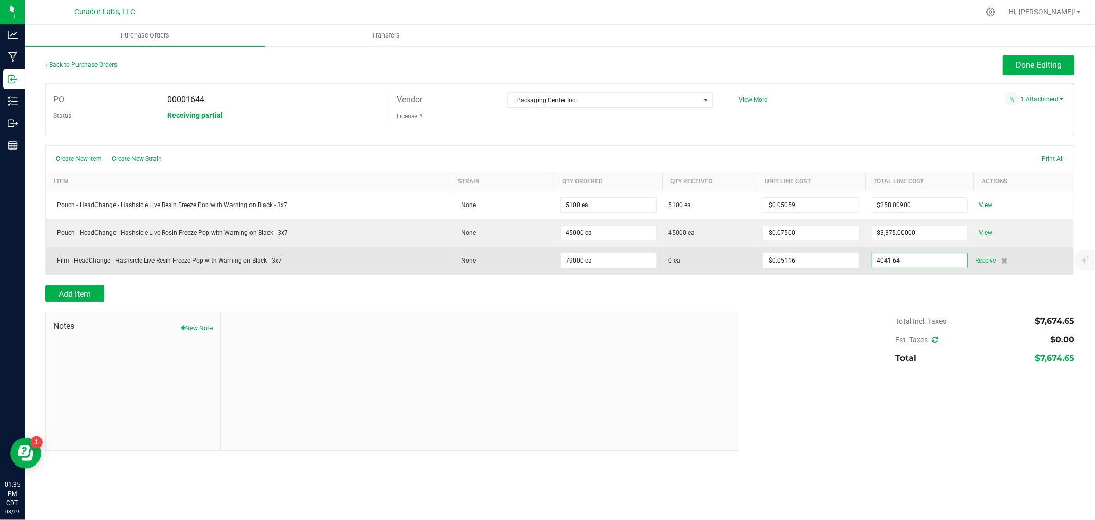
click at [913, 263] on input "4041.64" at bounding box center [919, 260] width 95 height 14
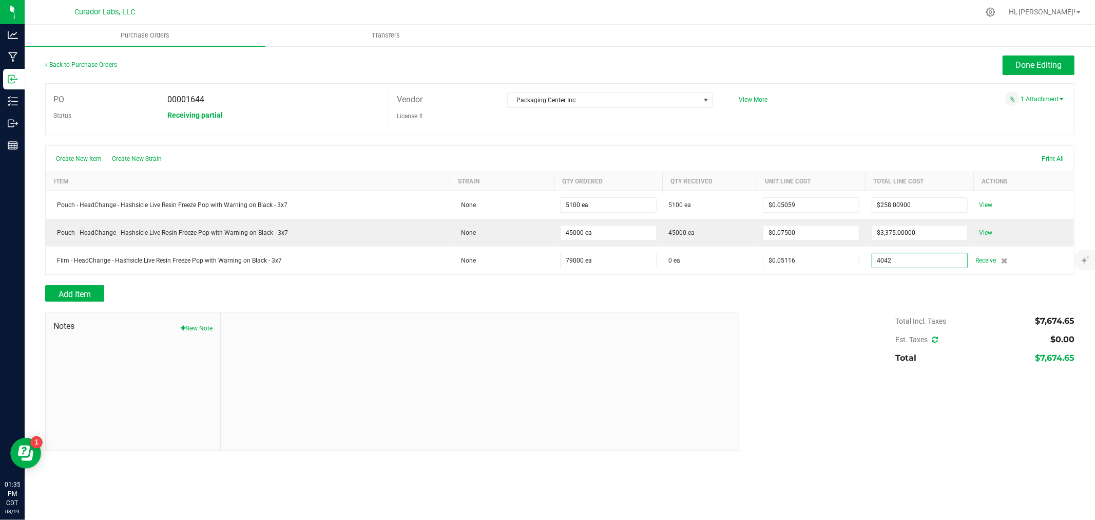
type input "$4,042.00000"
click at [900, 300] on body "Analytics Manufacturing Inbound Inventory Outbound Reports 01:35 PM CDT [DATE] …" at bounding box center [547, 260] width 1095 height 520
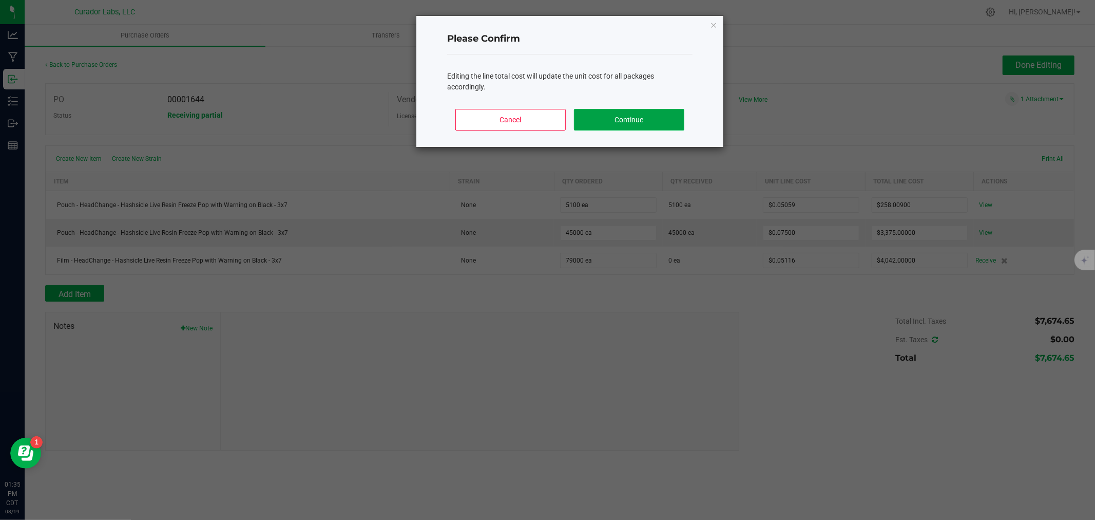
click at [635, 123] on button "Continue" at bounding box center [629, 120] width 110 height 22
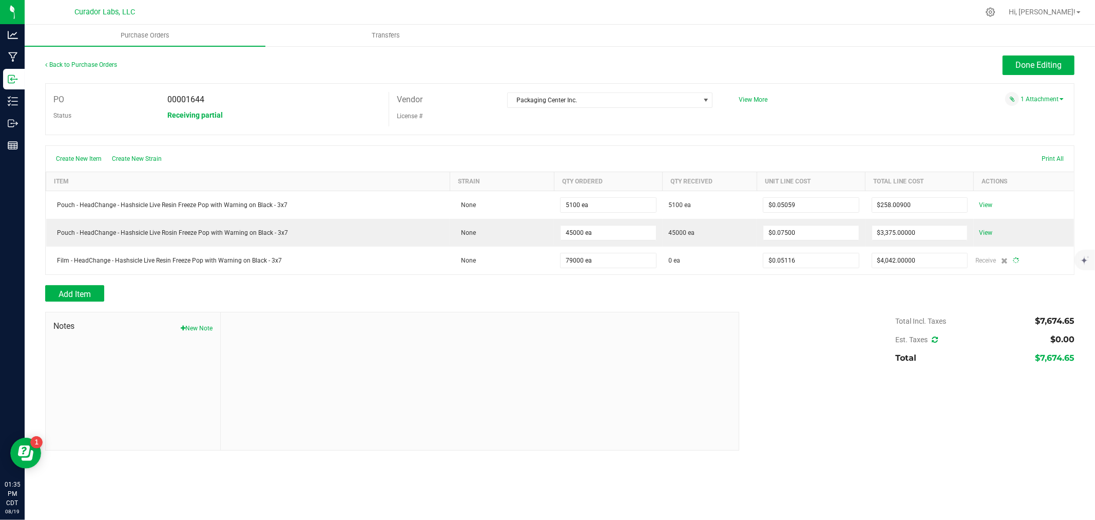
type input "79000"
click at [1020, 73] on button "Done Editing" at bounding box center [1039, 65] width 72 height 20
